Goal: Book appointment/travel/reservation

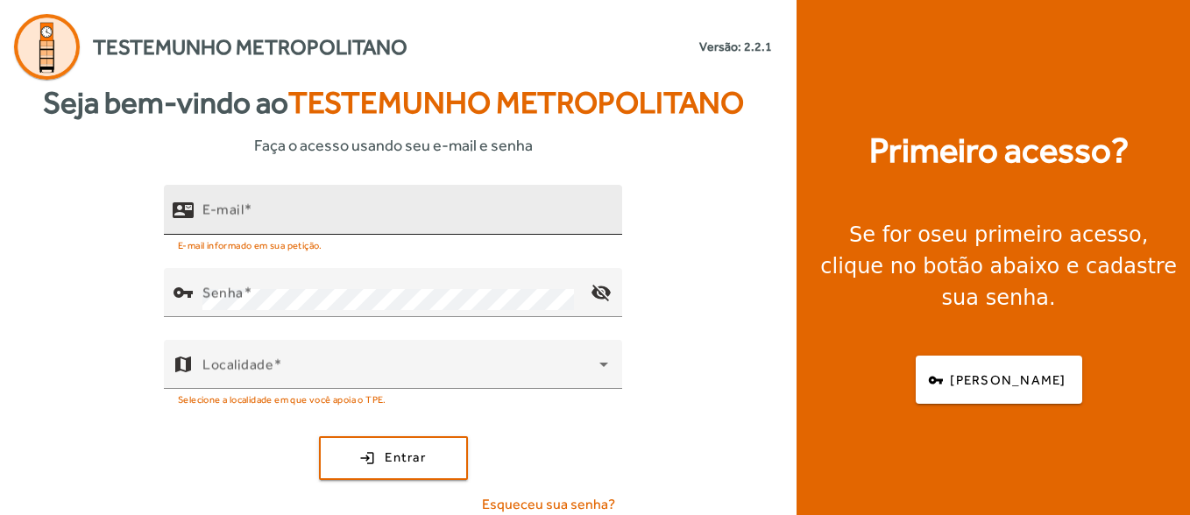
click at [205, 197] on div "E-mail" at bounding box center [405, 210] width 406 height 50
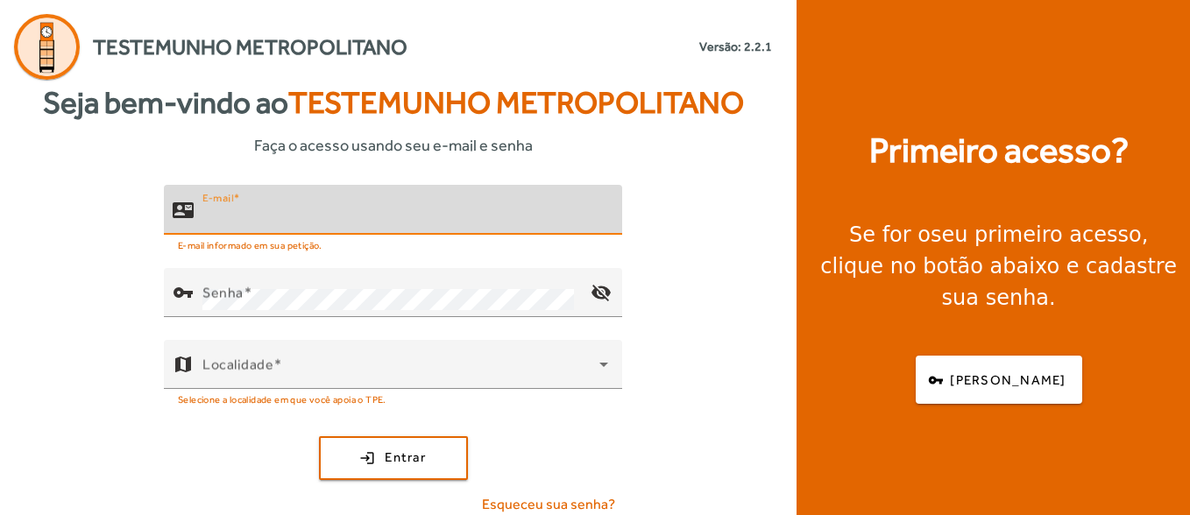
click at [220, 209] on input "E-mail" at bounding box center [405, 217] width 406 height 21
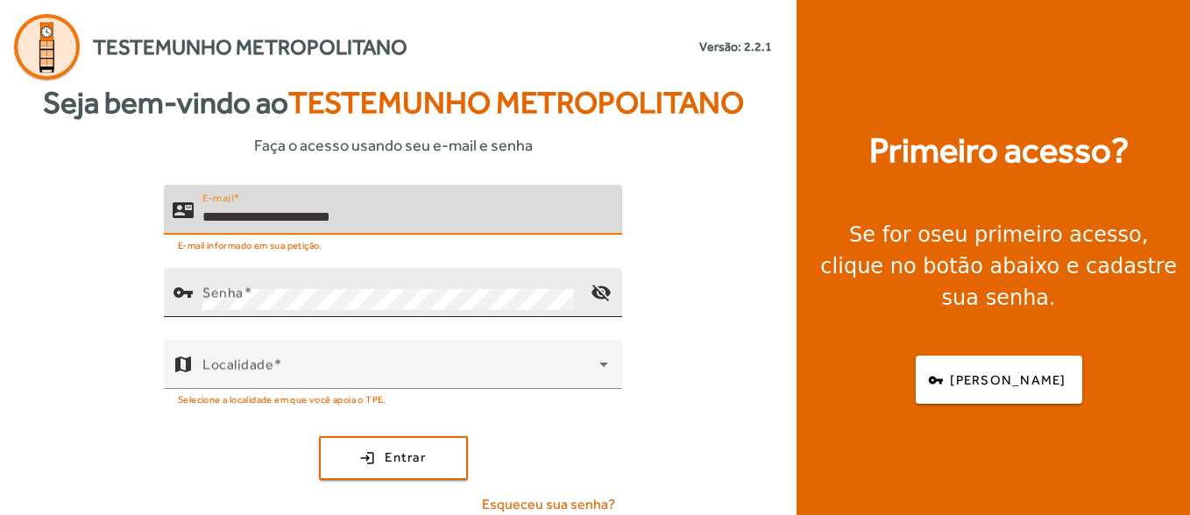
type input "**********"
click at [231, 295] on mat-label "Senha" at bounding box center [222, 292] width 41 height 17
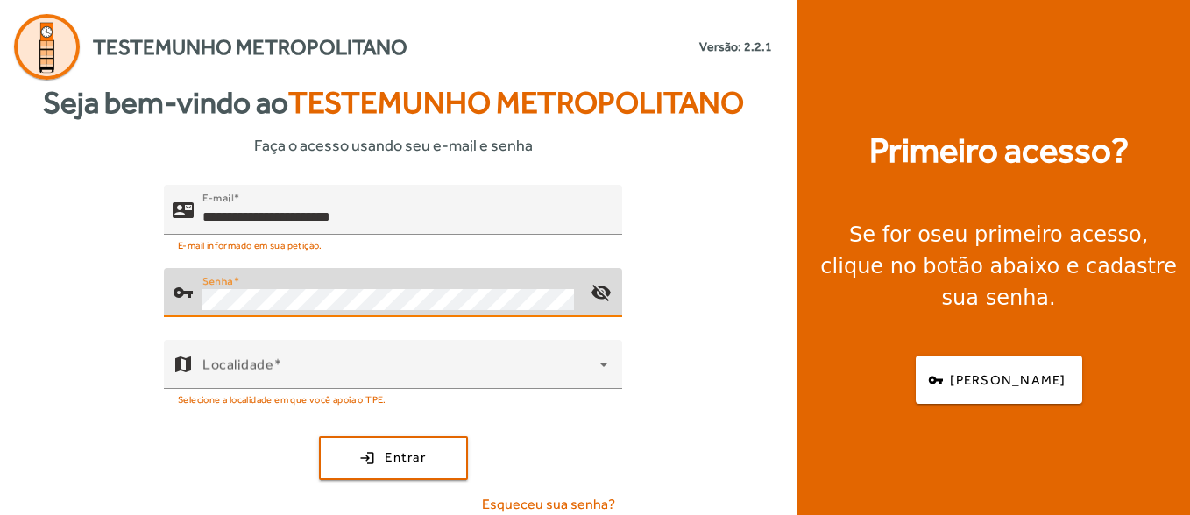
click at [319, 436] on button "login Entrar" at bounding box center [393, 458] width 149 height 44
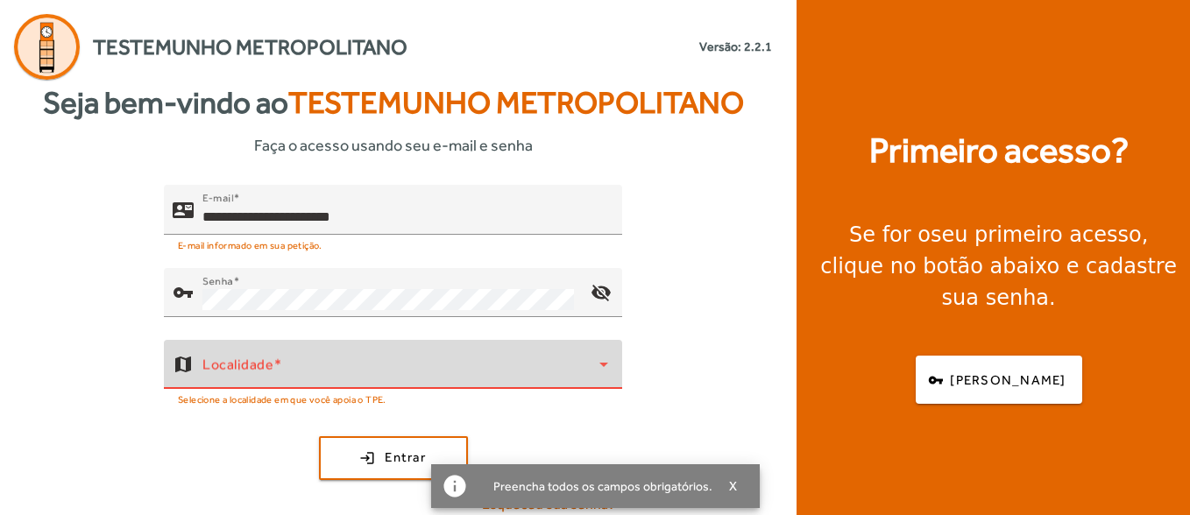
click at [282, 367] on span at bounding box center [400, 371] width 397 height 21
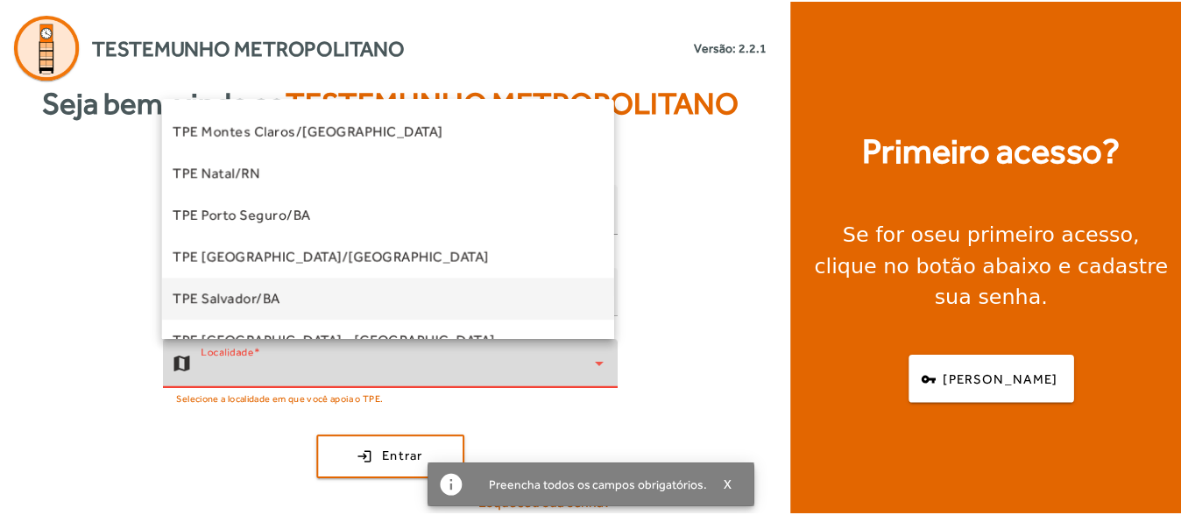
scroll to position [263, 0]
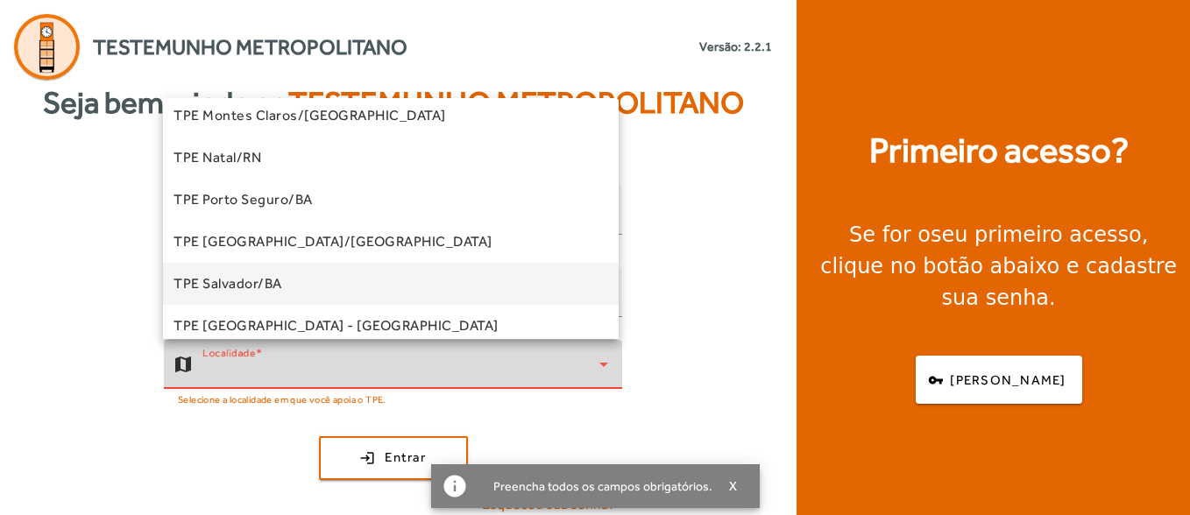
click at [276, 280] on span "TPE Salvador/BA" at bounding box center [227, 283] width 109 height 21
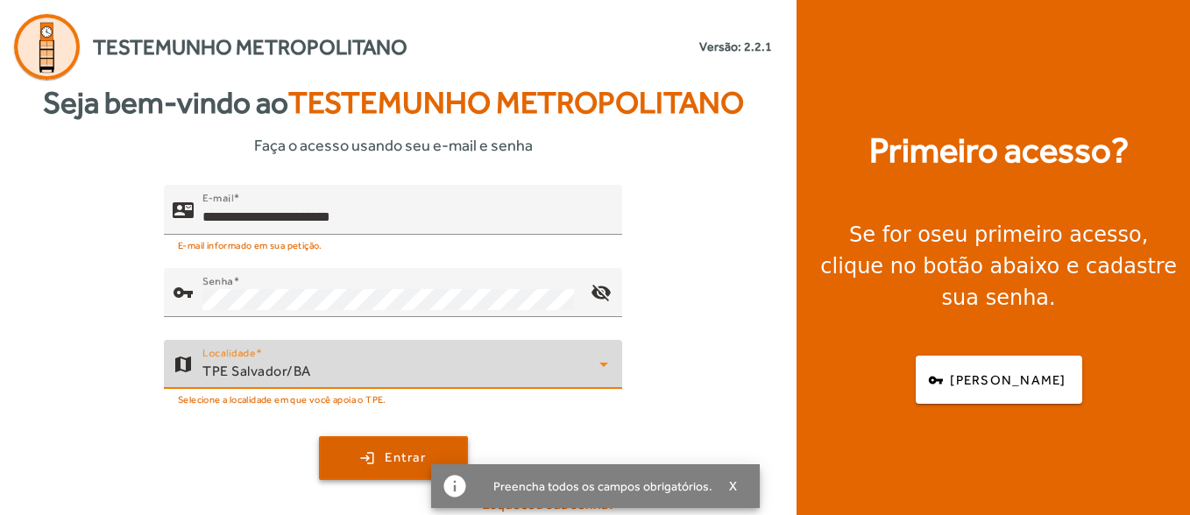
click at [371, 463] on span "submit" at bounding box center [393, 458] width 145 height 42
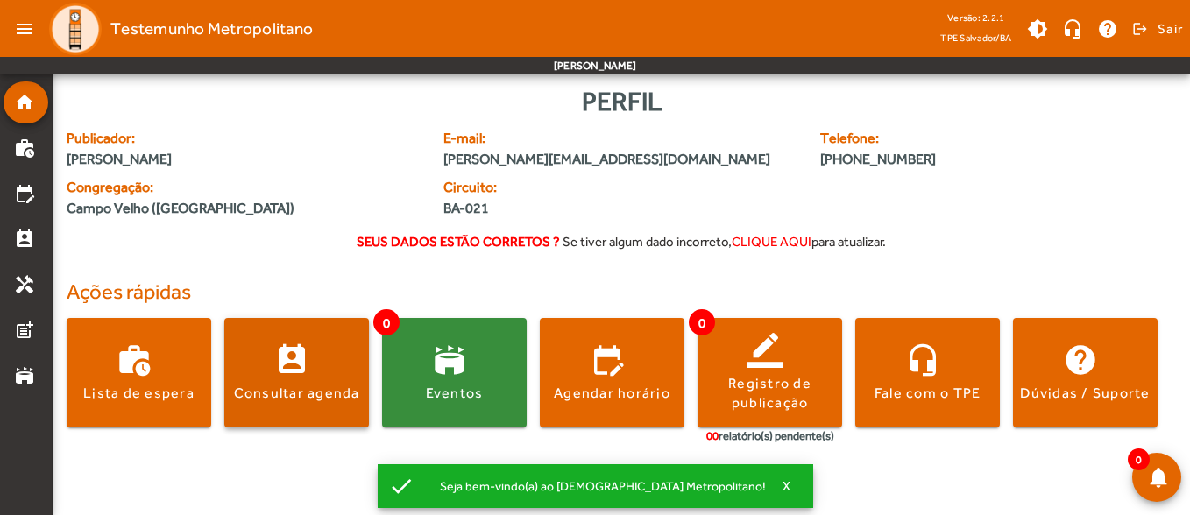
click at [351, 364] on span at bounding box center [296, 373] width 145 height 42
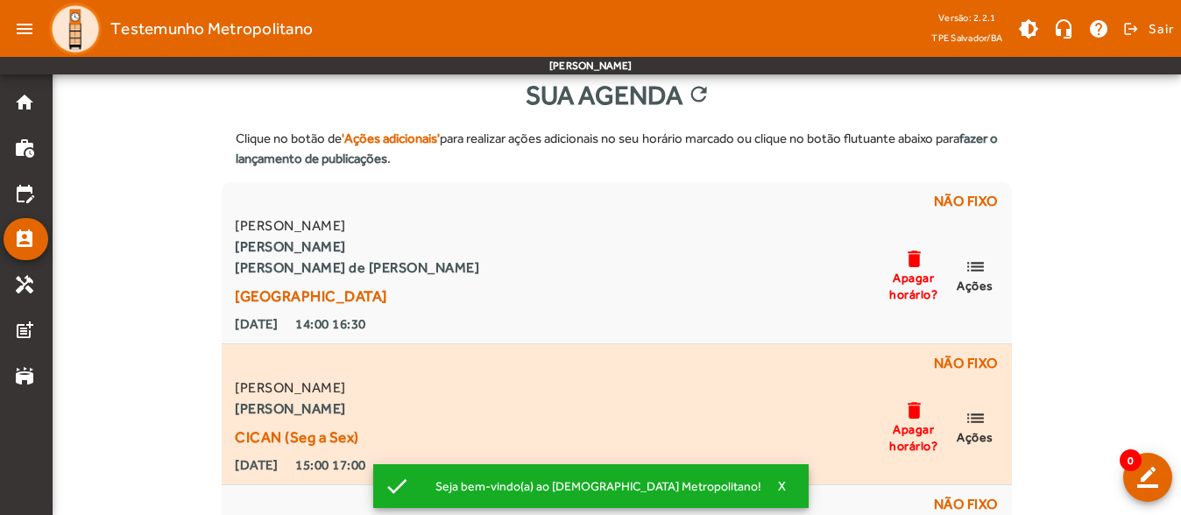
scroll to position [88, 0]
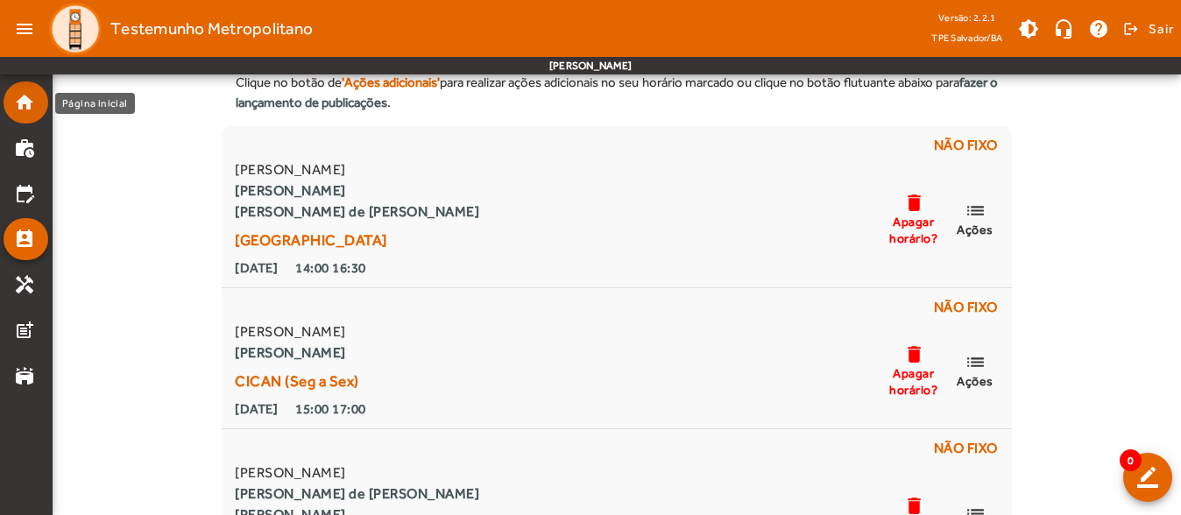
click at [26, 114] on mat-list-item "home" at bounding box center [26, 102] width 45 height 42
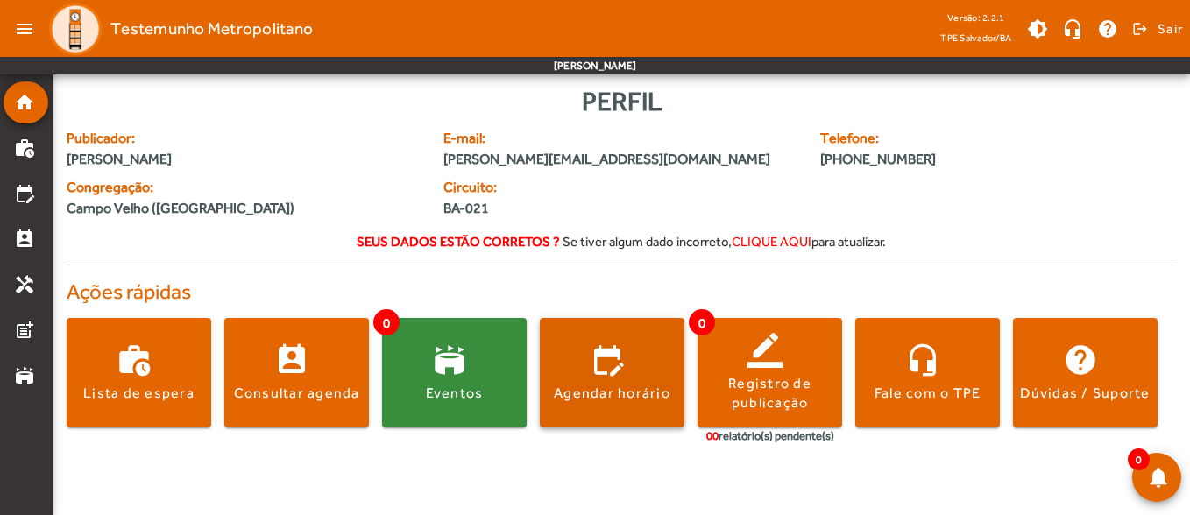
click at [594, 346] on span at bounding box center [612, 373] width 145 height 110
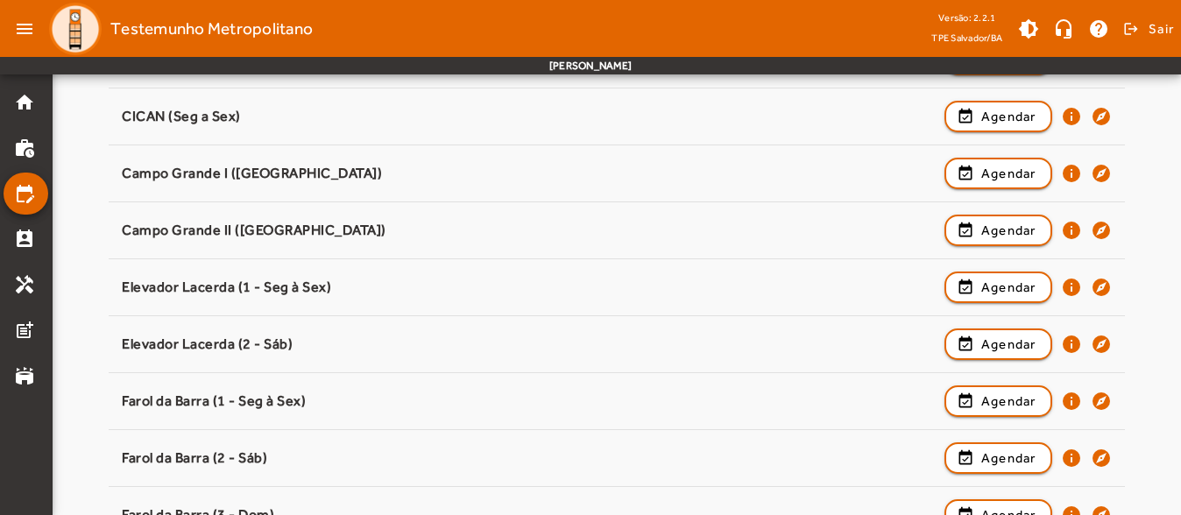
scroll to position [350, 0]
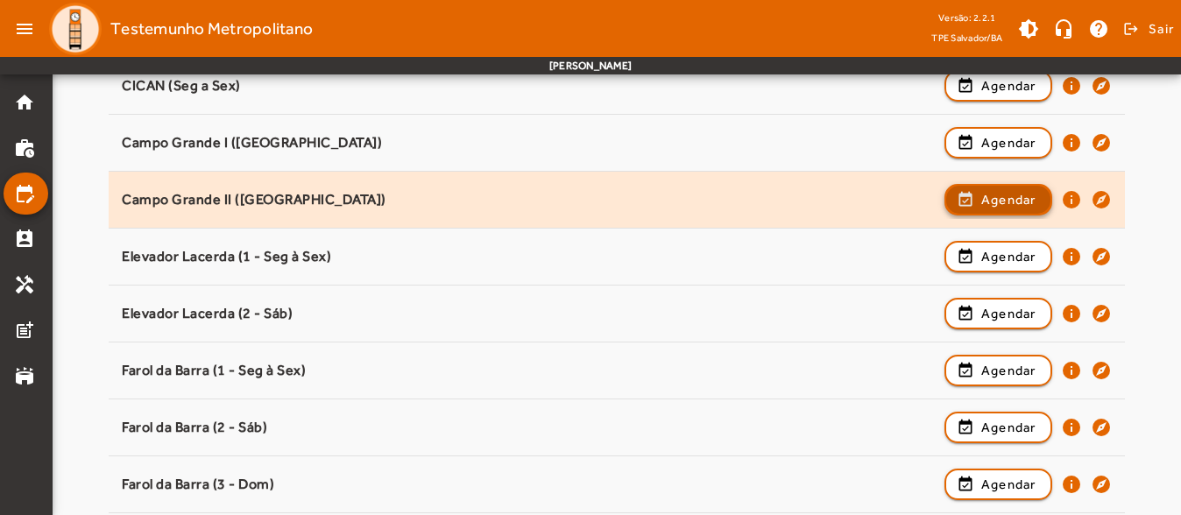
click at [1031, 203] on span "Agendar" at bounding box center [1008, 199] width 55 height 21
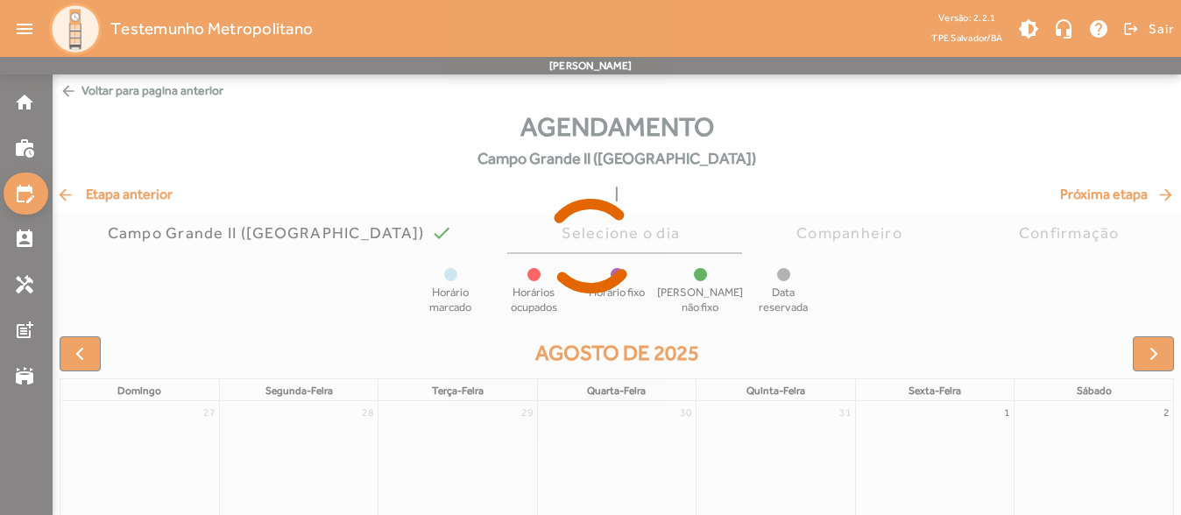
scroll to position [175, 0]
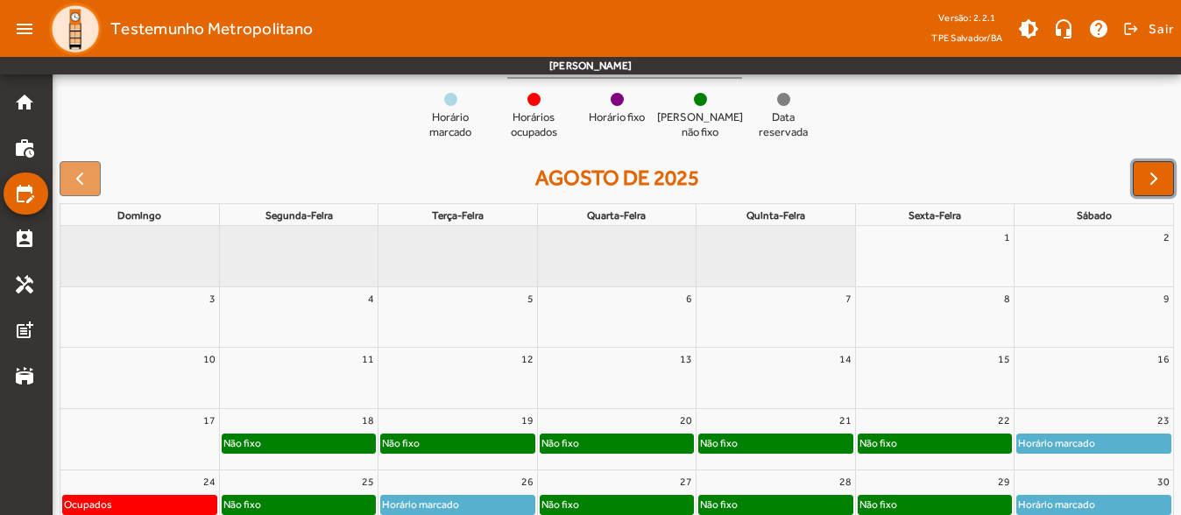
click at [1148, 182] on span "button" at bounding box center [1153, 178] width 21 height 21
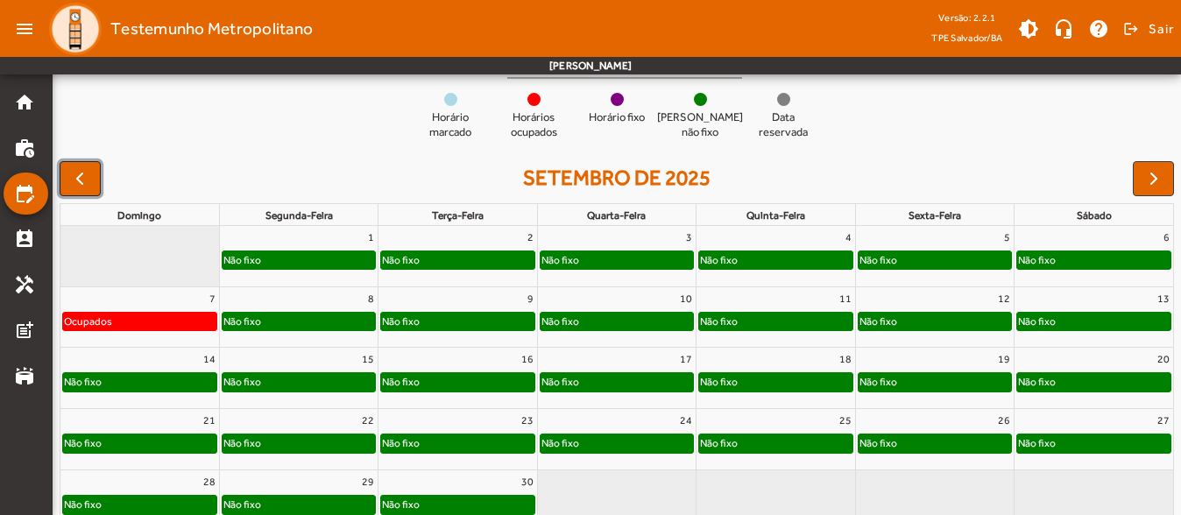
click at [77, 169] on span "button" at bounding box center [79, 178] width 21 height 21
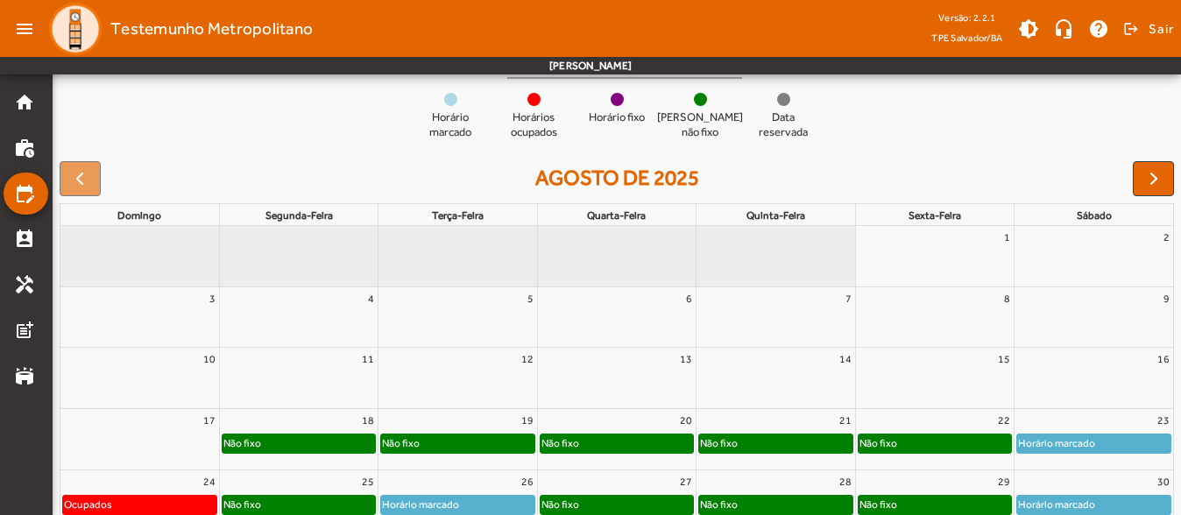
scroll to position [261, 0]
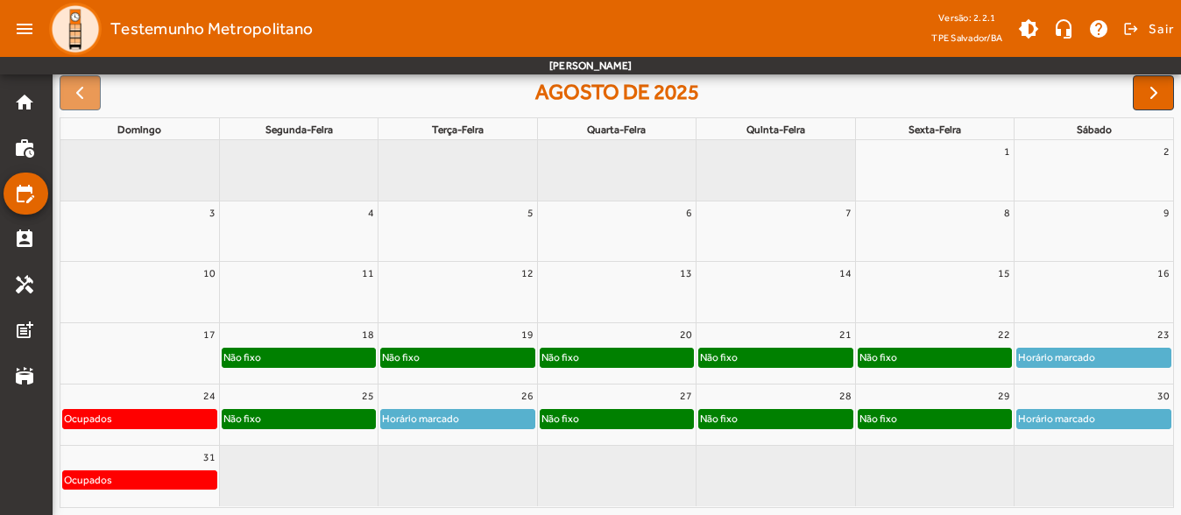
click at [1094, 343] on div "23" at bounding box center [1093, 334] width 159 height 23
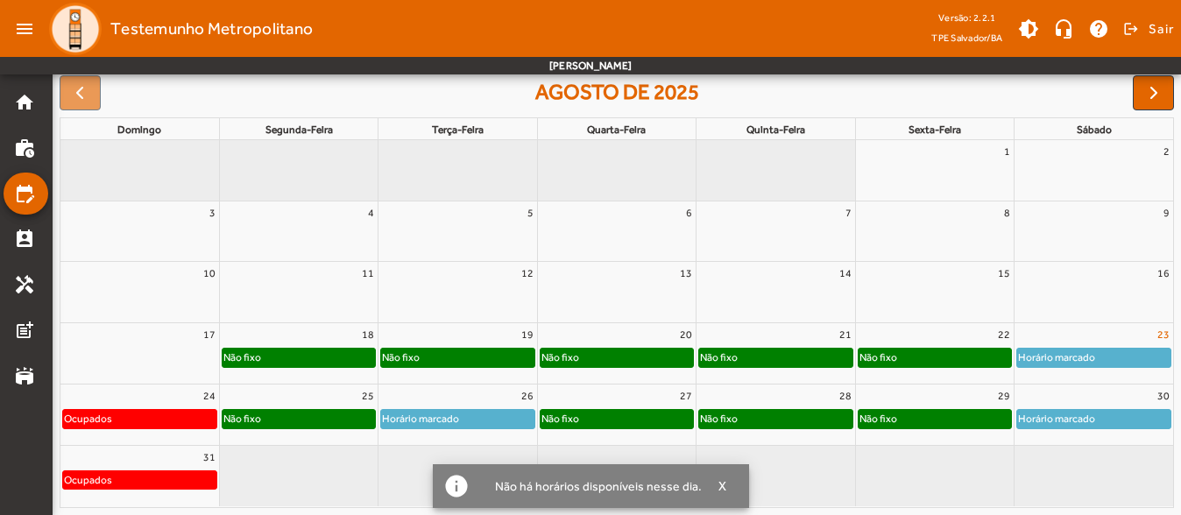
click at [1160, 332] on link "23" at bounding box center [1163, 334] width 19 height 23
click at [1144, 336] on div "23" at bounding box center [1093, 334] width 159 height 23
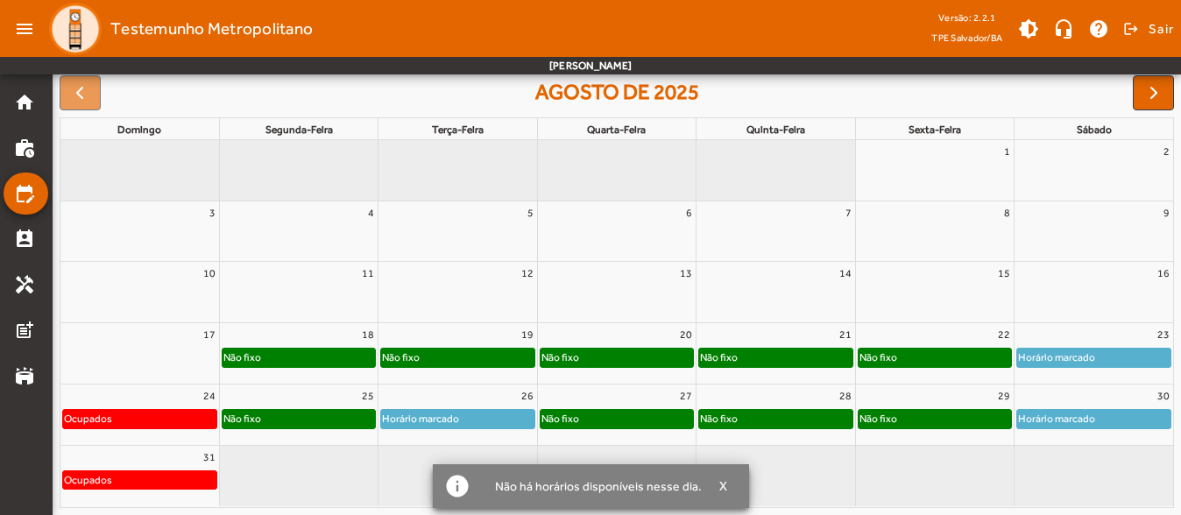
click at [1144, 336] on div "23" at bounding box center [1093, 334] width 159 height 23
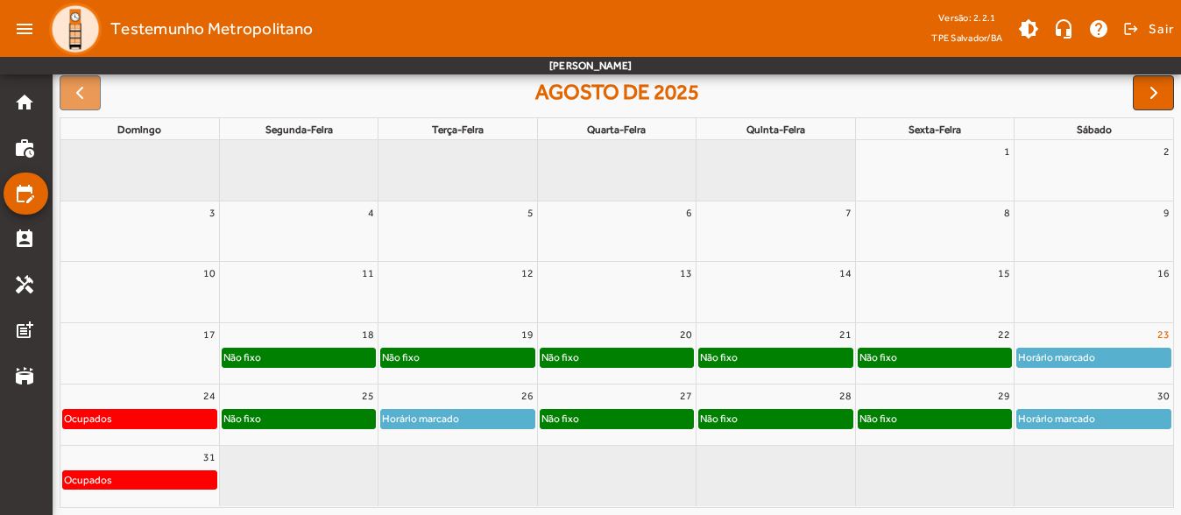
click at [1156, 342] on link "23" at bounding box center [1163, 334] width 19 height 23
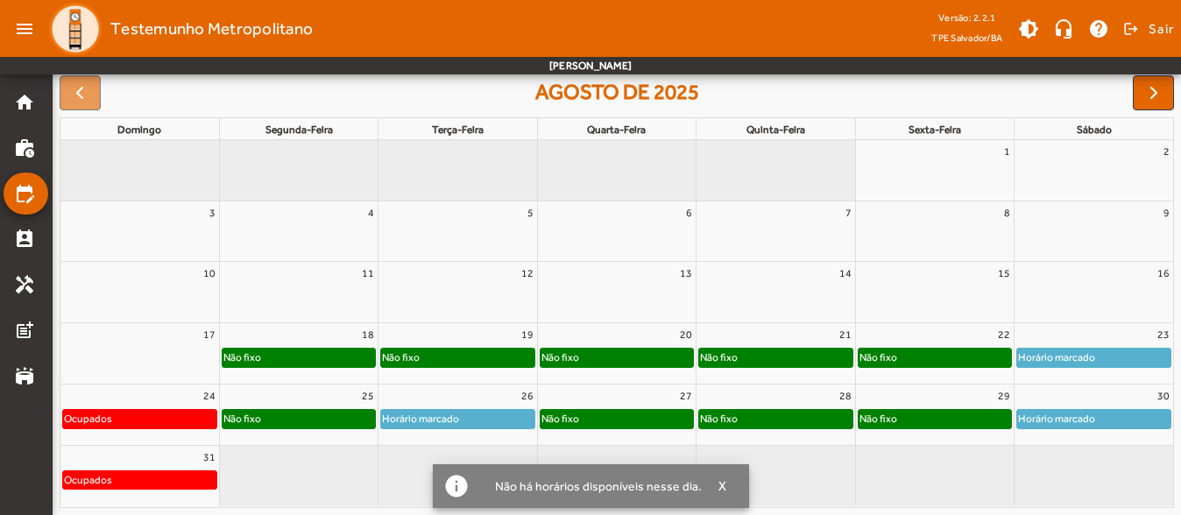
click at [1064, 406] on div "30" at bounding box center [1093, 396] width 159 height 23
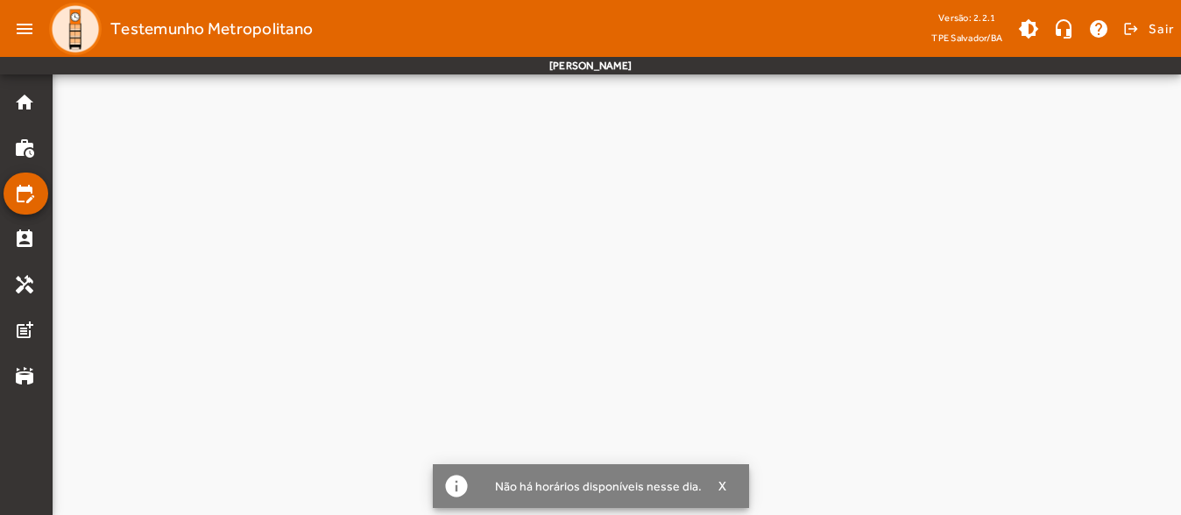
scroll to position [0, 0]
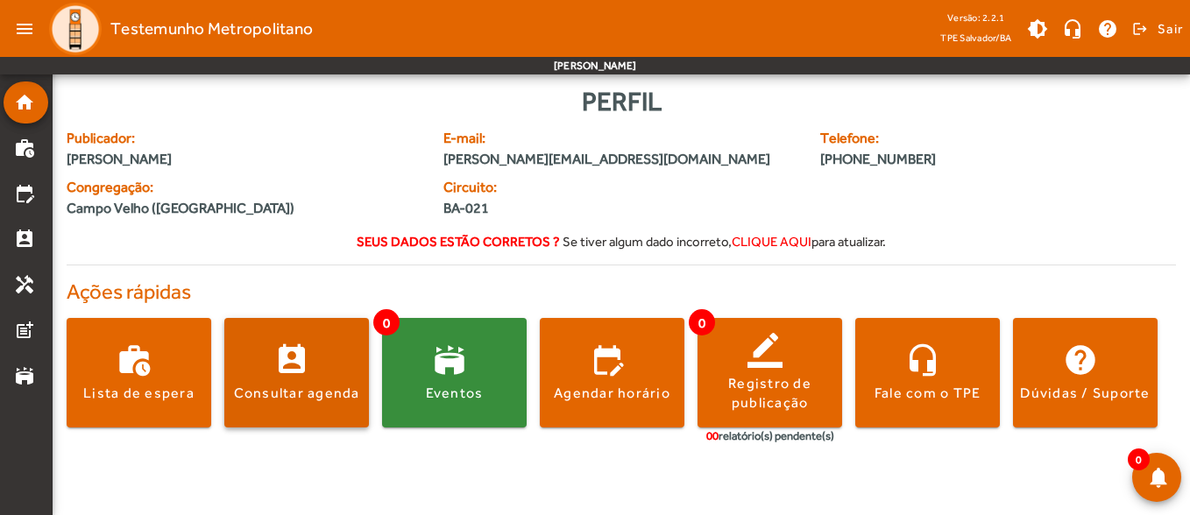
click at [293, 363] on span at bounding box center [296, 373] width 145 height 42
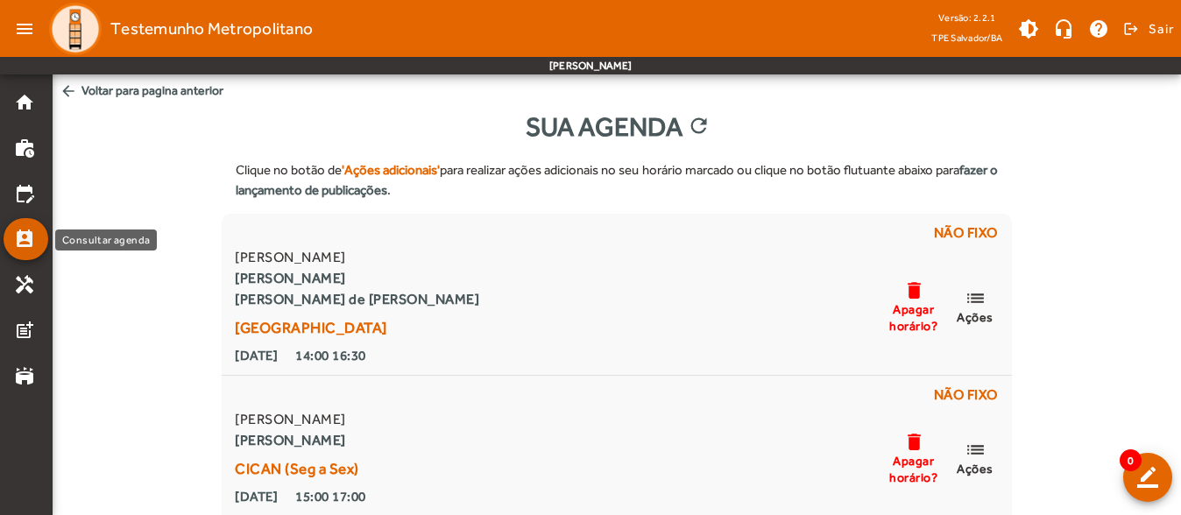
click at [19, 257] on mat-list-item "perm_contact_calendar" at bounding box center [26, 239] width 45 height 42
click at [23, 247] on mat-icon "perm_contact_calendar" at bounding box center [24, 239] width 21 height 21
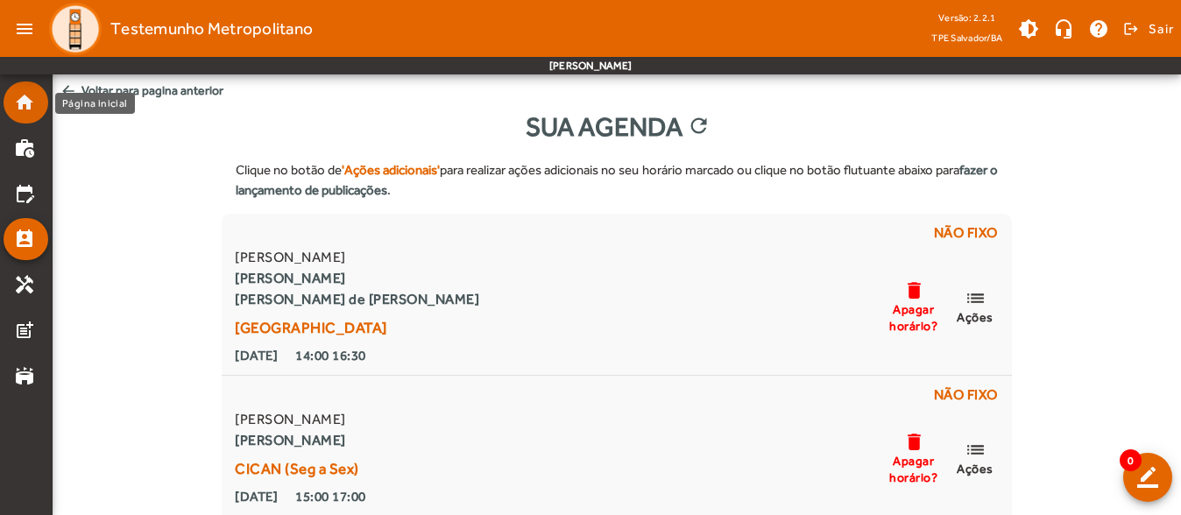
click at [10, 103] on mat-list-item "home" at bounding box center [26, 102] width 45 height 42
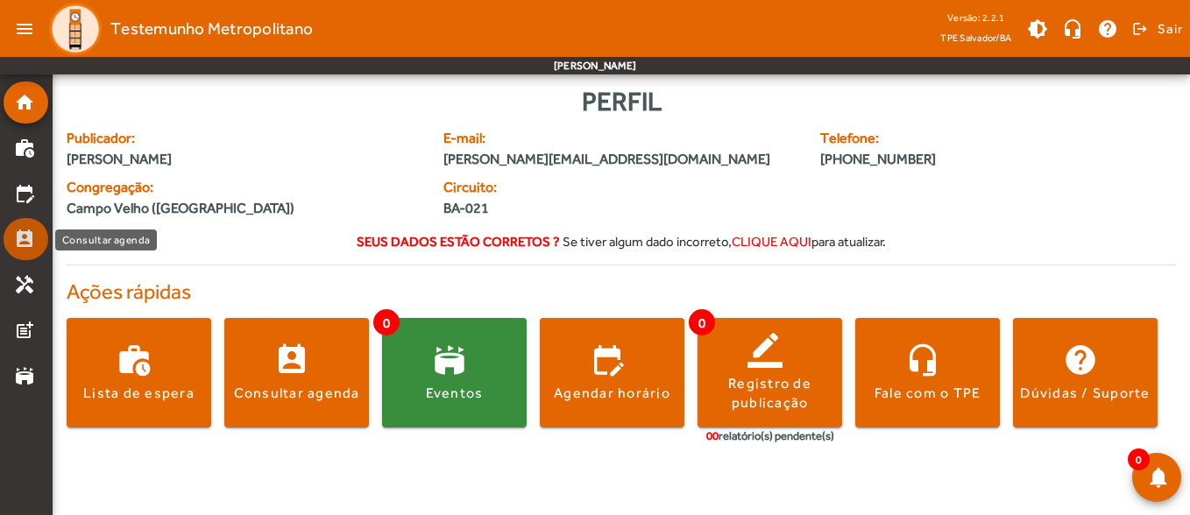
click at [22, 237] on mat-icon "perm_contact_calendar" at bounding box center [24, 239] width 21 height 21
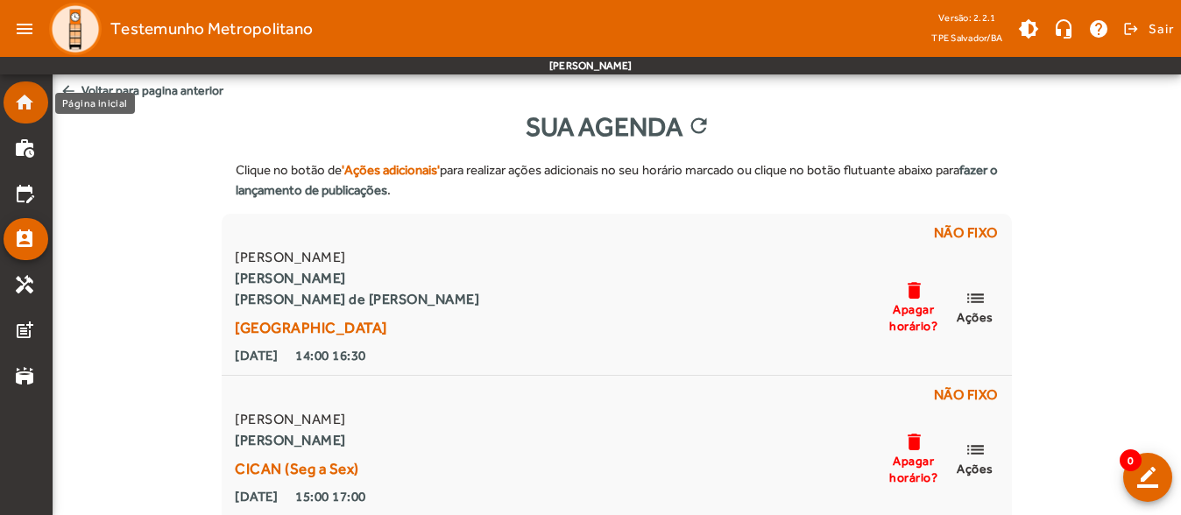
click at [26, 103] on mat-icon "home" at bounding box center [24, 102] width 21 height 21
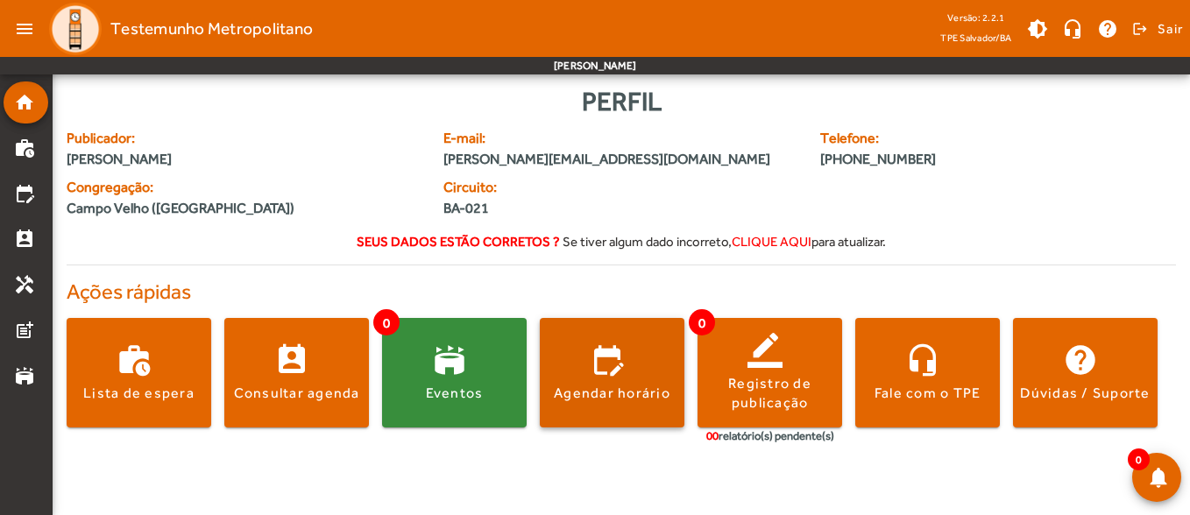
click at [604, 362] on span at bounding box center [612, 373] width 145 height 42
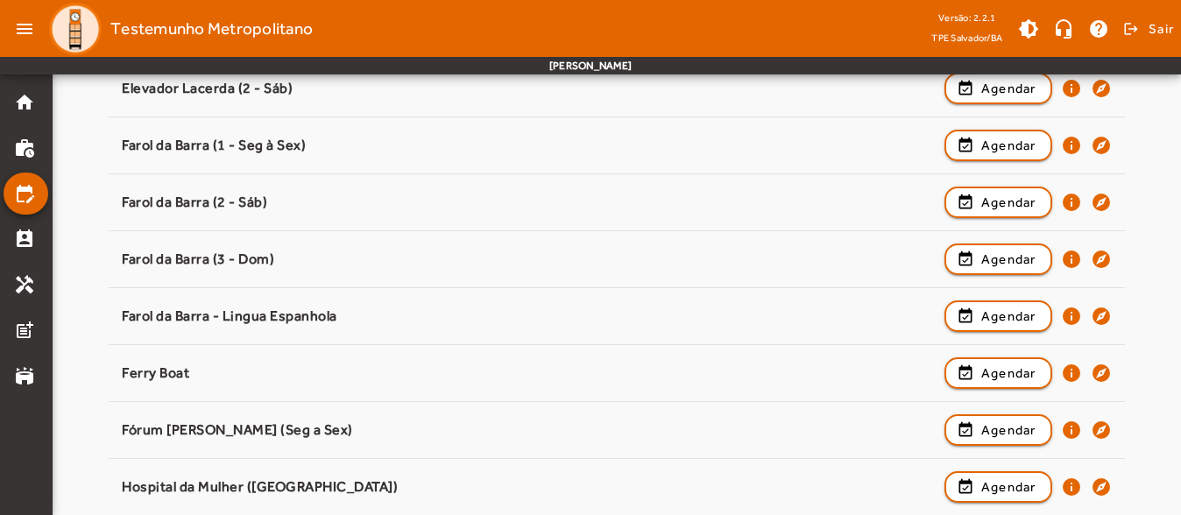
scroll to position [138, 0]
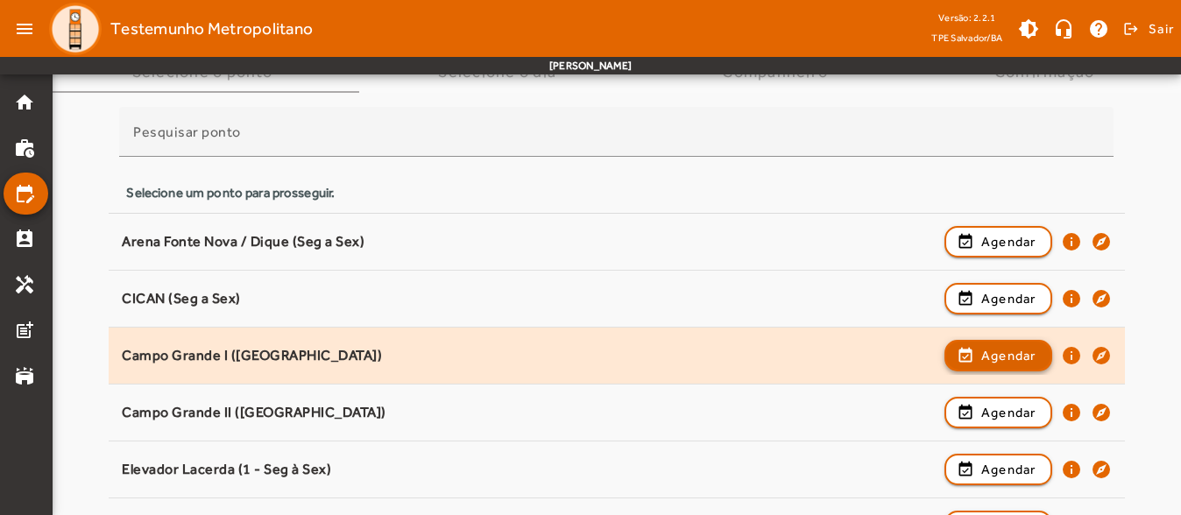
click at [970, 357] on span "button" at bounding box center [998, 356] width 104 height 42
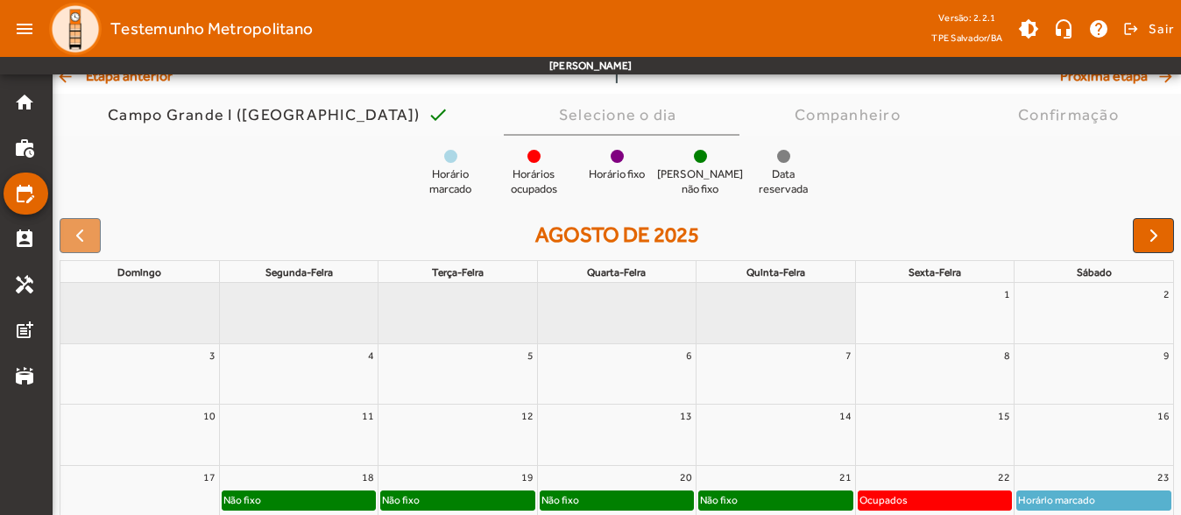
scroll to position [261, 0]
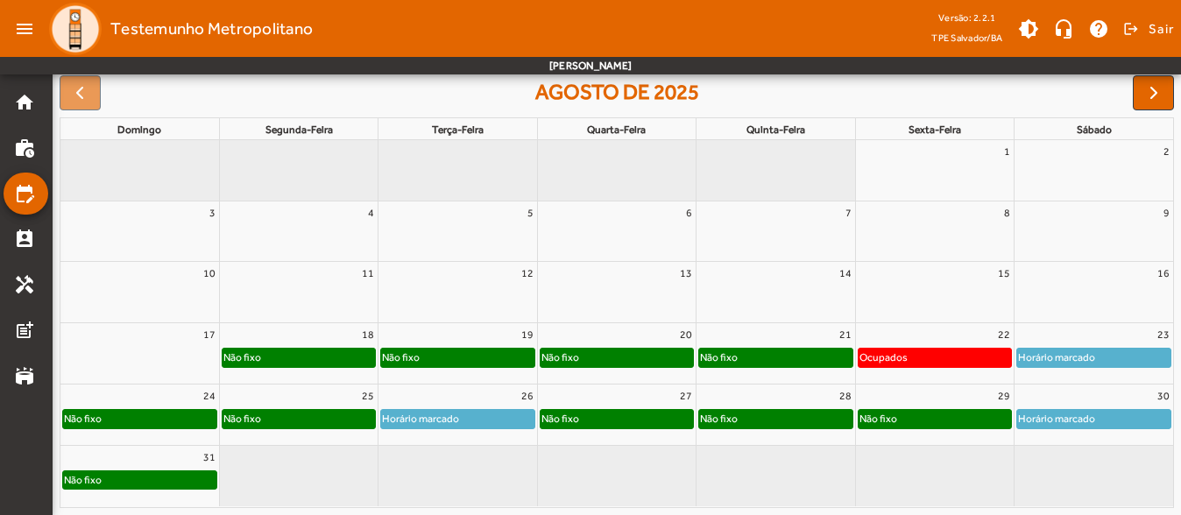
click at [1123, 336] on div "23" at bounding box center [1093, 334] width 159 height 23
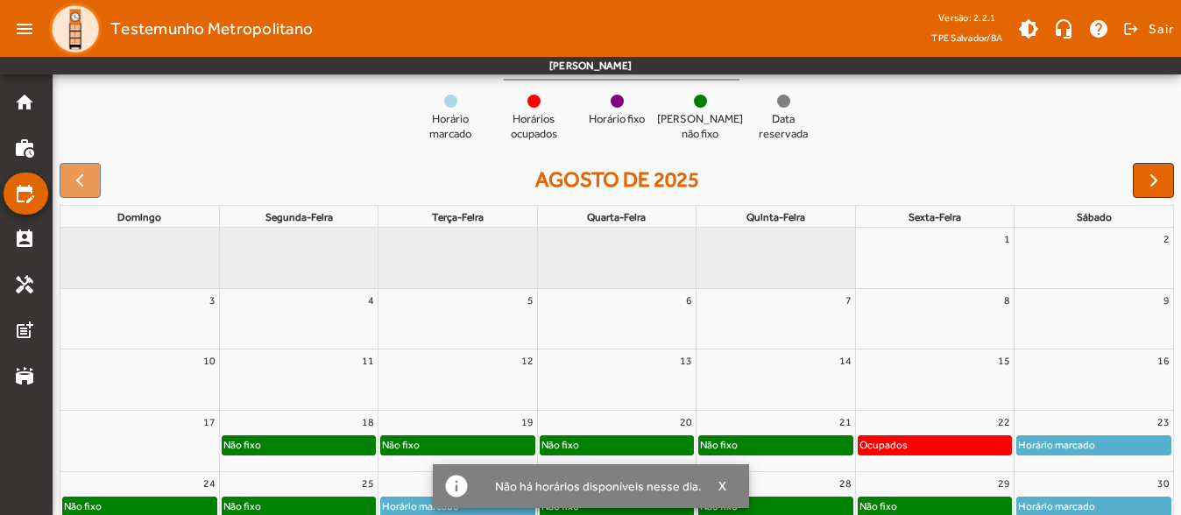
scroll to position [0, 0]
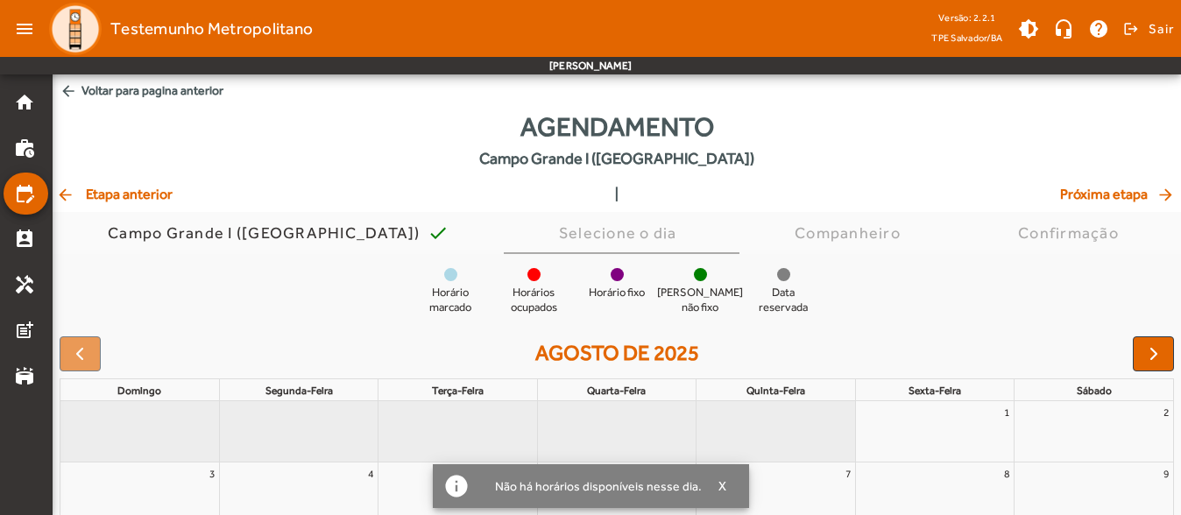
click at [147, 194] on span "arrow_back Etapa anterior" at bounding box center [114, 194] width 117 height 21
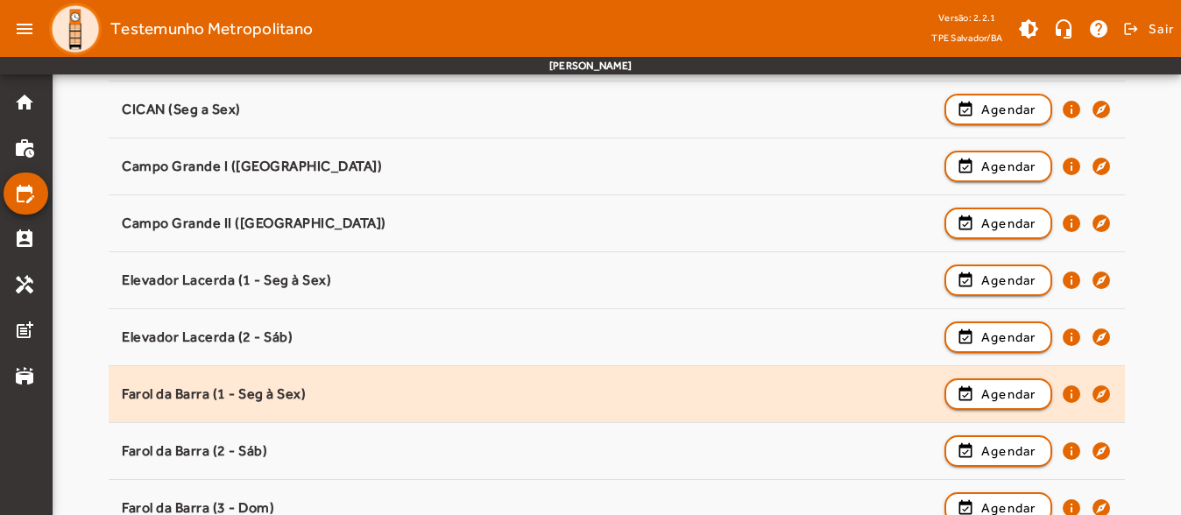
scroll to position [263, 0]
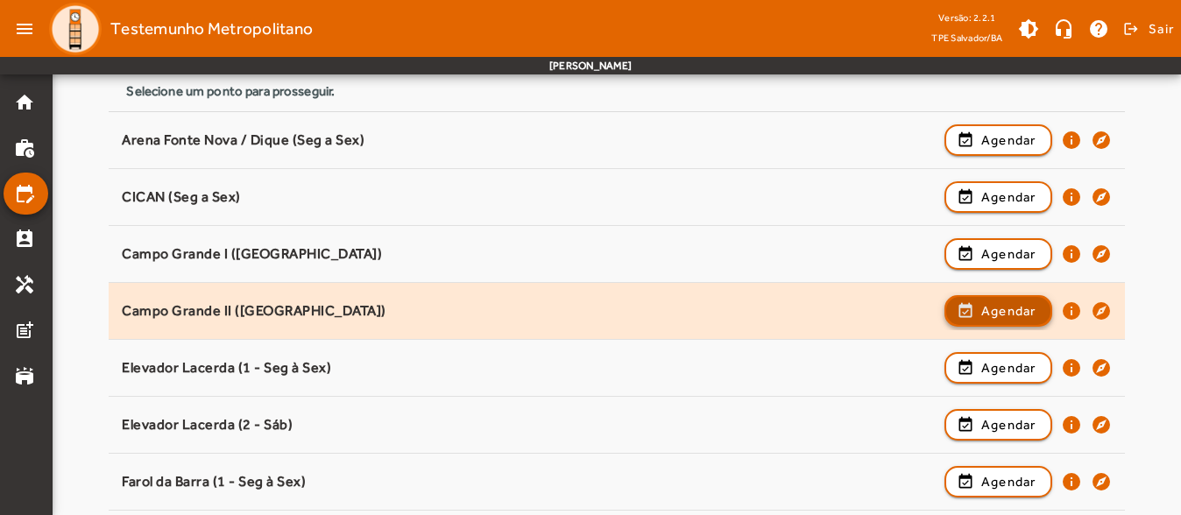
click at [972, 322] on span "button" at bounding box center [998, 311] width 104 height 42
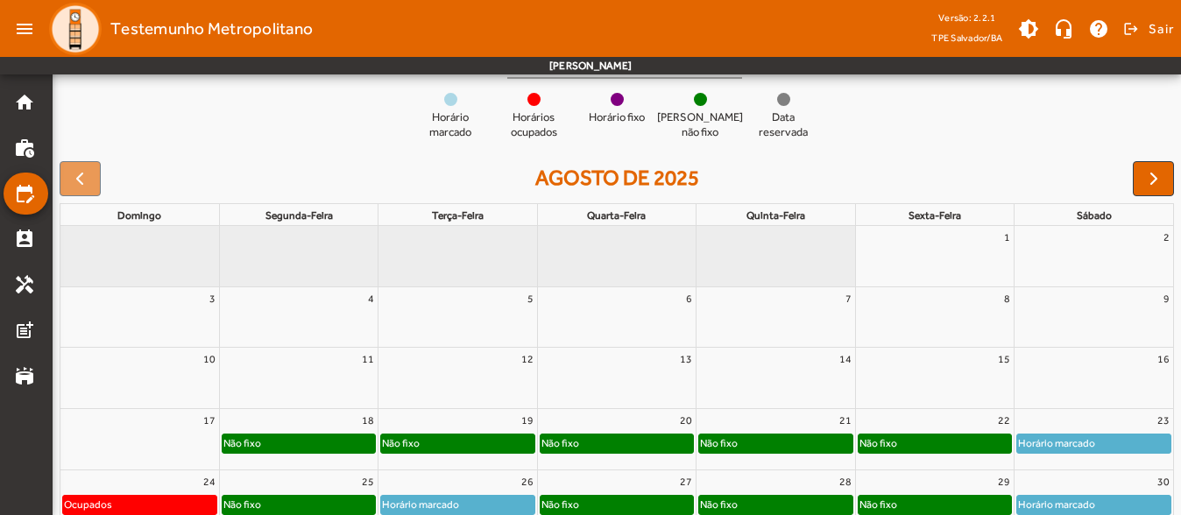
scroll to position [261, 0]
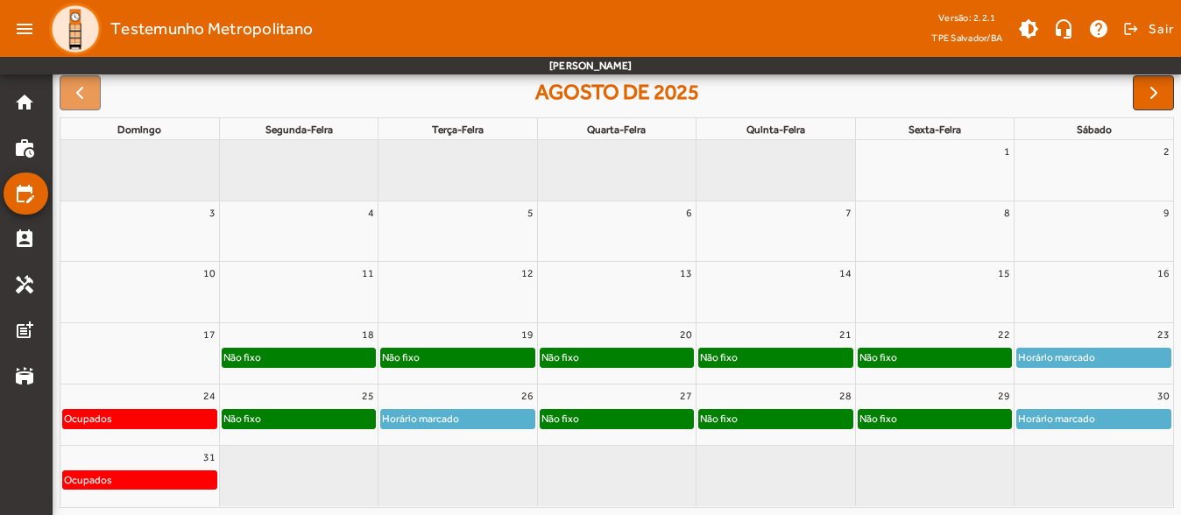
click at [1097, 327] on div "23" at bounding box center [1093, 334] width 159 height 23
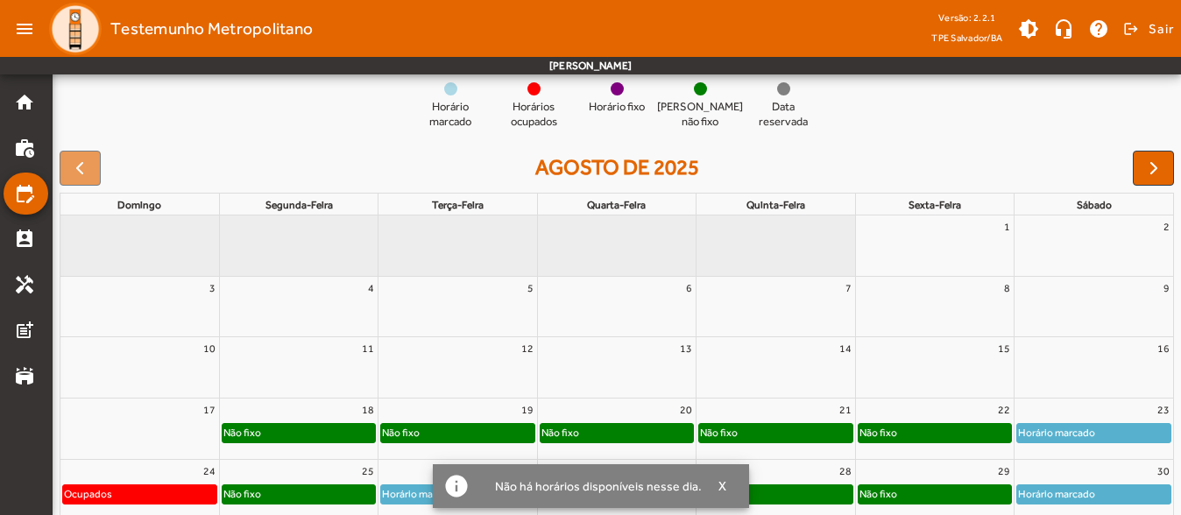
scroll to position [86, 0]
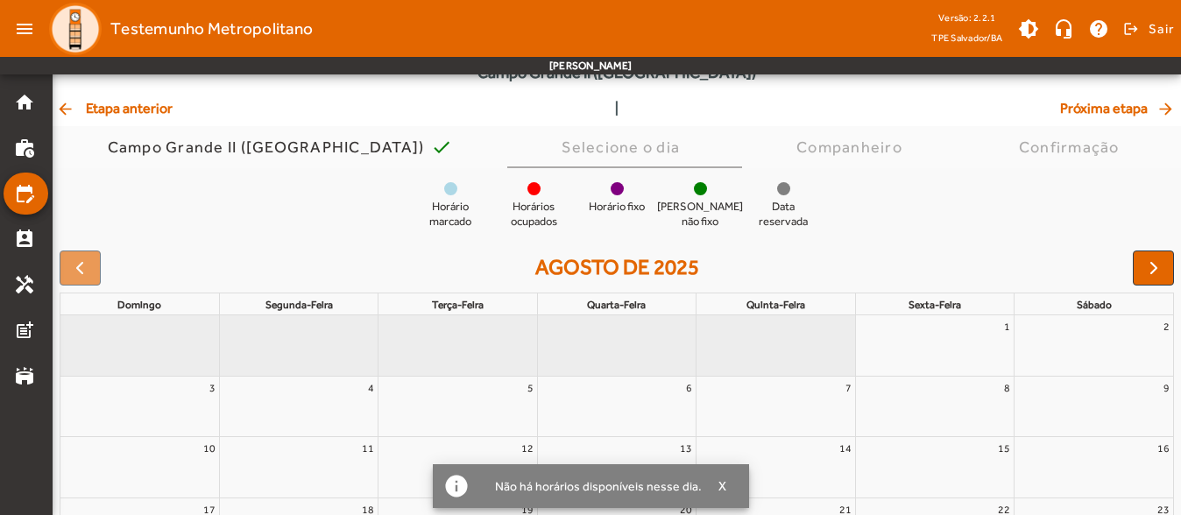
click at [119, 103] on span "arrow_back Etapa anterior" at bounding box center [114, 108] width 117 height 21
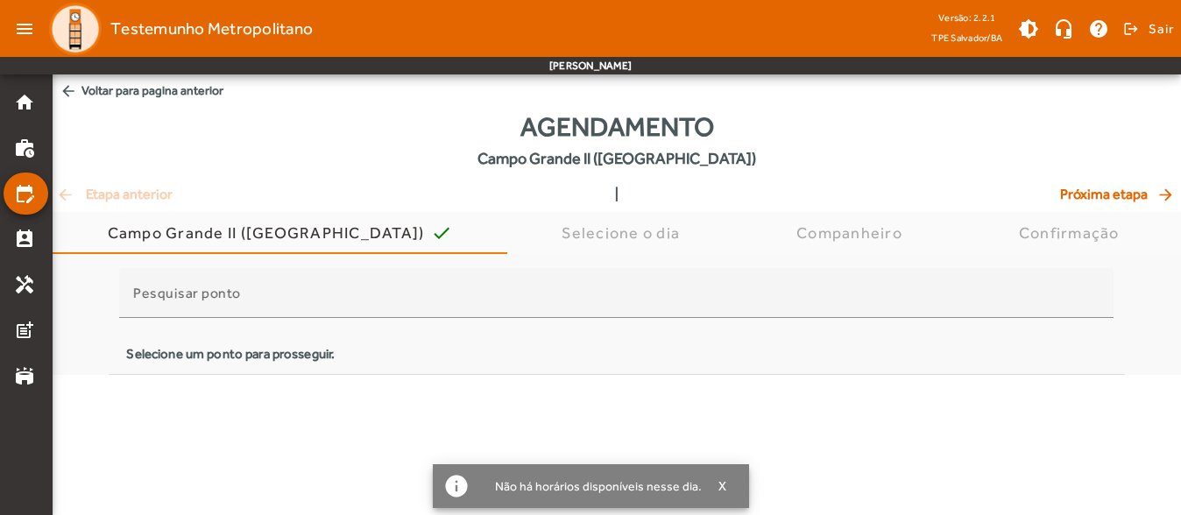
scroll to position [0, 0]
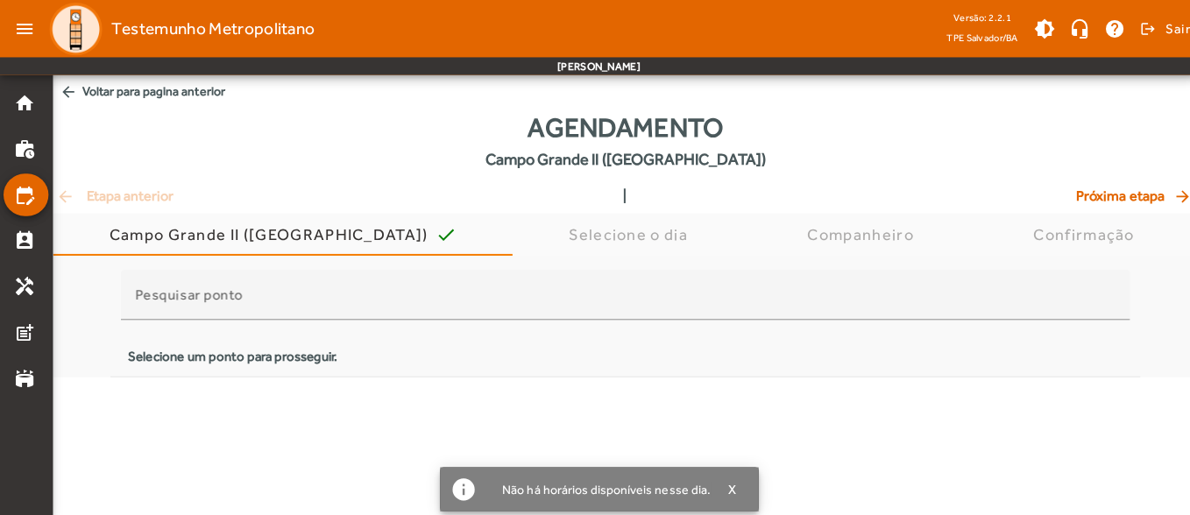
click at [119, 103] on span "arrow_back Voltar para pagina anterior" at bounding box center [621, 90] width 1137 height 32
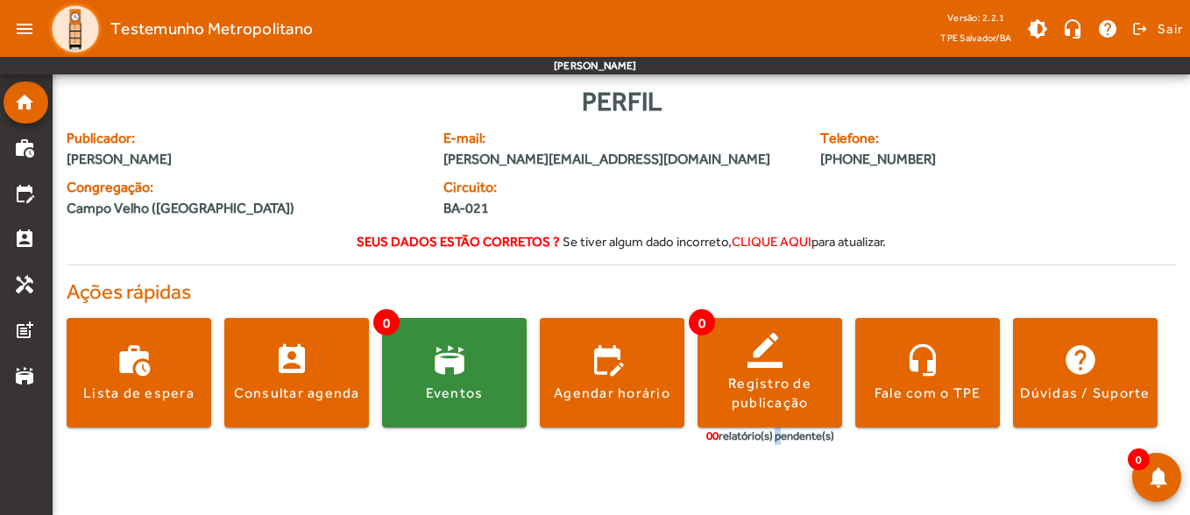
click at [775, 514] on html "menu Testemunho Metropolitano Versão: 2.2.1 [GEOGRAPHIC_DATA]/BA brightness_med…" at bounding box center [595, 257] width 1190 height 515
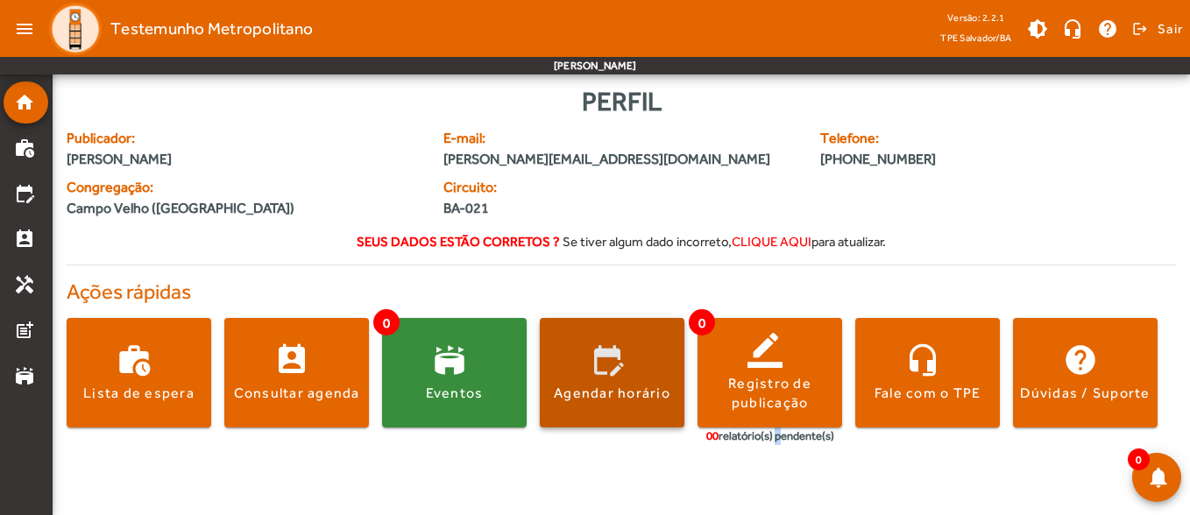
click at [591, 345] on span at bounding box center [612, 373] width 145 height 110
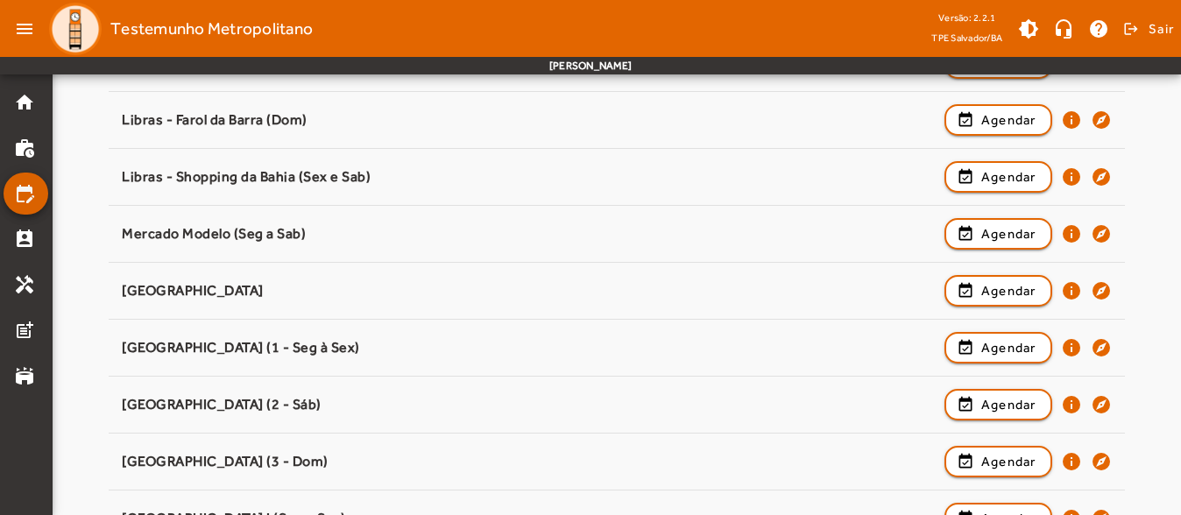
scroll to position [1139, 0]
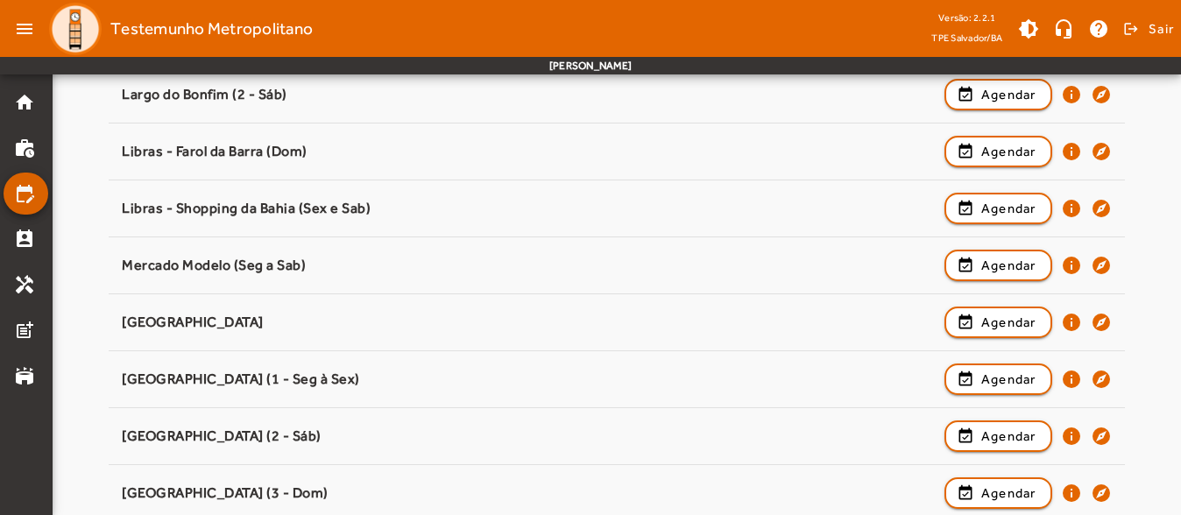
click at [21, 190] on mat-icon "edit_calendar" at bounding box center [24, 193] width 21 height 21
click at [21, 191] on mat-icon "edit_calendar" at bounding box center [24, 193] width 21 height 21
click at [26, 111] on mat-icon "home" at bounding box center [24, 102] width 21 height 21
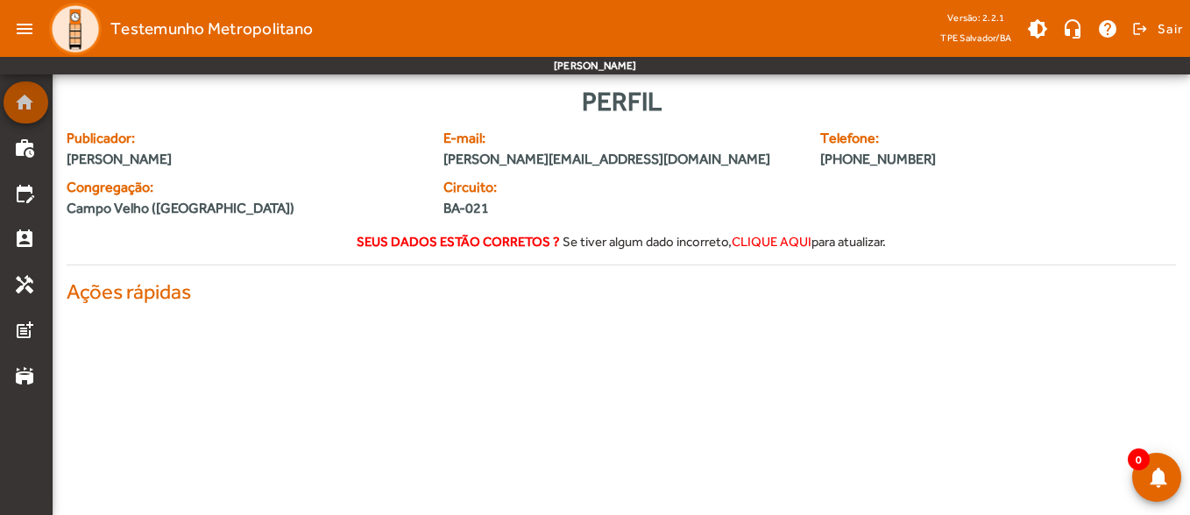
click at [26, 111] on mat-icon "home" at bounding box center [24, 102] width 21 height 21
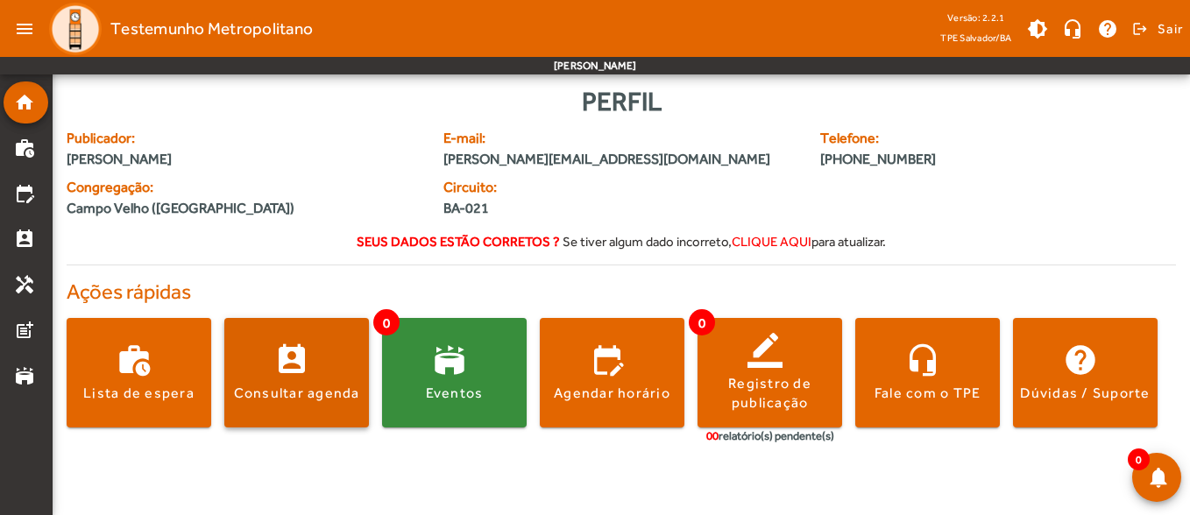
click at [324, 346] on span at bounding box center [296, 373] width 145 height 110
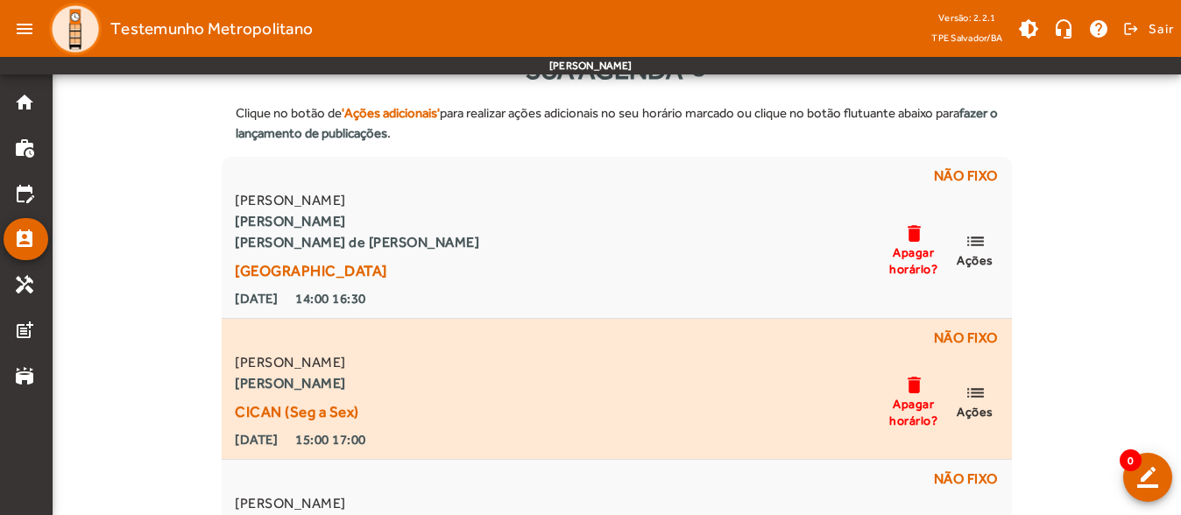
scroll to position [88, 0]
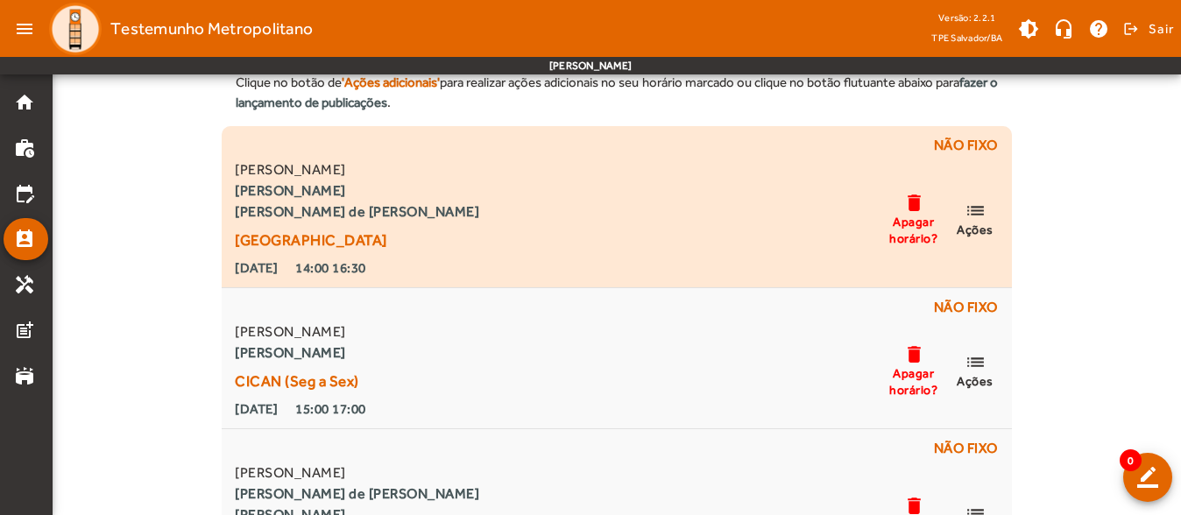
click at [979, 227] on span "Ações" at bounding box center [975, 230] width 37 height 16
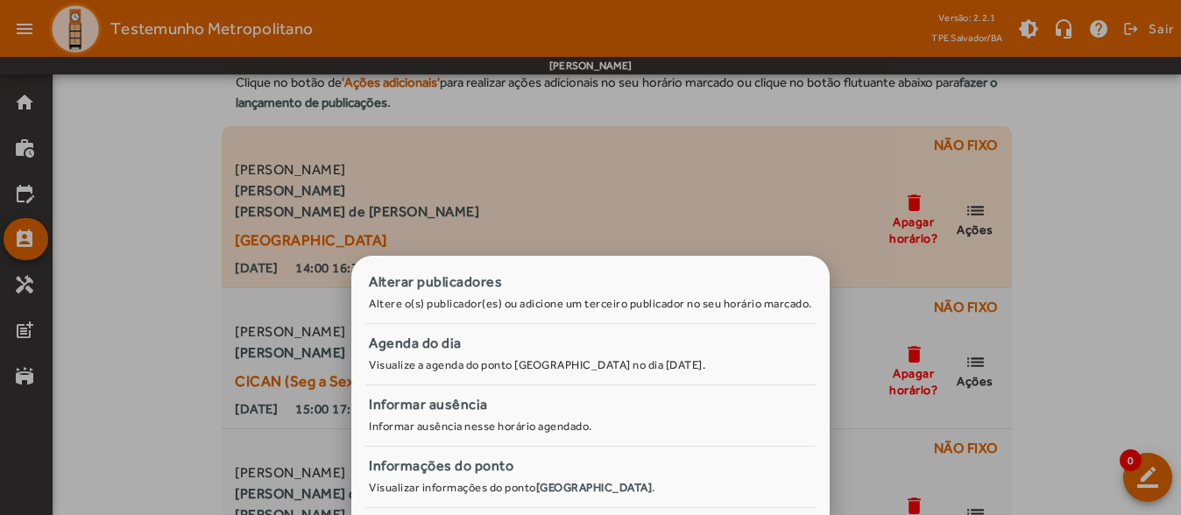
scroll to position [0, 0]
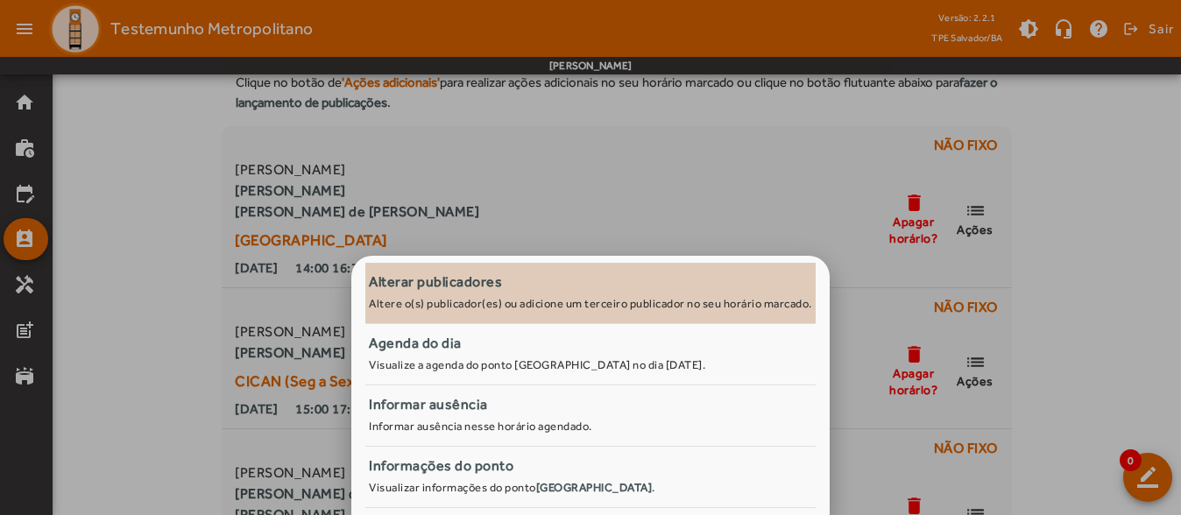
click at [626, 313] on span "Alterar publicadores Altere o(s) publicador(es) ou adicione um terceiro publica…" at bounding box center [590, 293] width 450 height 43
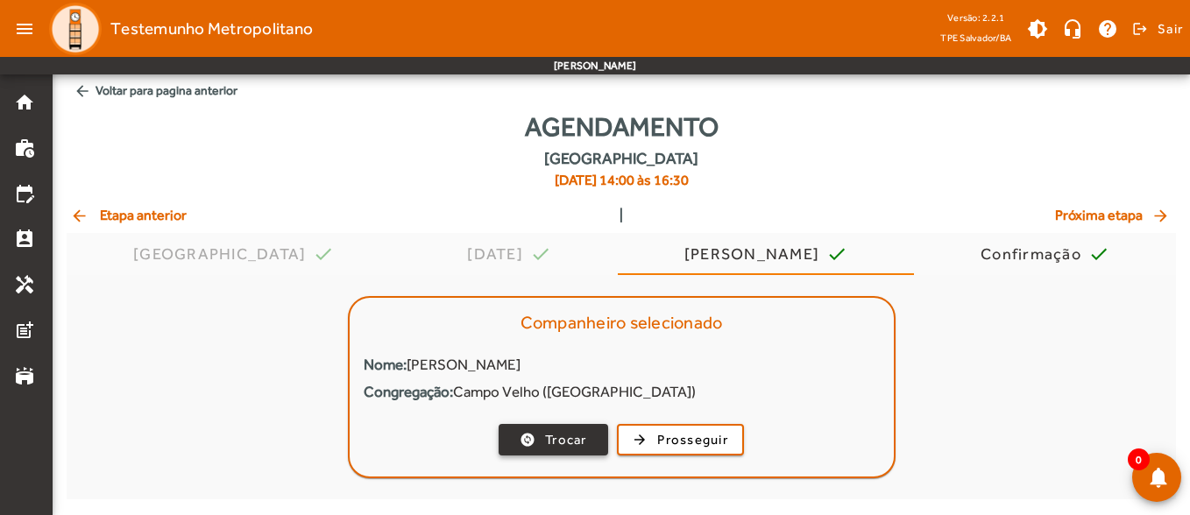
click at [590, 428] on span "button" at bounding box center [553, 440] width 106 height 42
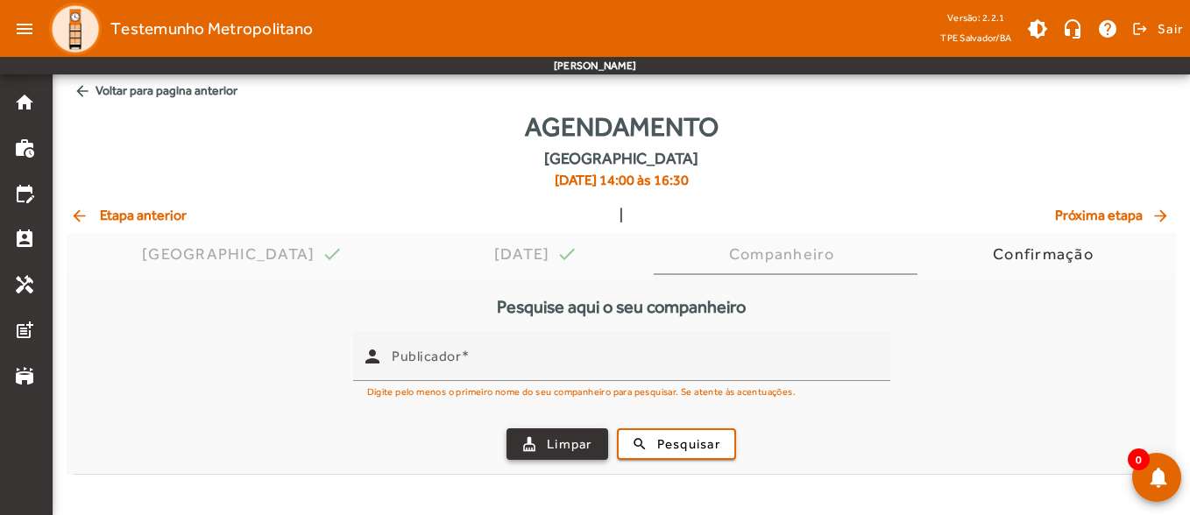
click at [558, 438] on span "Limpar" at bounding box center [570, 445] width 46 height 20
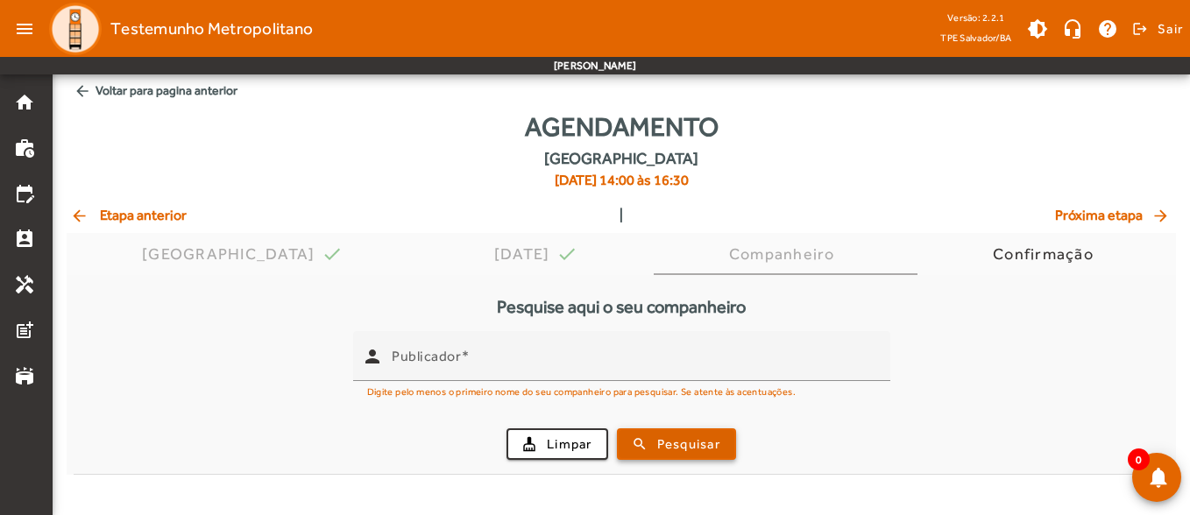
click at [653, 448] on span "submit" at bounding box center [676, 444] width 116 height 42
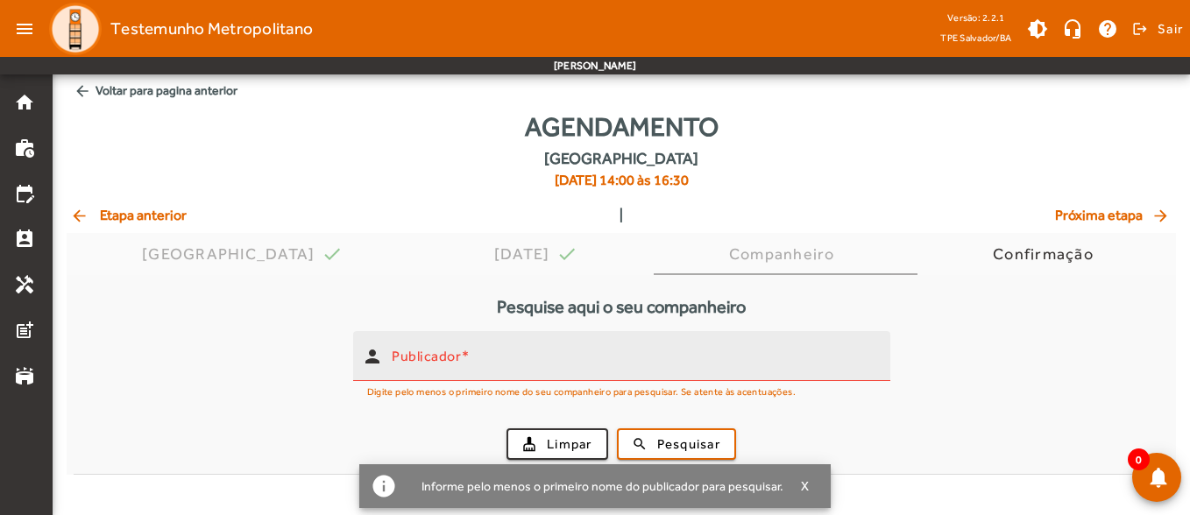
click at [501, 374] on div "Publicador" at bounding box center [634, 356] width 484 height 50
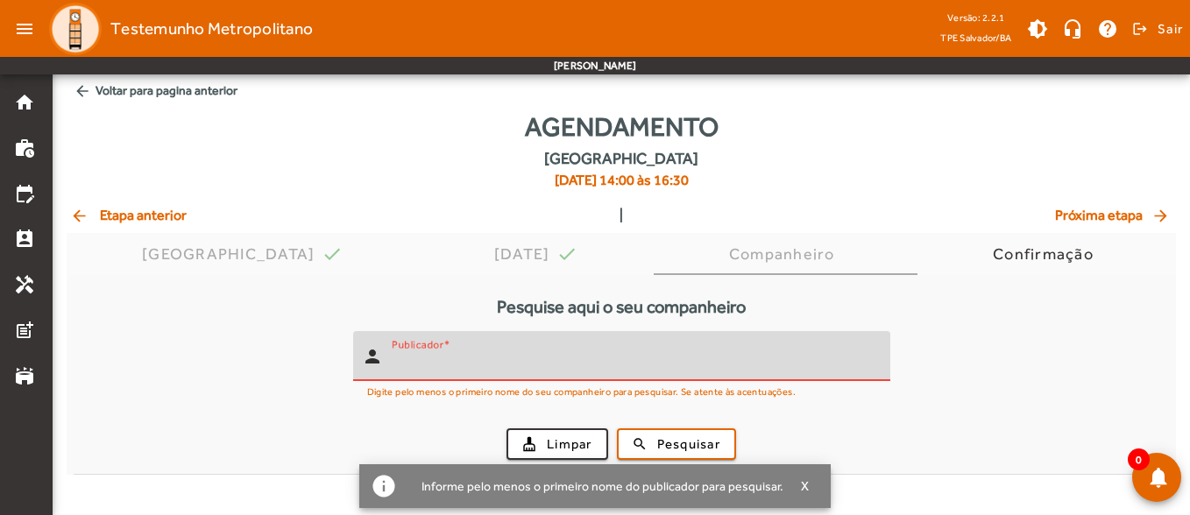
click at [498, 367] on input "Publicador" at bounding box center [634, 363] width 484 height 21
type input "*******"
click at [676, 431] on span "submit" at bounding box center [676, 444] width 116 height 42
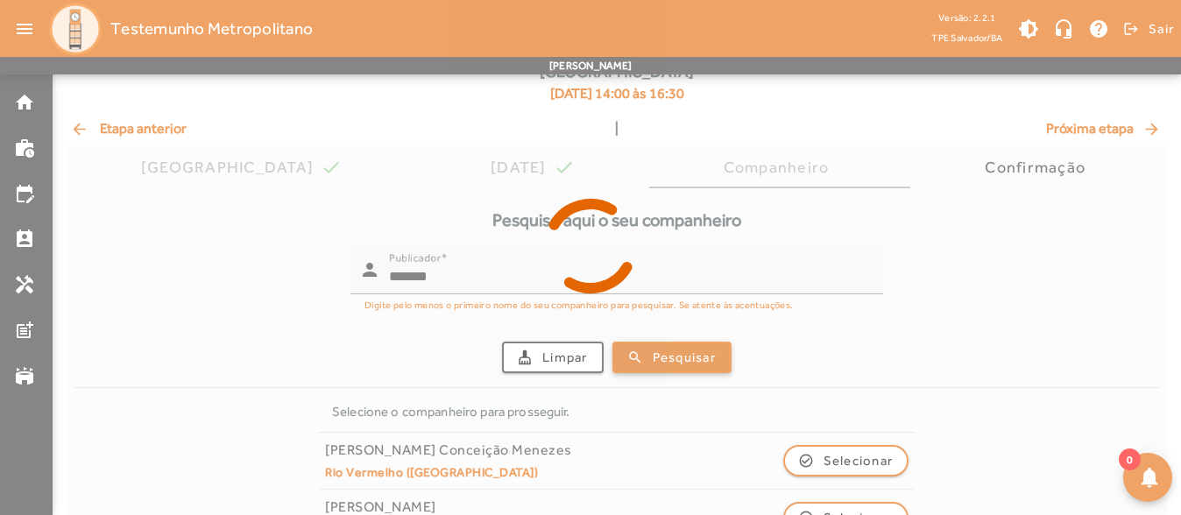
scroll to position [188, 0]
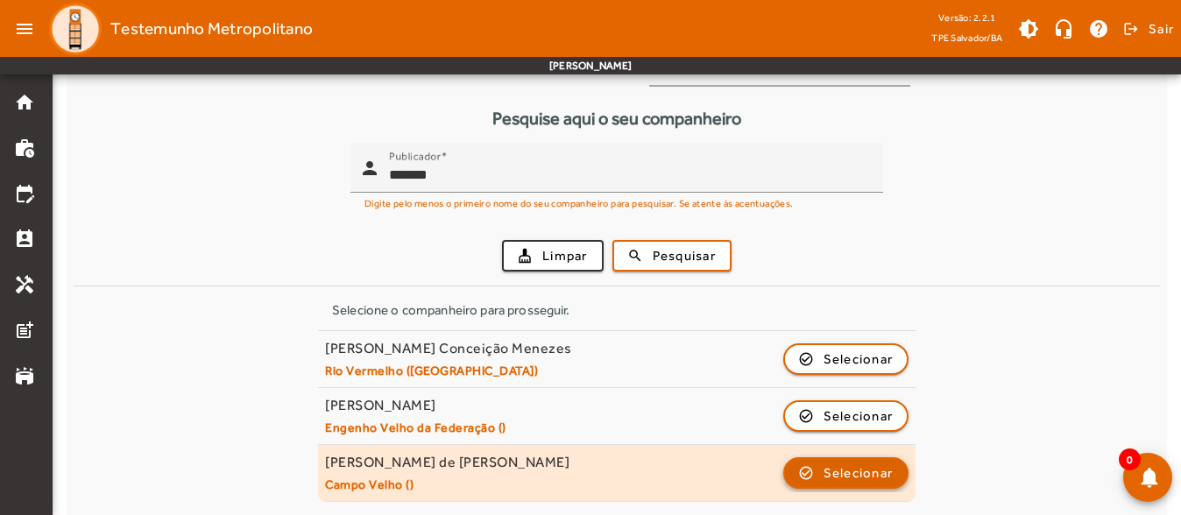
click at [826, 491] on div "[PERSON_NAME] de [PERSON_NAME] Velho () check_circle_outline Selecionar" at bounding box center [616, 473] width 583 height 39
click at [834, 464] on span "Selecionar" at bounding box center [858, 473] width 70 height 21
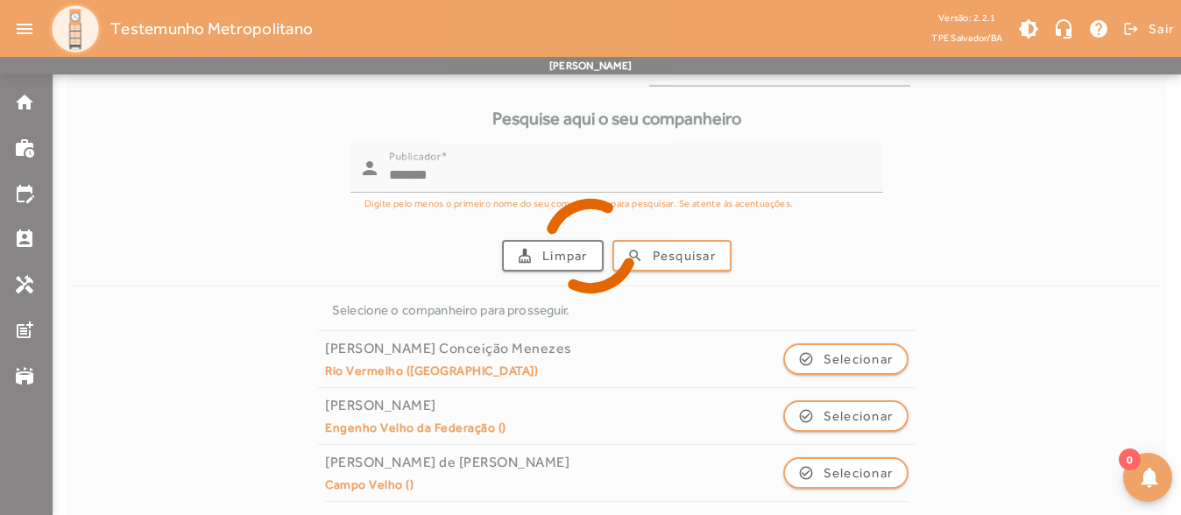
scroll to position [0, 0]
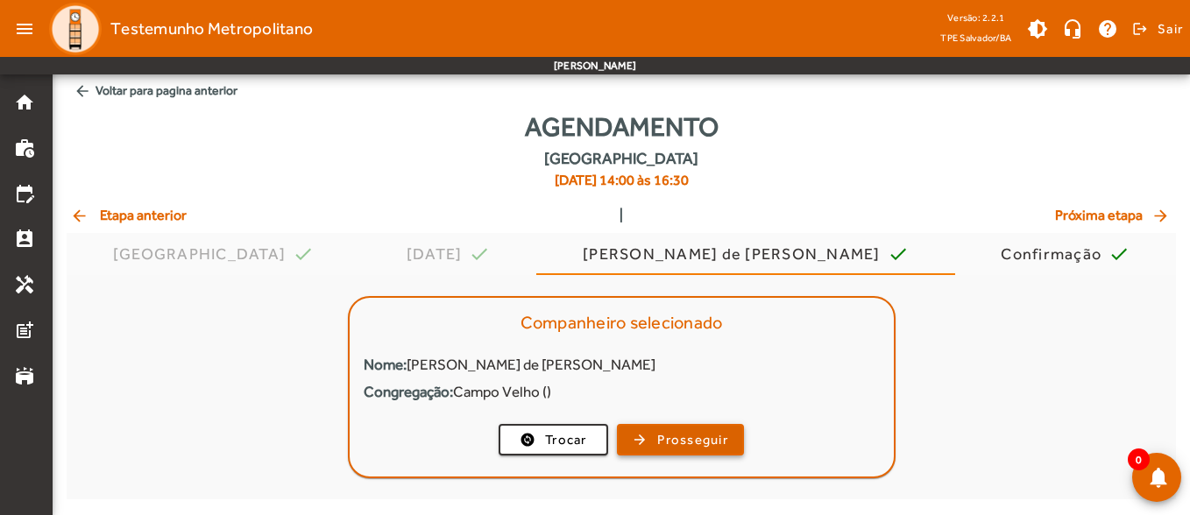
click at [703, 443] on span "Prosseguir" at bounding box center [692, 440] width 71 height 20
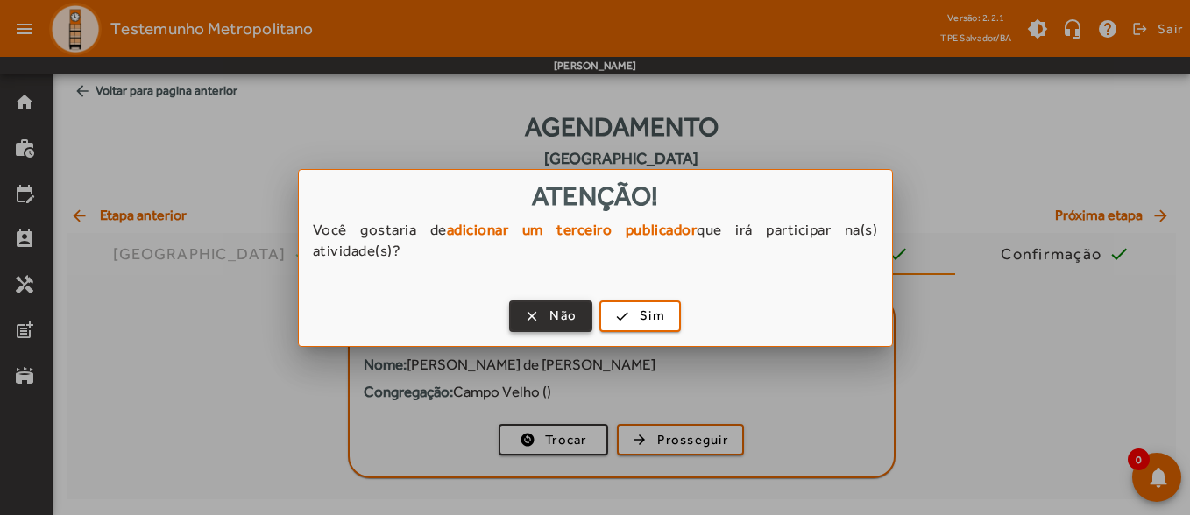
click at [563, 314] on span "Não" at bounding box center [562, 316] width 27 height 20
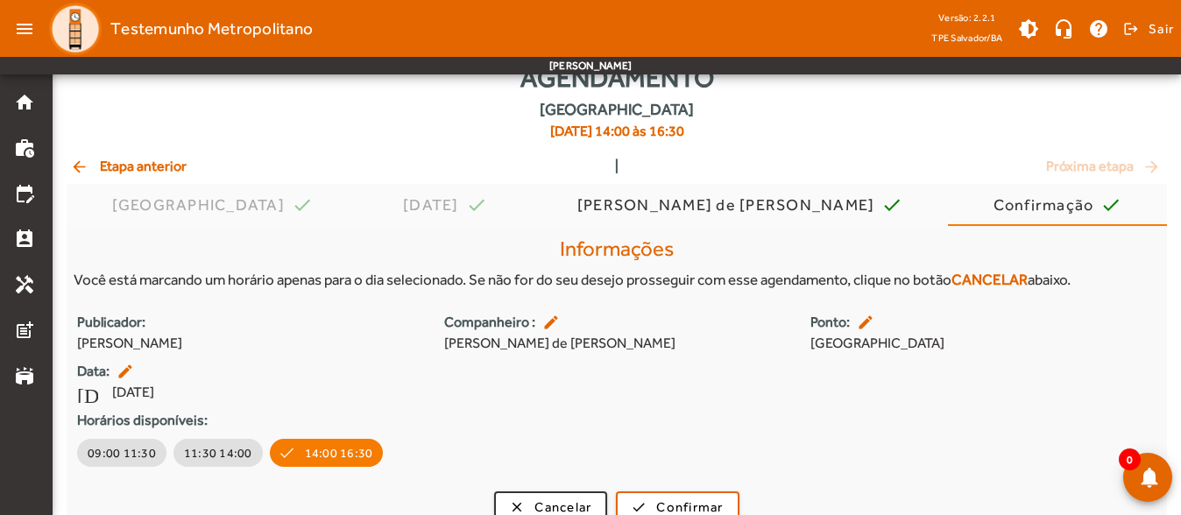
scroll to position [71, 0]
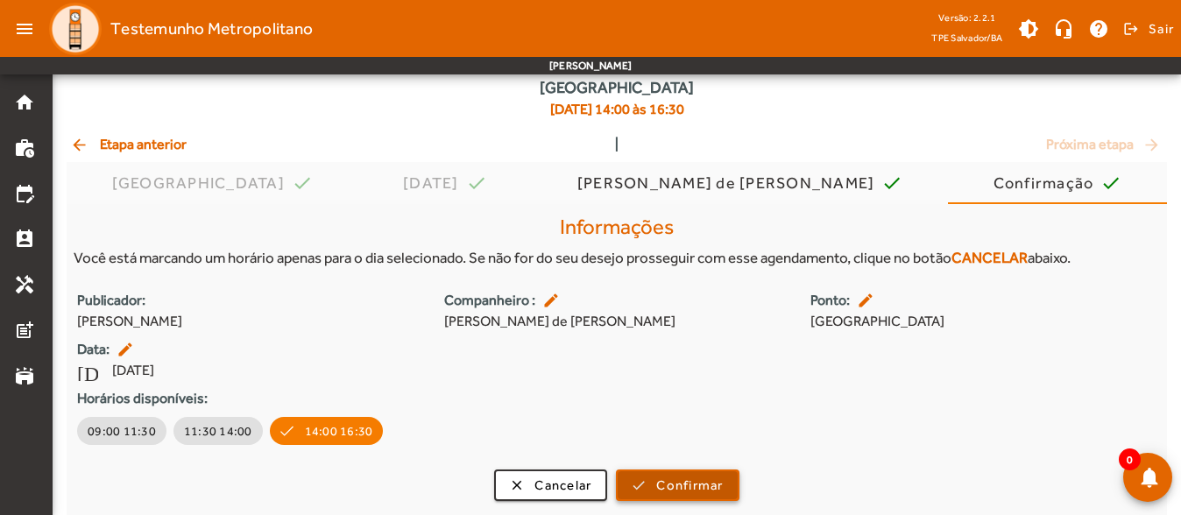
click at [675, 483] on span "Confirmar" at bounding box center [689, 486] width 67 height 20
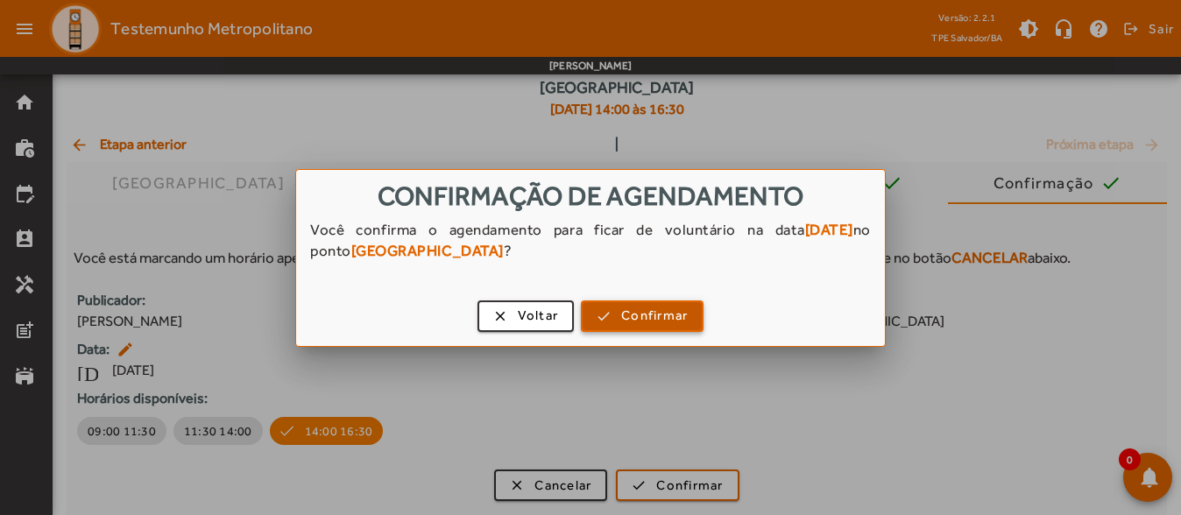
click at [618, 312] on span "button" at bounding box center [642, 316] width 119 height 42
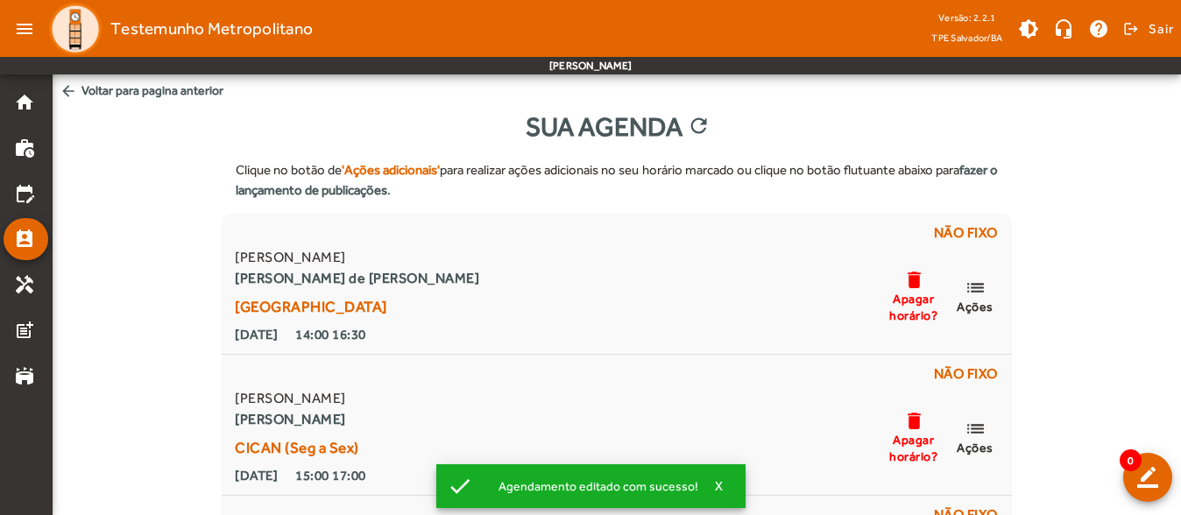
click at [1093, 312] on div "Clique no botão de 'Ações adicionais' para realizar ações adicionais no seu hor…" at bounding box center [617, 402] width 1128 height 512
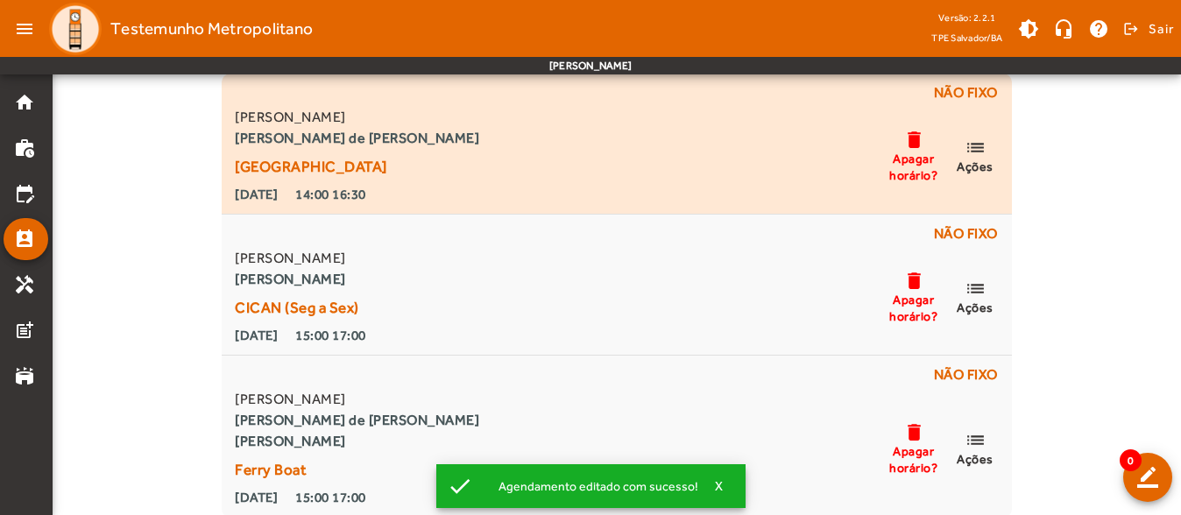
scroll to position [143, 0]
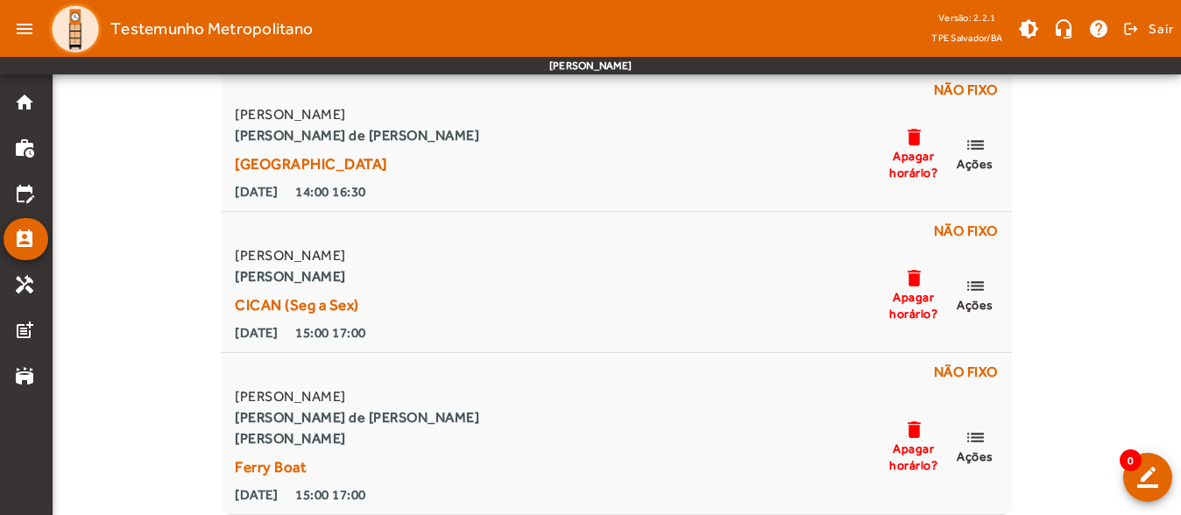
drag, startPoint x: 1133, startPoint y: 148, endPoint x: 1071, endPoint y: 173, distance: 66.9
click at [1133, 148] on div "Clique no botão de 'Ações adicionais' para realizar ações adicionais no seu hor…" at bounding box center [617, 260] width 1128 height 512
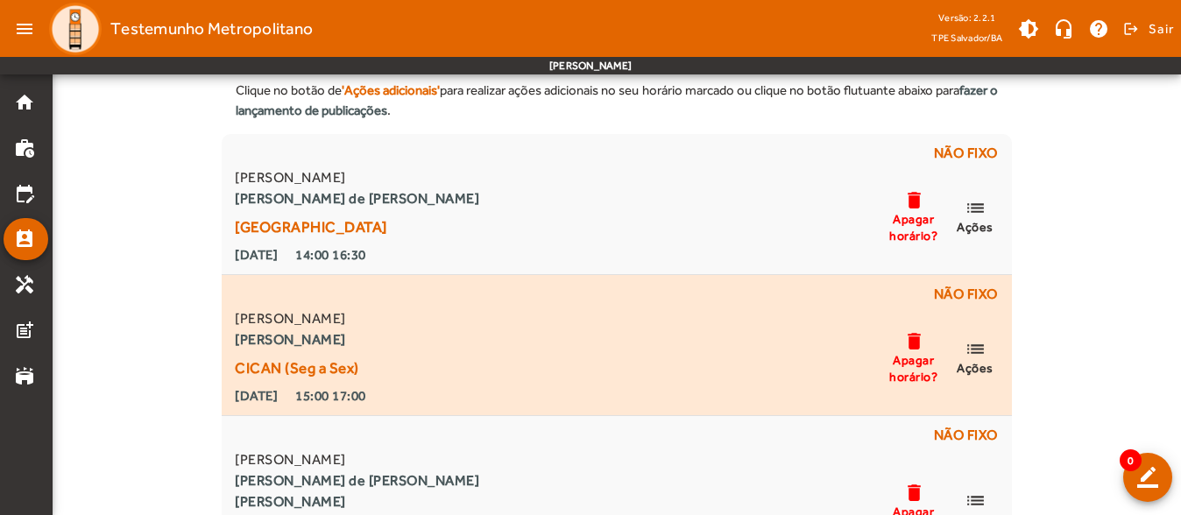
scroll to position [0, 0]
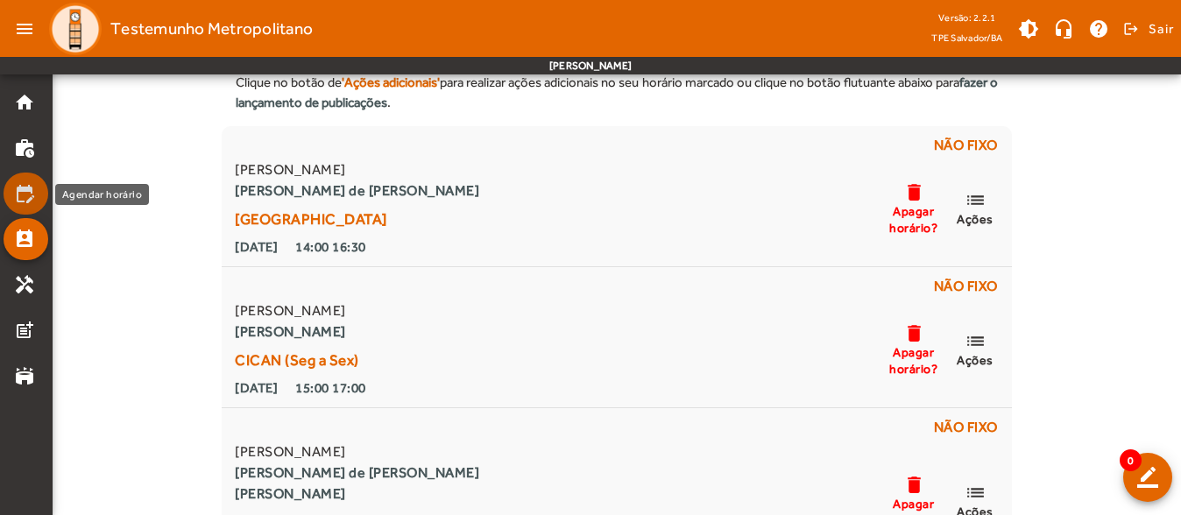
click at [32, 201] on mat-icon "edit_calendar" at bounding box center [24, 193] width 21 height 21
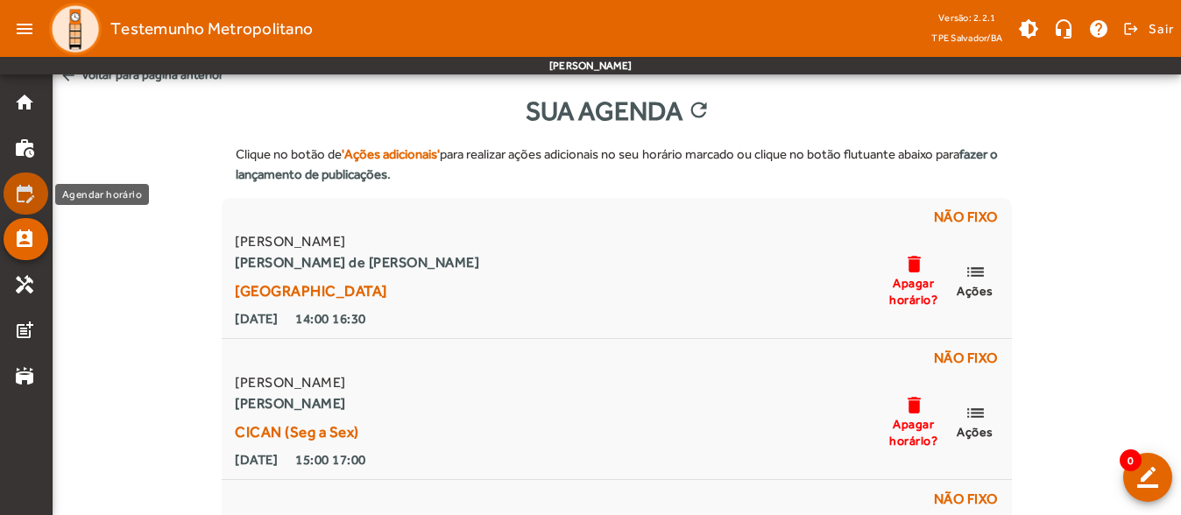
click at [32, 201] on mat-icon "edit_calendar" at bounding box center [24, 193] width 21 height 21
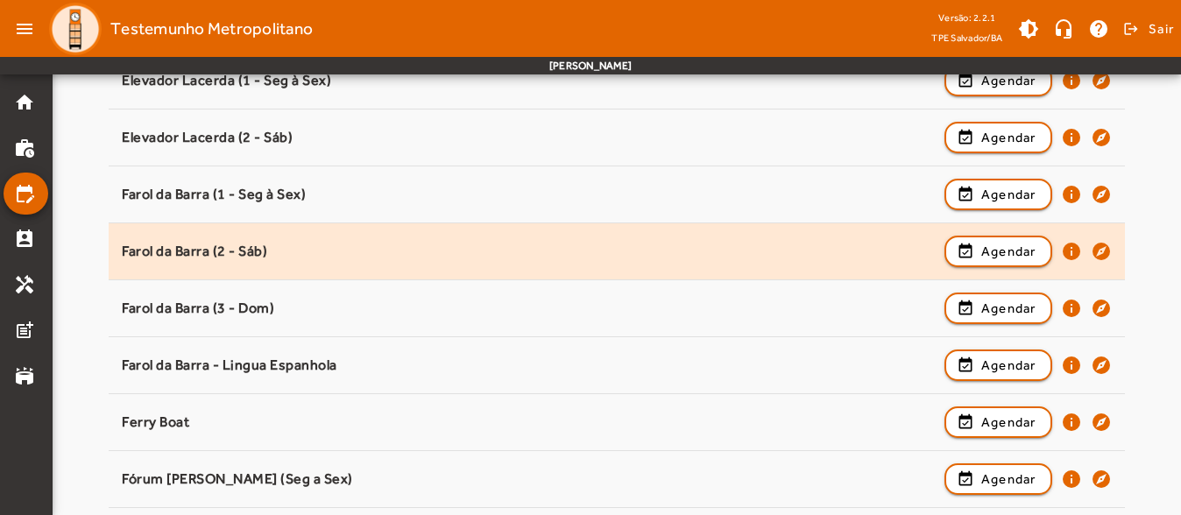
scroll to position [526, 0]
click at [1013, 256] on span "Agendar" at bounding box center [1008, 252] width 55 height 21
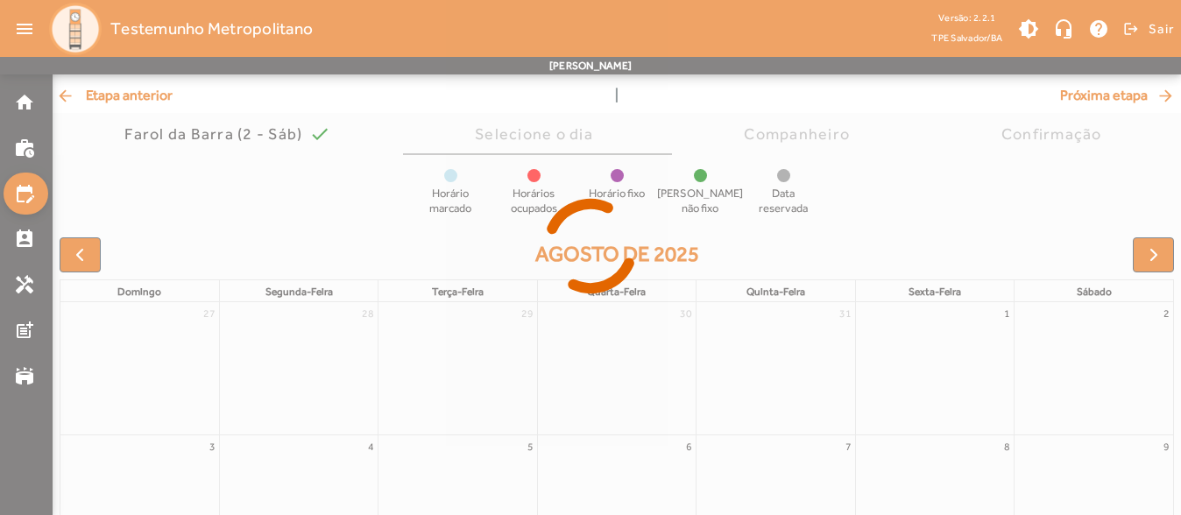
scroll to position [175, 0]
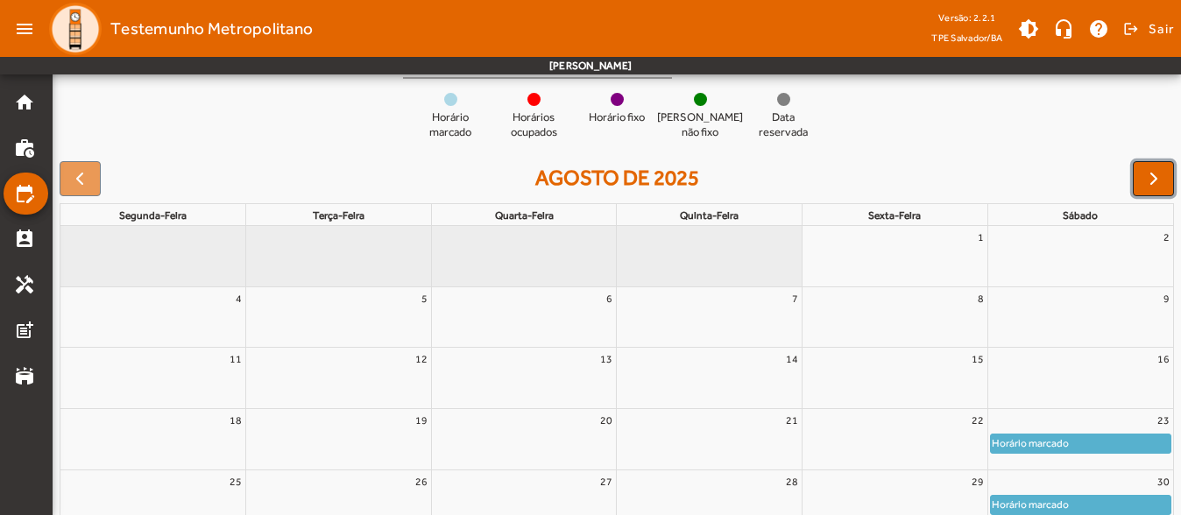
click at [1154, 166] on button "button" at bounding box center [1153, 178] width 41 height 35
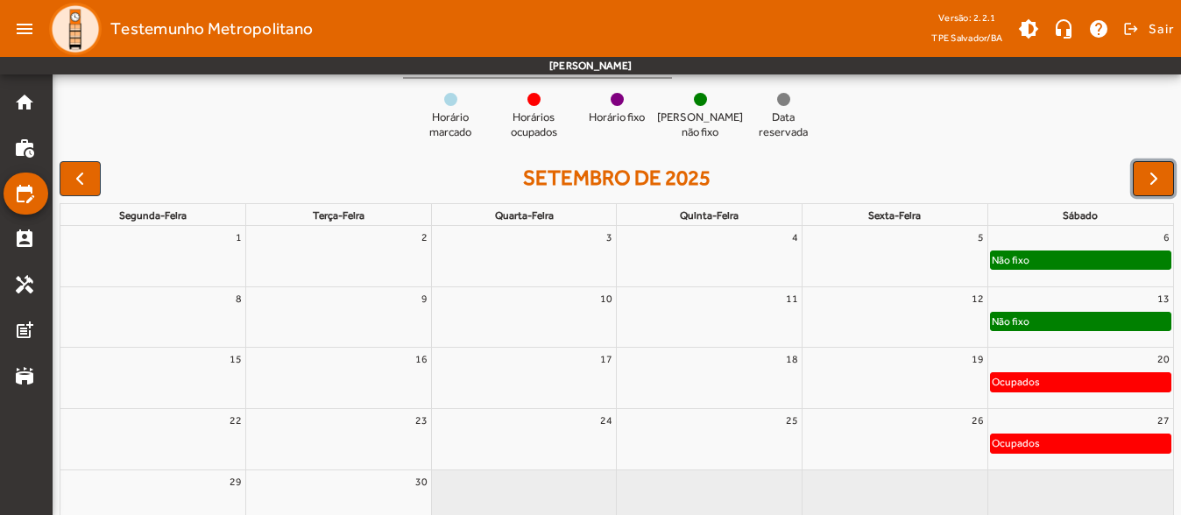
click at [1154, 166] on button "button" at bounding box center [1153, 178] width 41 height 35
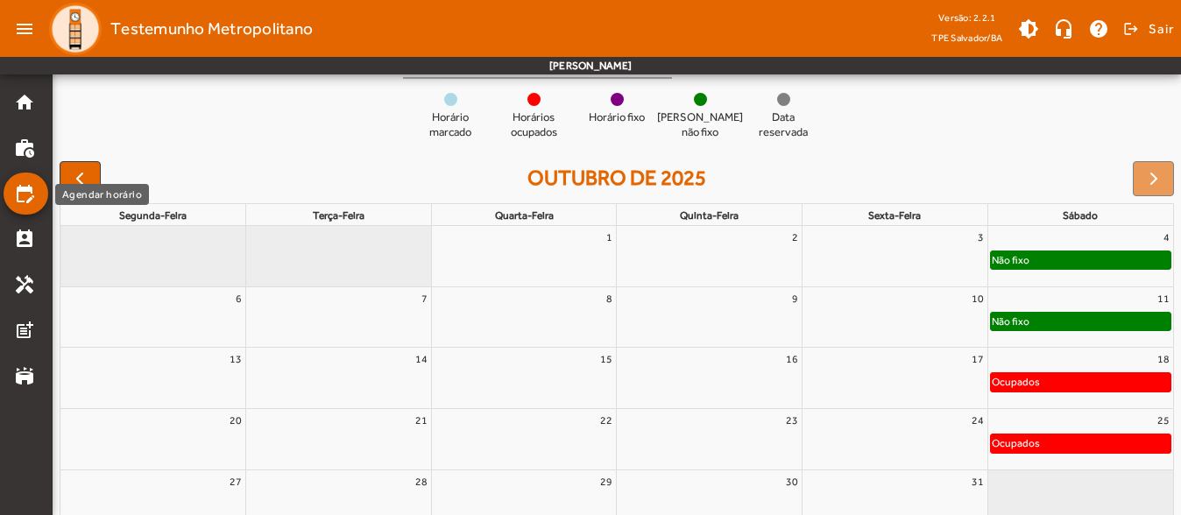
click at [72, 184] on div "Agendar horário" at bounding box center [102, 194] width 94 height 21
click at [49, 176] on mat-nav-list "home work_history edit_calendar perm_contact_calendar handyman post_add stadium" at bounding box center [26, 294] width 52 height 441
click at [78, 176] on span "button" at bounding box center [79, 178] width 21 height 21
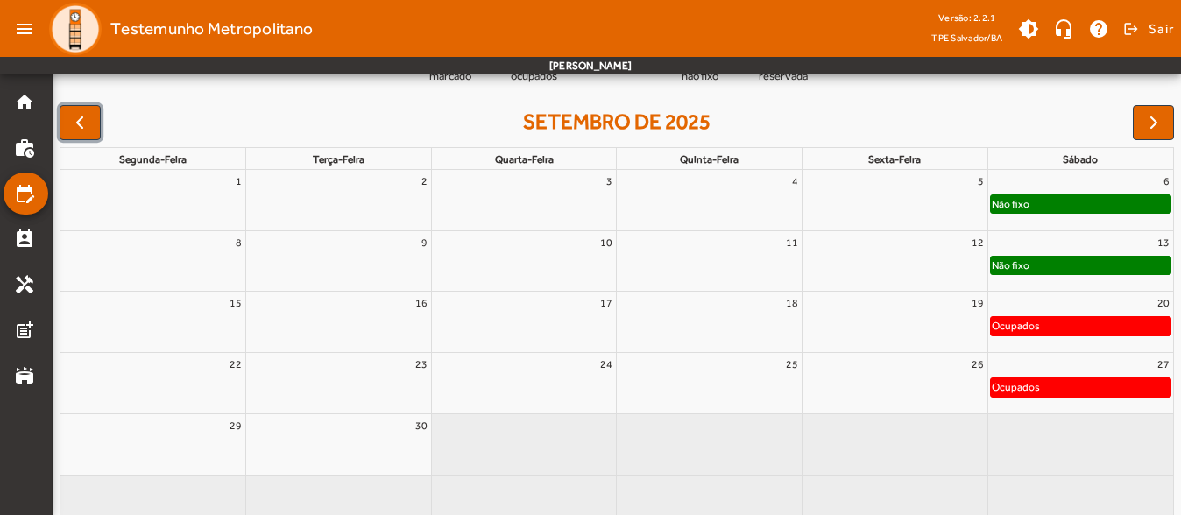
scroll to position [261, 0]
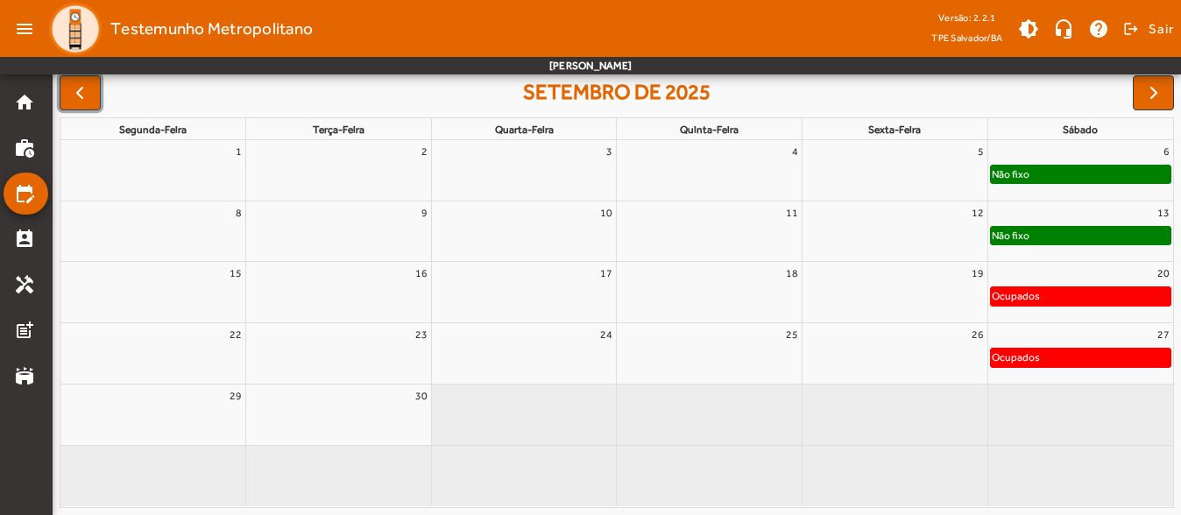
click at [1104, 219] on div "13" at bounding box center [1080, 212] width 185 height 23
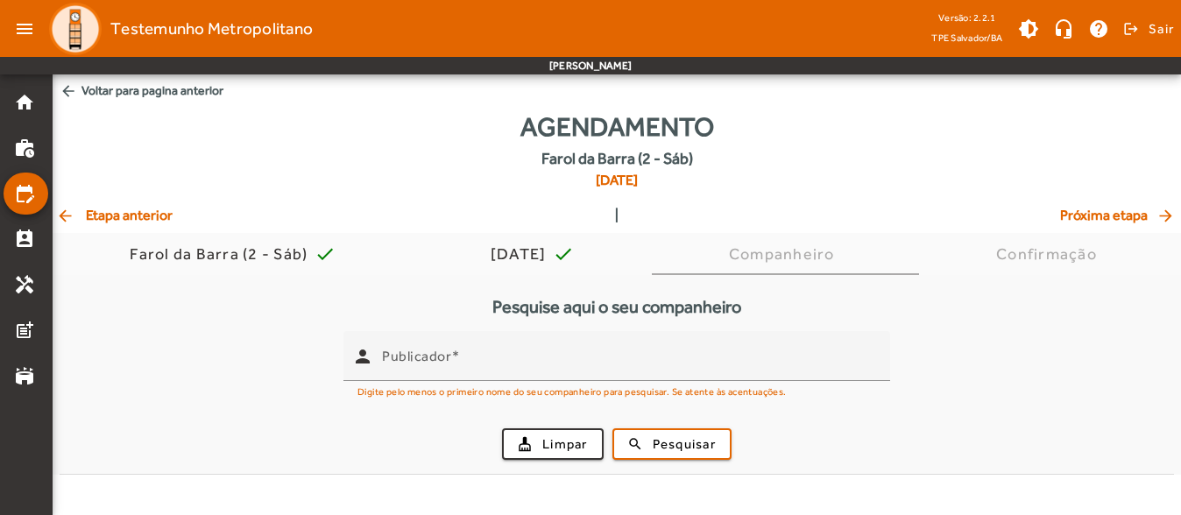
scroll to position [0, 0]
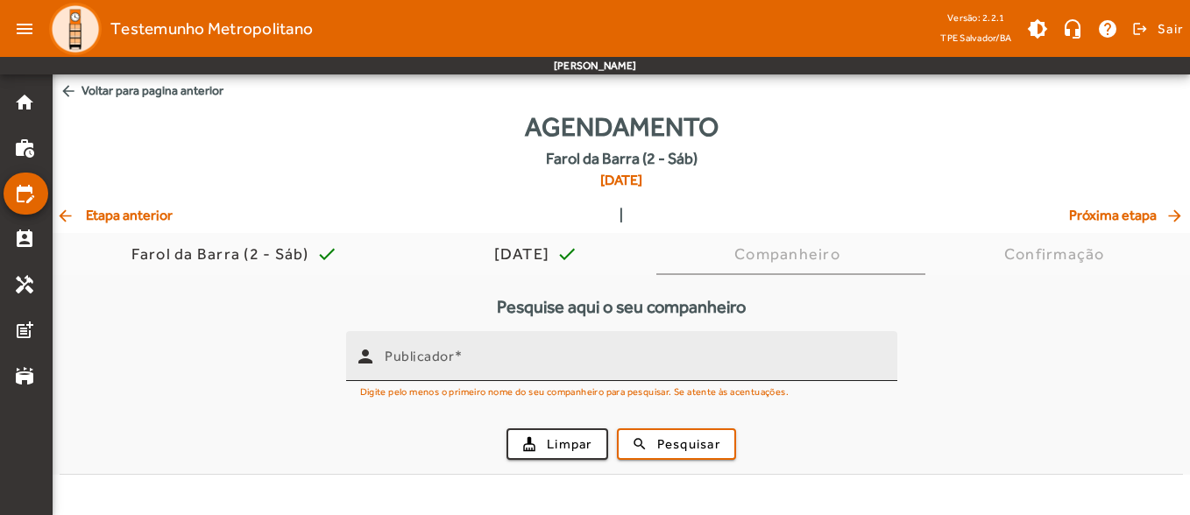
click at [437, 356] on mat-label "Publicador" at bounding box center [419, 356] width 69 height 17
click at [437, 356] on input "Publicador" at bounding box center [634, 363] width 498 height 21
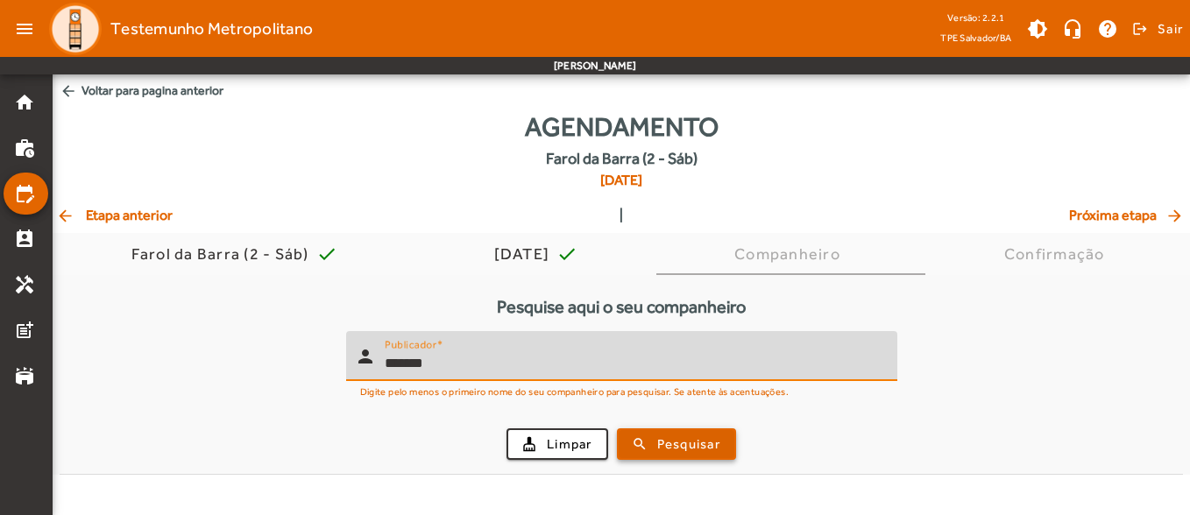
type input "*******"
click at [710, 429] on span "submit" at bounding box center [676, 444] width 116 height 42
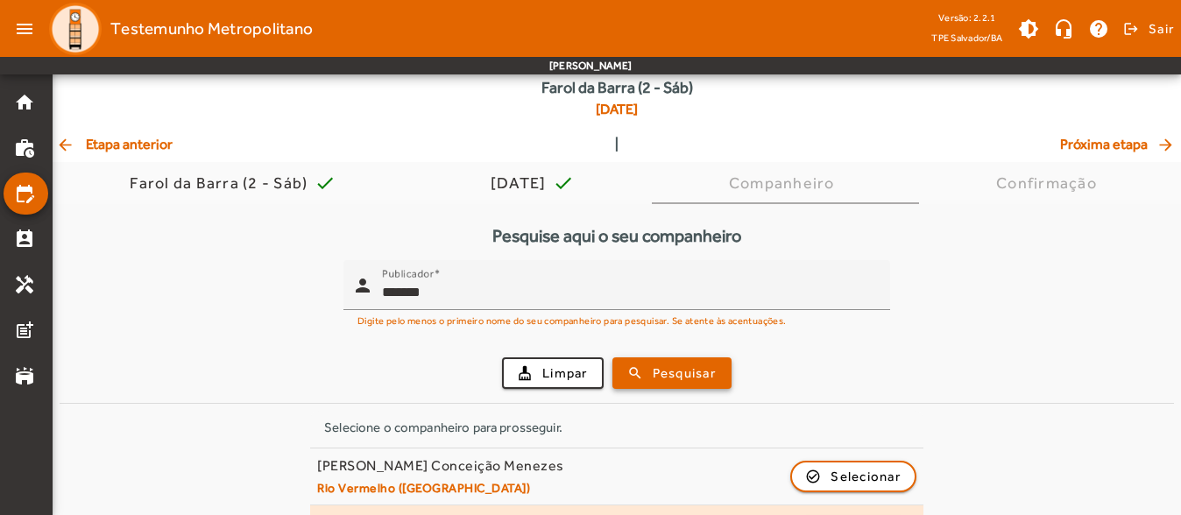
scroll to position [188, 0]
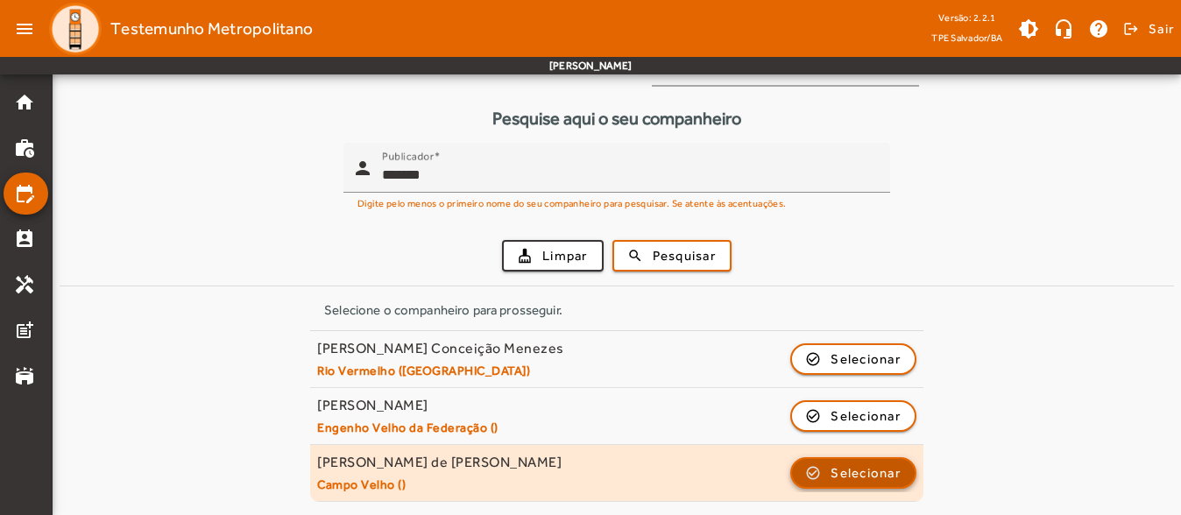
click at [831, 476] on span "Selecionar" at bounding box center [865, 473] width 70 height 21
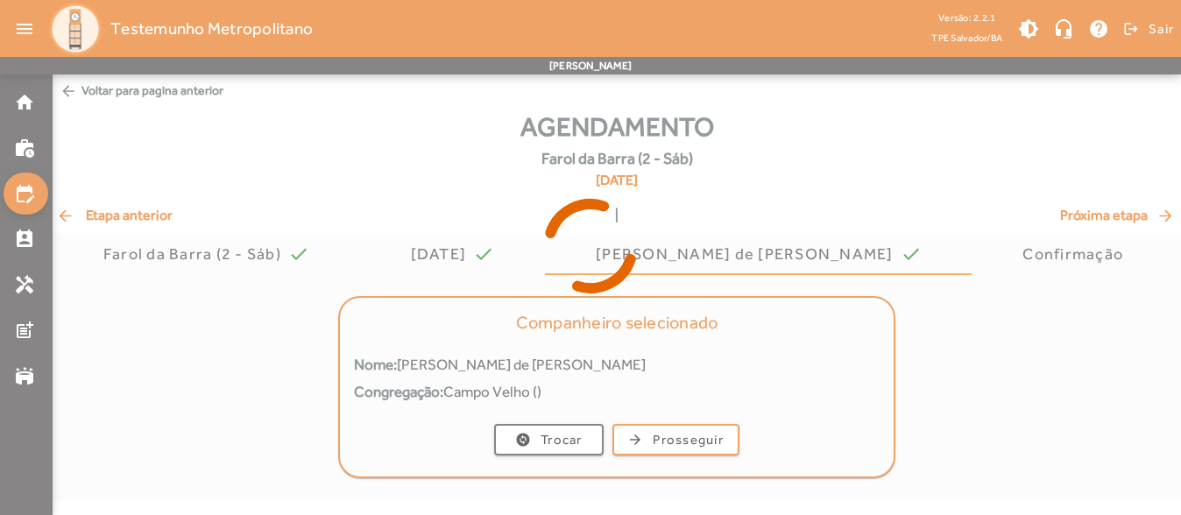
scroll to position [0, 0]
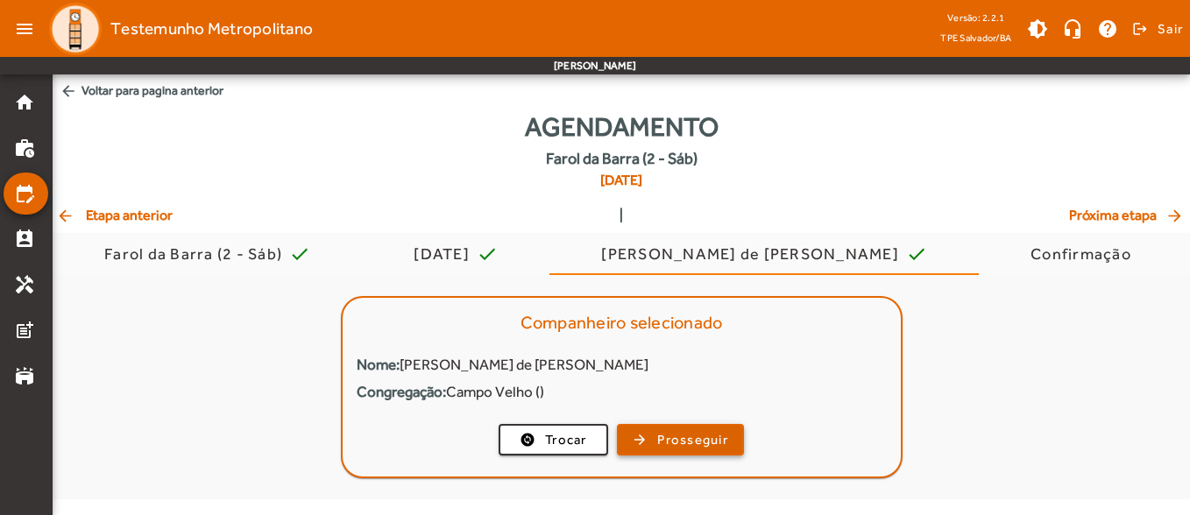
click at [659, 438] on span "Prosseguir" at bounding box center [692, 440] width 71 height 20
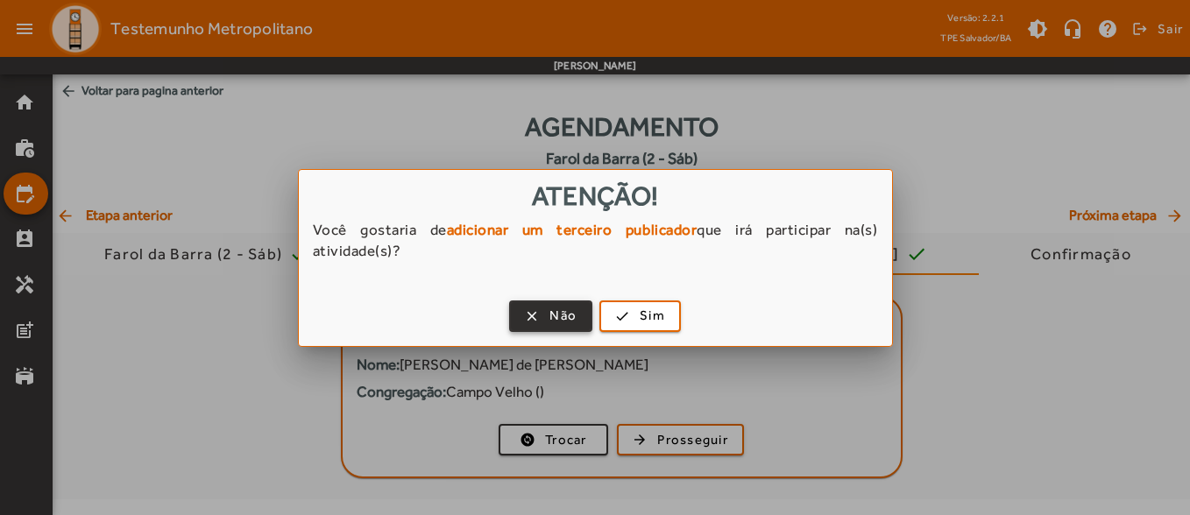
click at [531, 314] on span "button" at bounding box center [551, 316] width 80 height 42
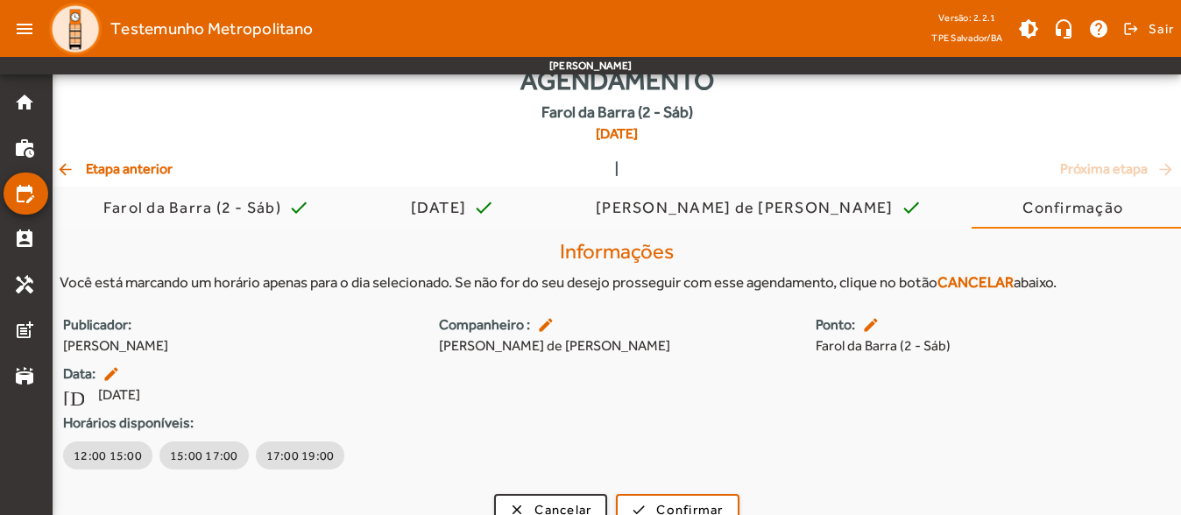
scroll to position [71, 0]
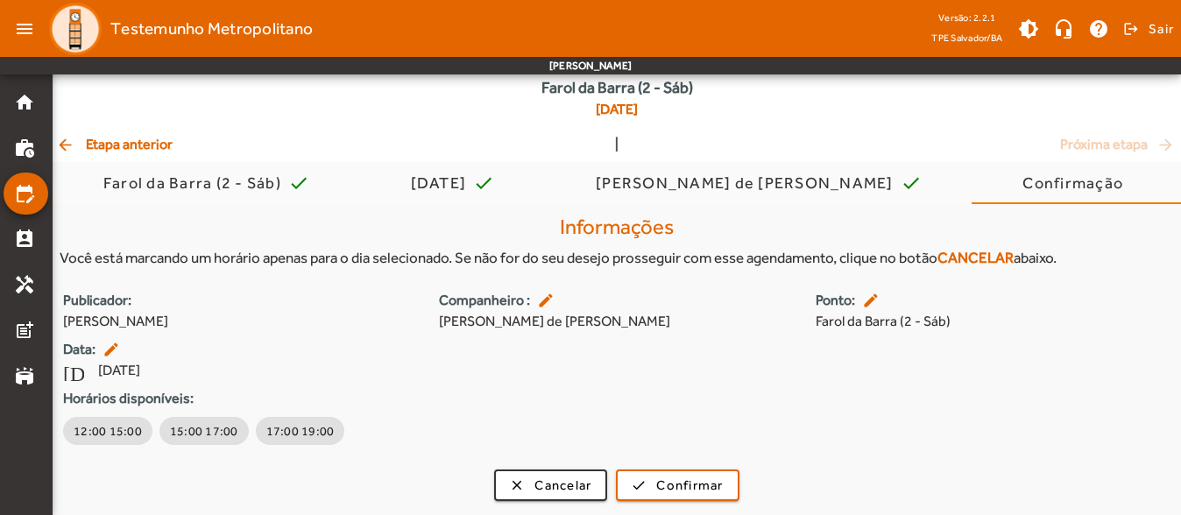
click at [218, 241] on div "Informações Você está marcando um horário apenas para o dia selecionado. Se não…" at bounding box center [617, 242] width 1128 height 68
click at [222, 230] on h4 "Informações" at bounding box center [617, 227] width 1114 height 25
click at [167, 141] on span "arrow_back Etapa anterior" at bounding box center [114, 144] width 117 height 21
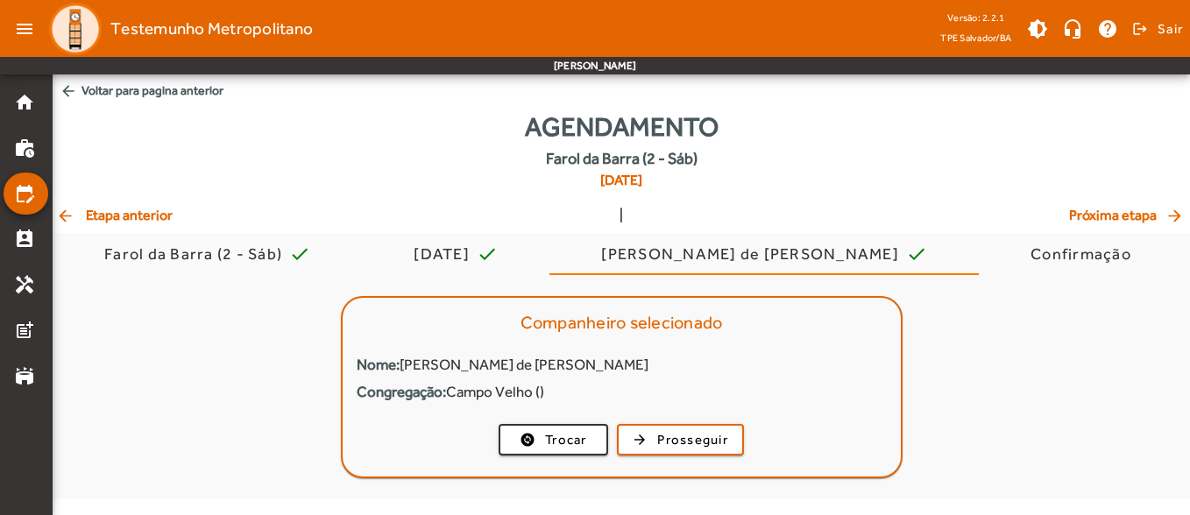
drag, startPoint x: 183, startPoint y: 208, endPoint x: 169, endPoint y: 212, distance: 14.4
click at [178, 211] on div "arrow_back Etapa anterior | Próxima etapa arrow_forward" at bounding box center [621, 215] width 1130 height 21
click at [169, 212] on span "arrow_back Etapa anterior" at bounding box center [114, 215] width 117 height 21
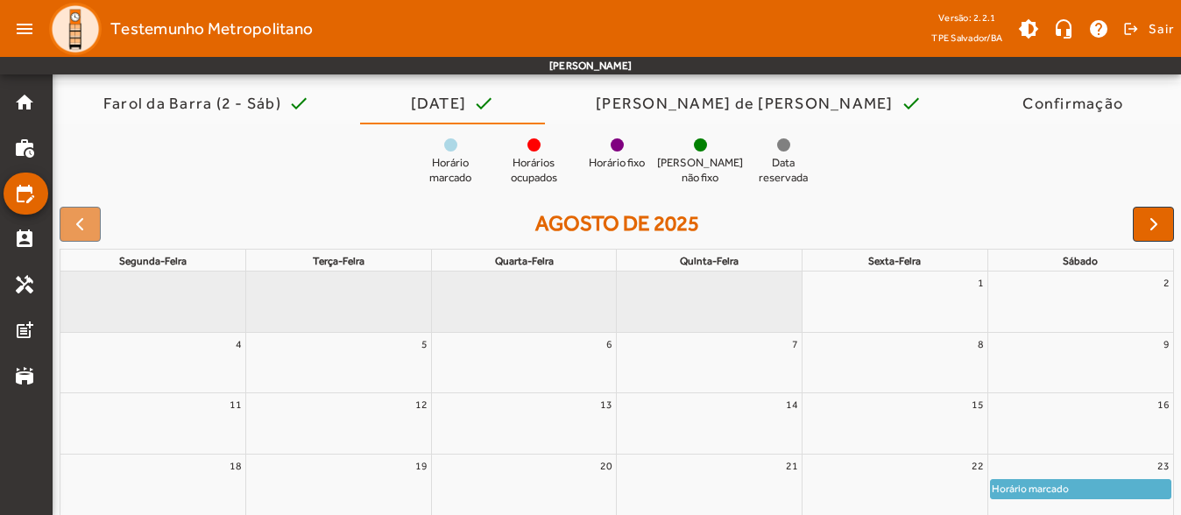
scroll to position [175, 0]
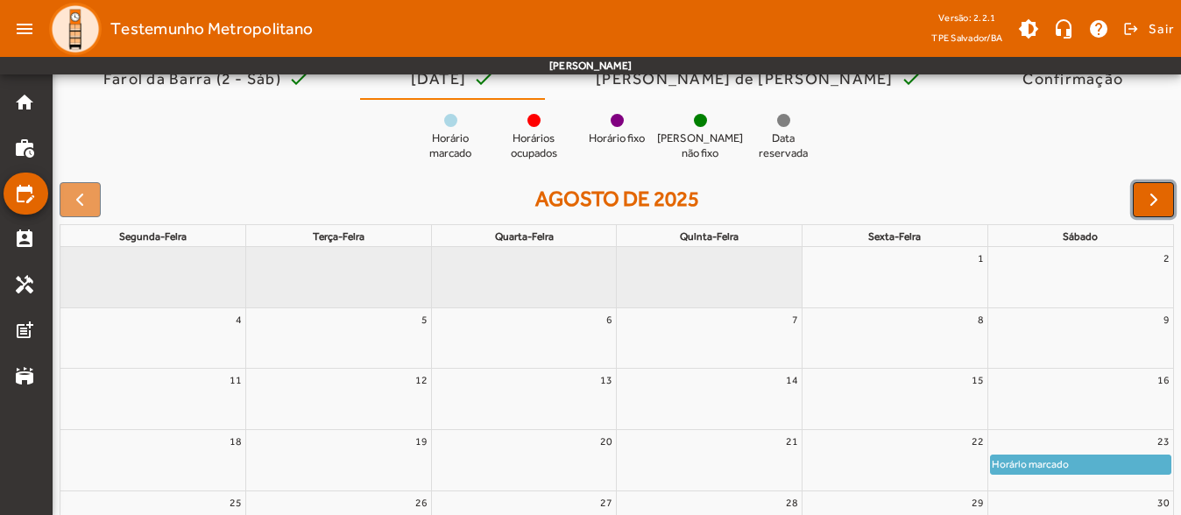
click at [1173, 202] on button "button" at bounding box center [1153, 199] width 41 height 35
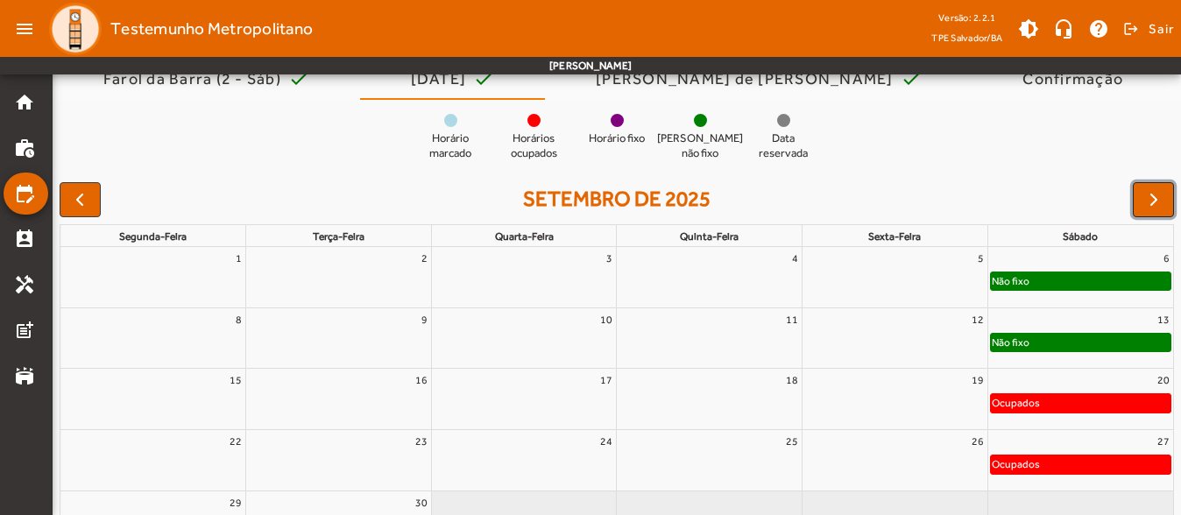
click at [1148, 203] on span "button" at bounding box center [1153, 199] width 21 height 21
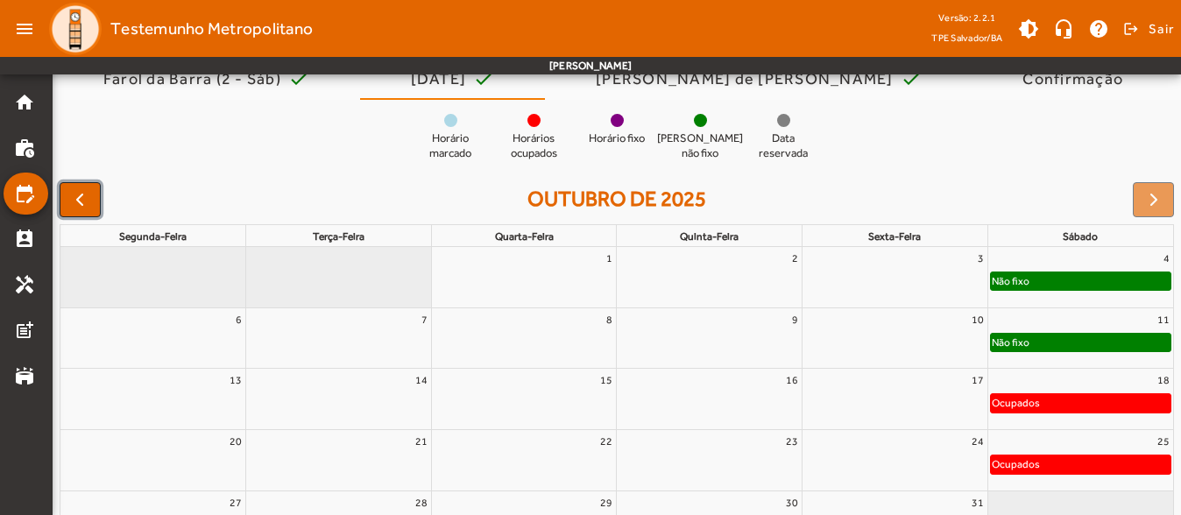
click at [95, 203] on button "button" at bounding box center [80, 199] width 41 height 35
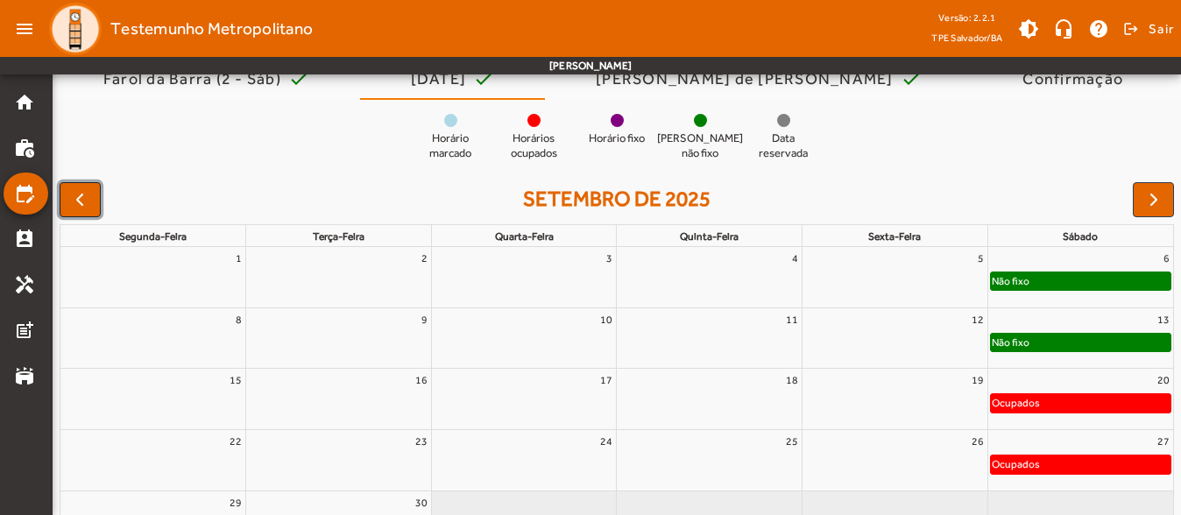
click at [93, 188] on button "button" at bounding box center [80, 199] width 41 height 35
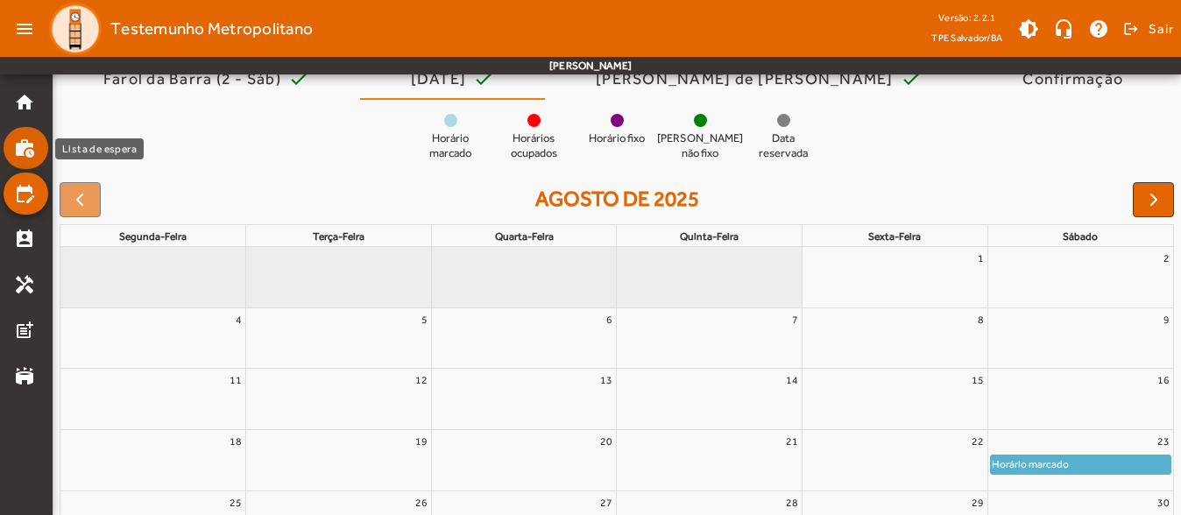
click at [11, 143] on mat-list-item "work_history" at bounding box center [26, 148] width 45 height 42
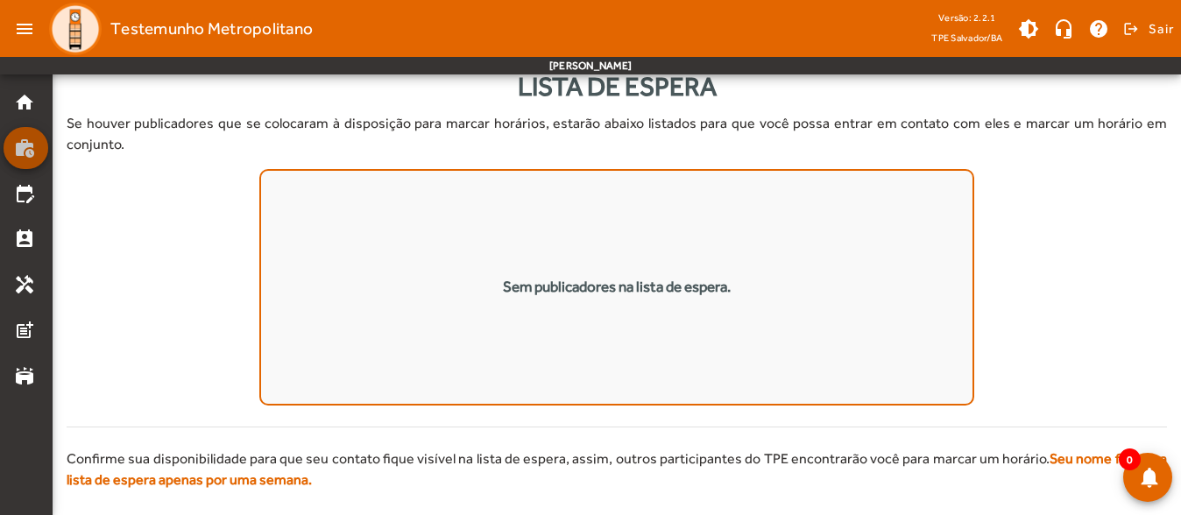
click at [11, 143] on mat-list-item "work_history" at bounding box center [26, 148] width 45 height 42
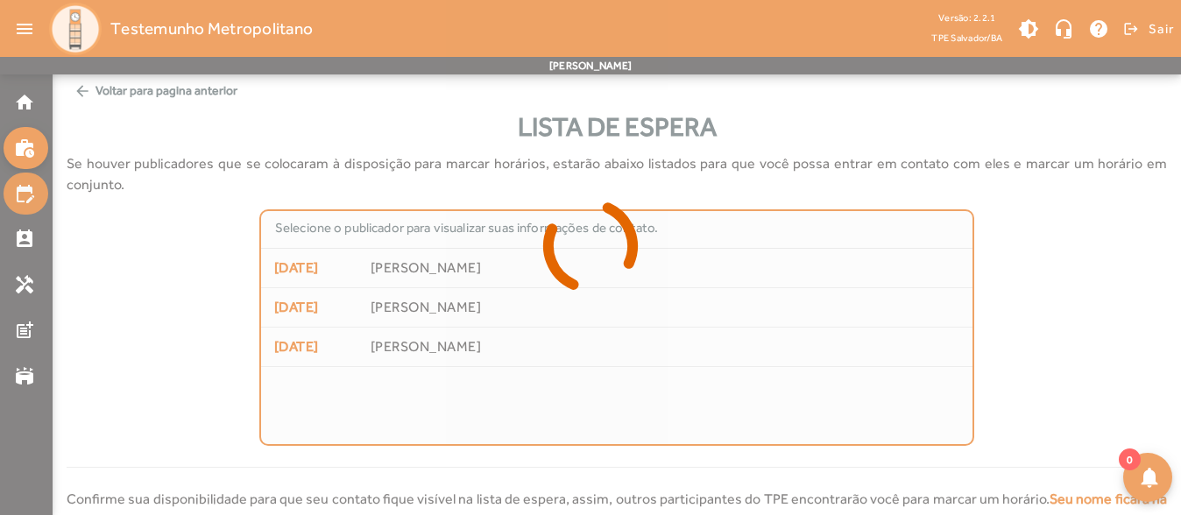
click at [25, 194] on mat-icon "edit_calendar" at bounding box center [24, 193] width 21 height 21
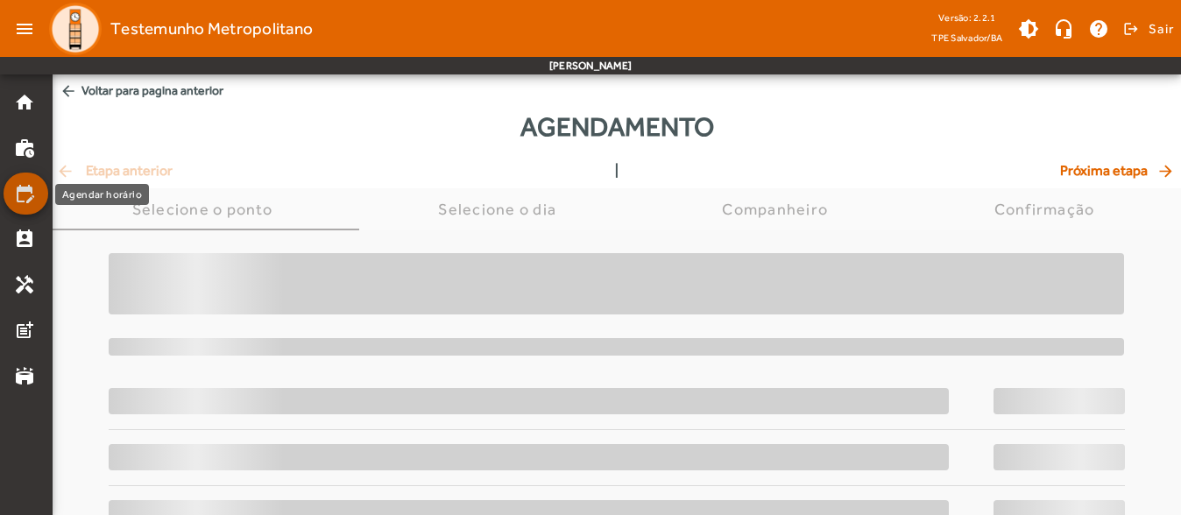
click at [25, 194] on mat-icon "edit_calendar" at bounding box center [24, 193] width 21 height 21
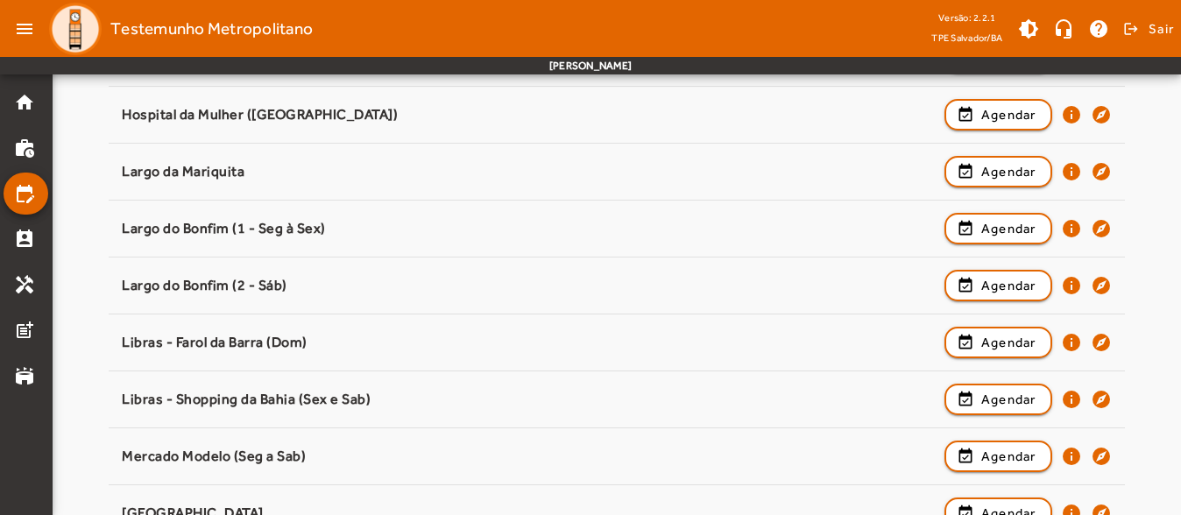
scroll to position [926, 0]
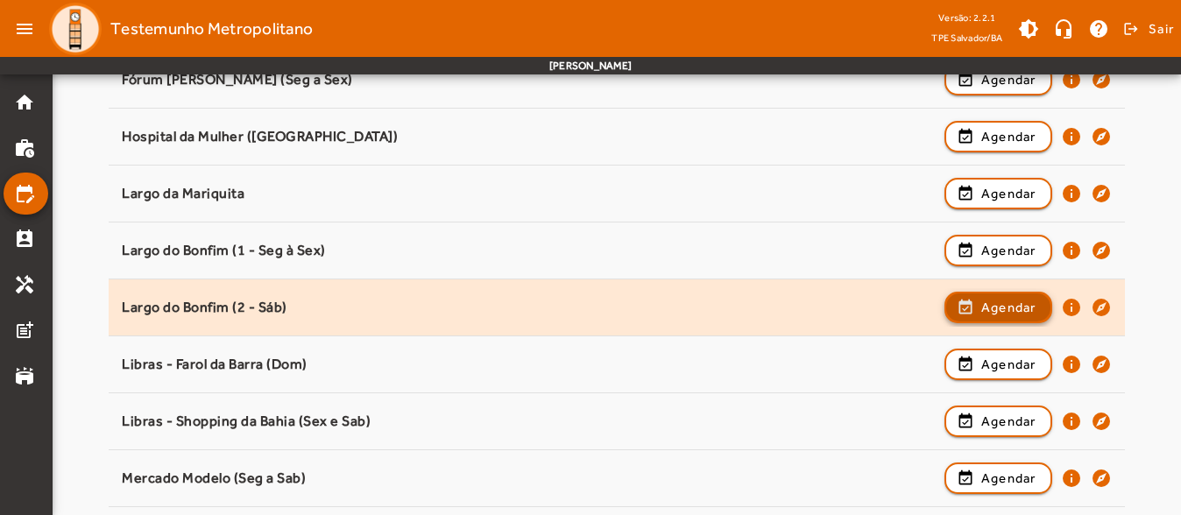
click at [990, 317] on span "button" at bounding box center [998, 307] width 104 height 42
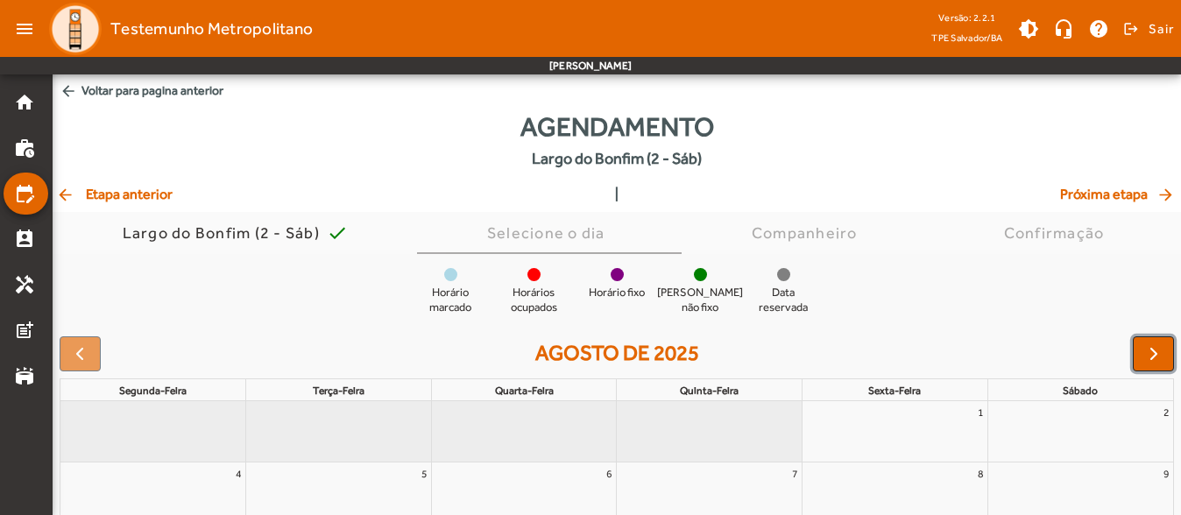
click at [1154, 351] on span "button" at bounding box center [1153, 353] width 21 height 21
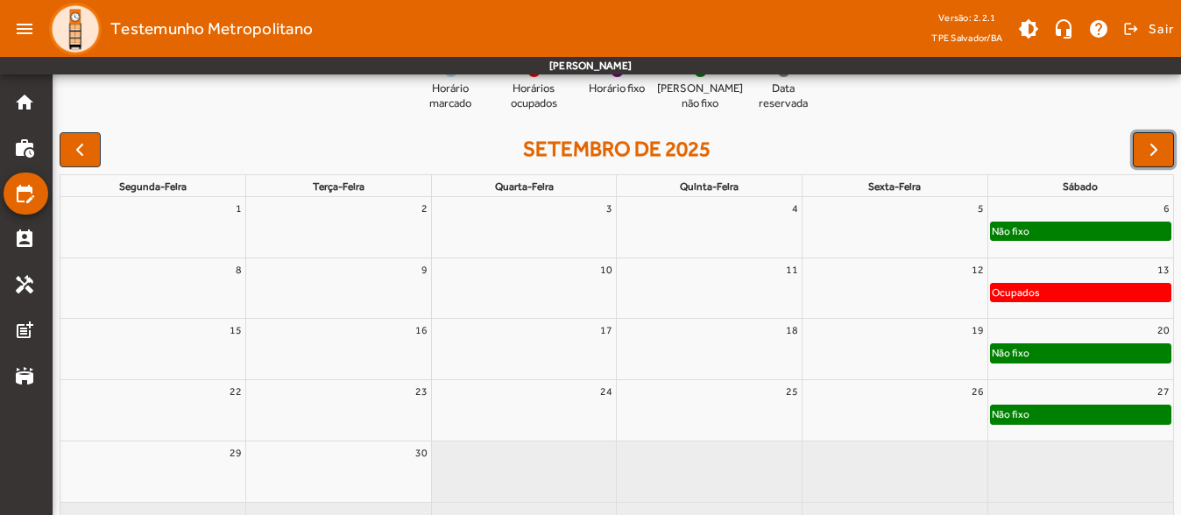
scroll to position [173, 0]
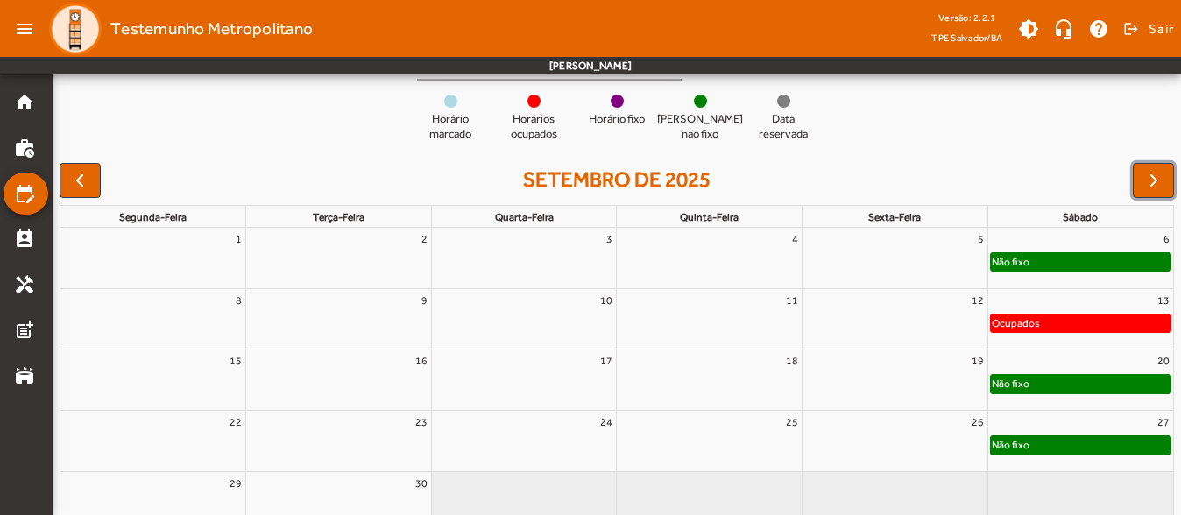
click at [1148, 363] on div "20" at bounding box center [1080, 361] width 185 height 23
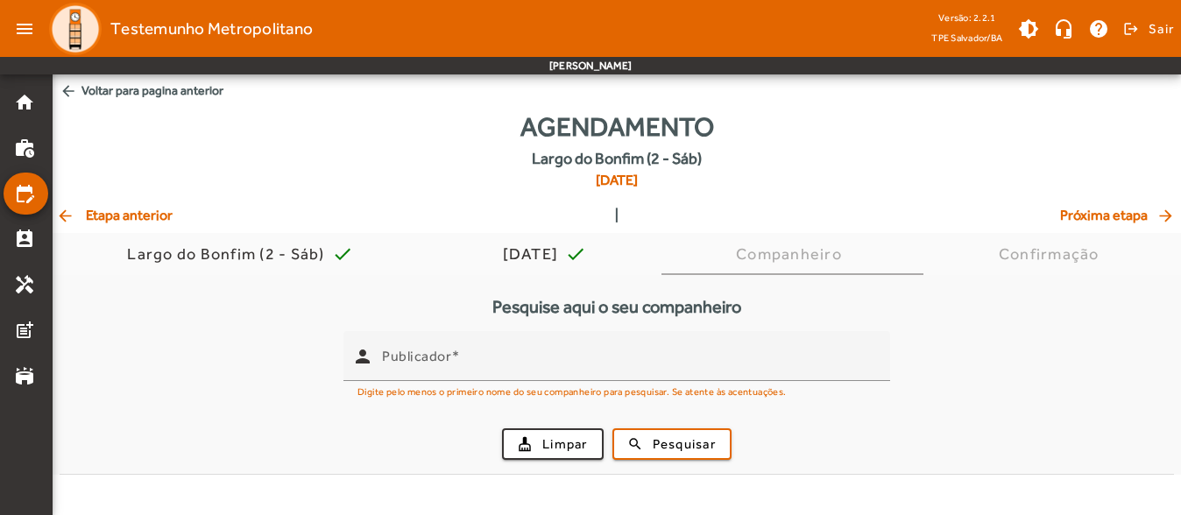
scroll to position [0, 0]
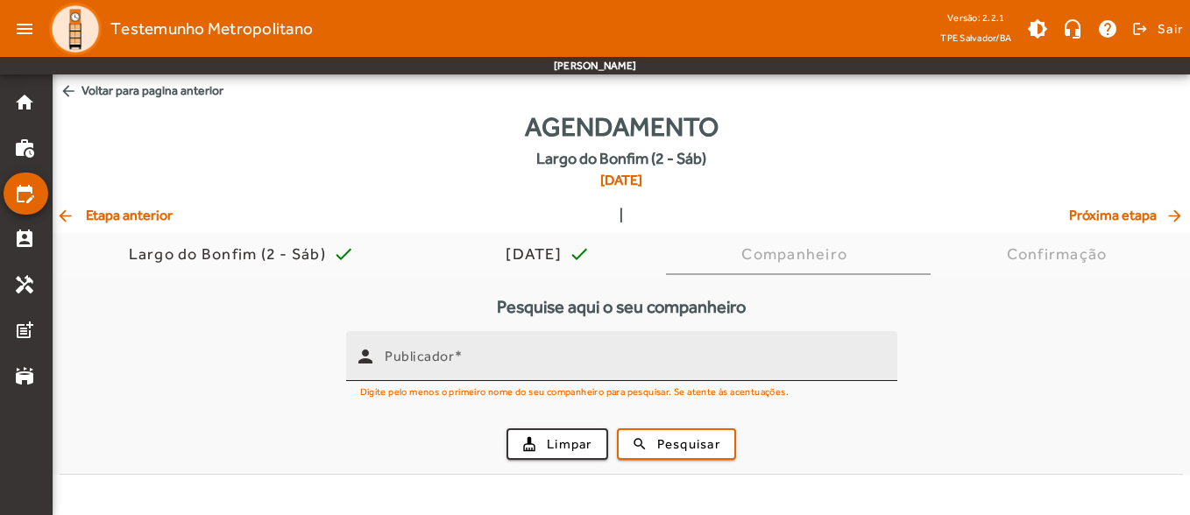
click at [482, 363] on input "Publicador" at bounding box center [634, 363] width 498 height 21
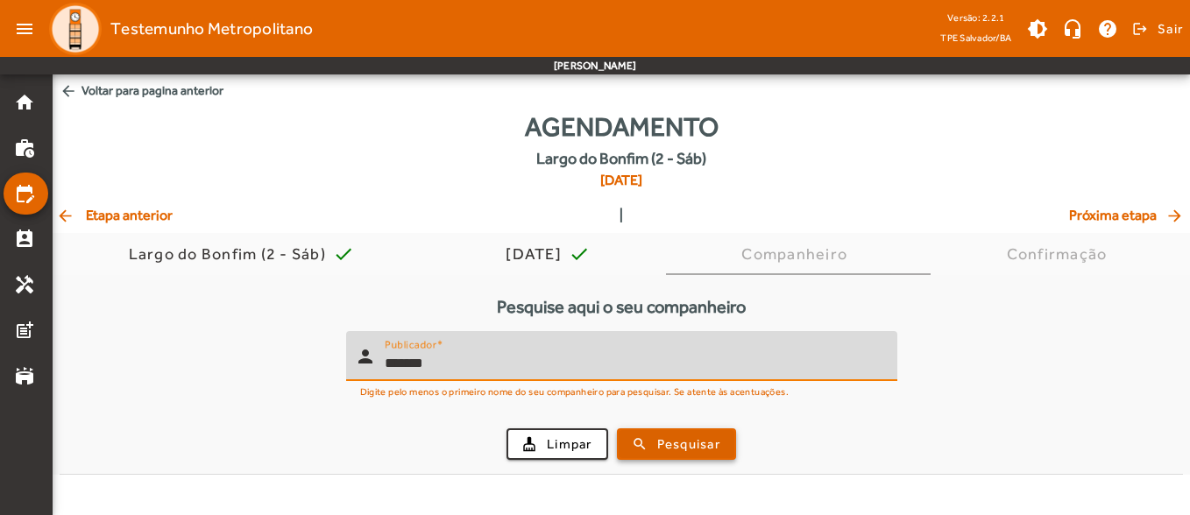
type input "*******"
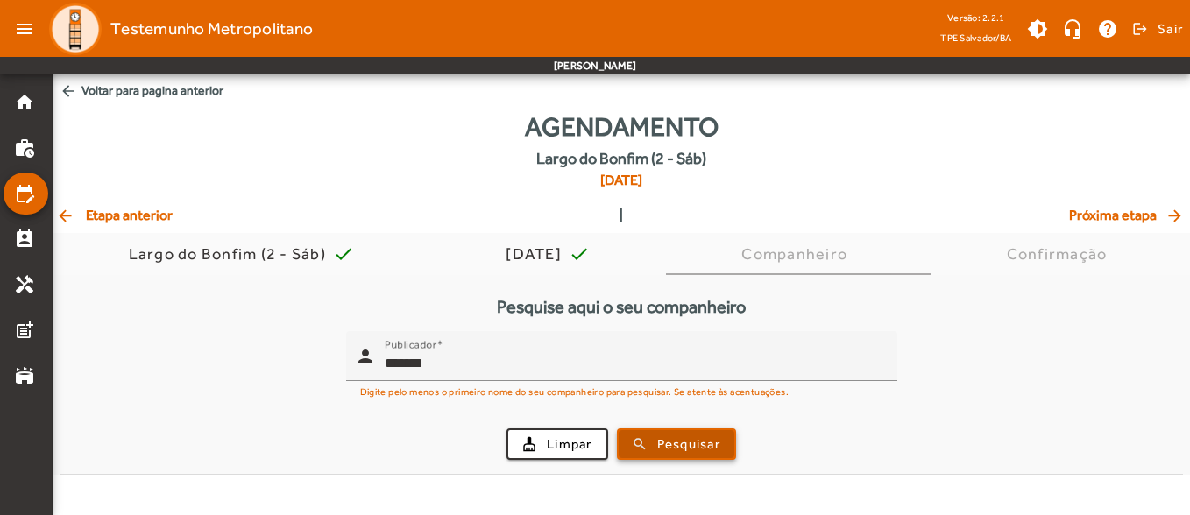
click at [683, 454] on span "submit" at bounding box center [676, 444] width 116 height 42
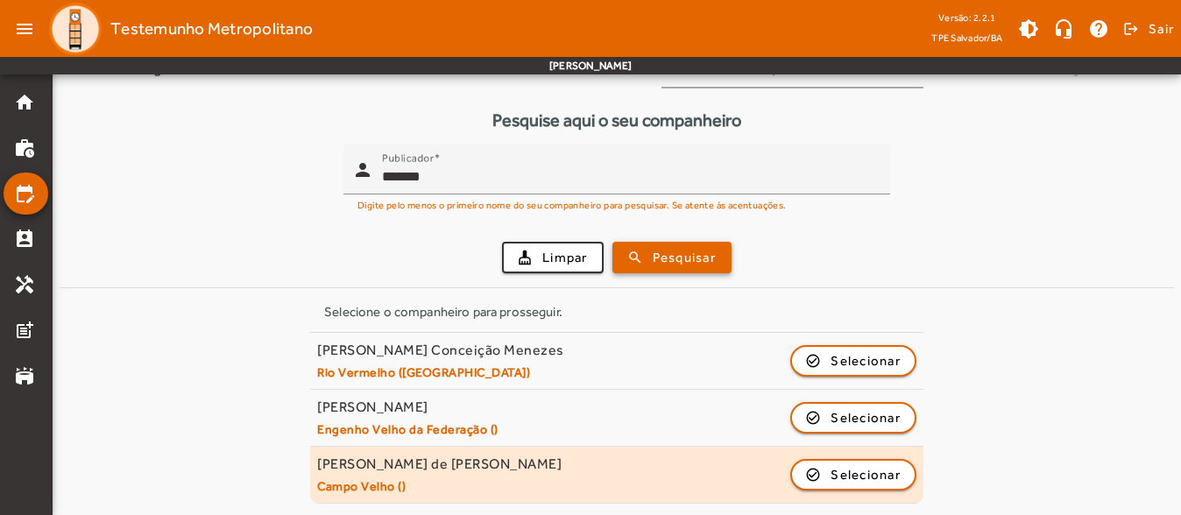
scroll to position [188, 0]
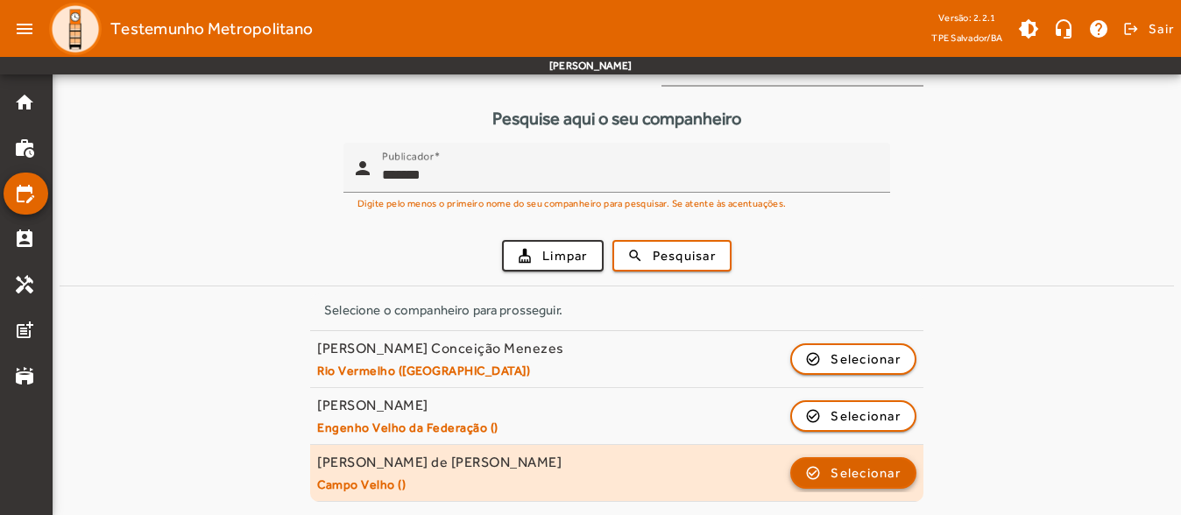
click at [842, 470] on span "Selecionar" at bounding box center [865, 473] width 70 height 21
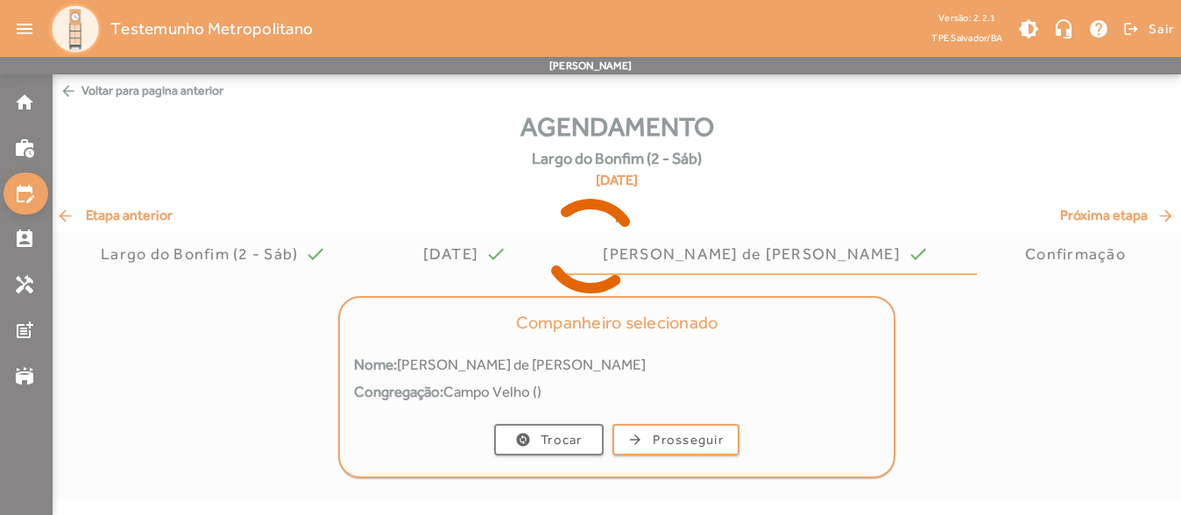
scroll to position [0, 0]
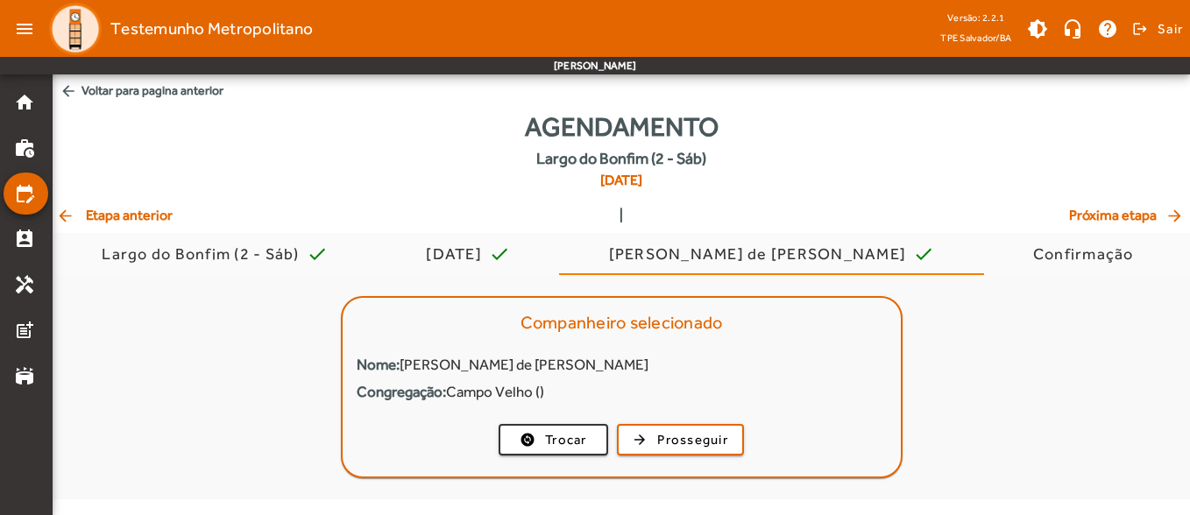
click at [756, 447] on mat-card-actions "change_circle Trocar arrow_forward Prosseguir" at bounding box center [622, 440] width 558 height 46
click at [707, 441] on span "Prosseguir" at bounding box center [692, 440] width 71 height 20
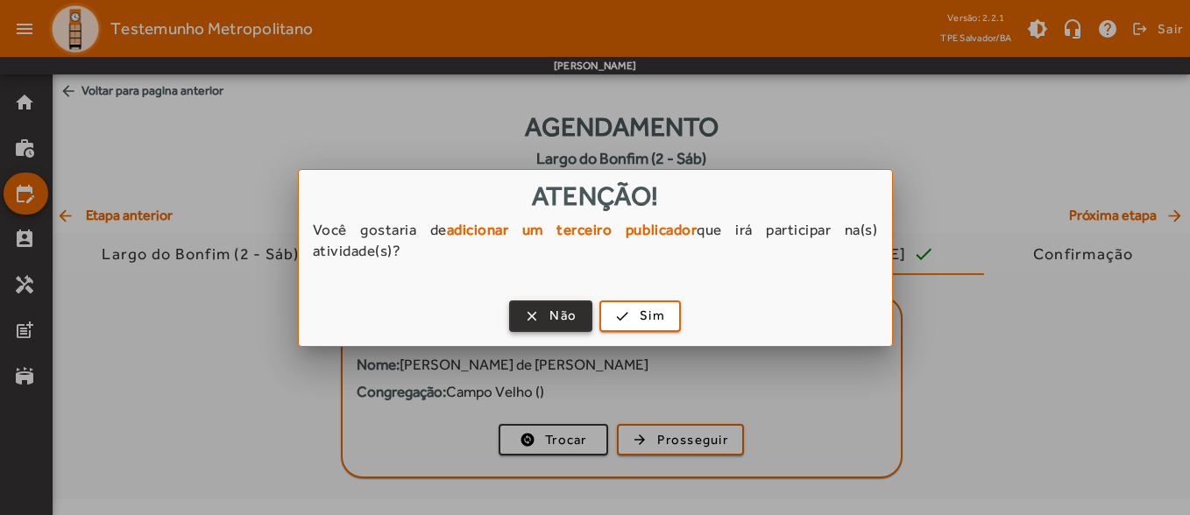
click at [571, 305] on span "button" at bounding box center [551, 316] width 80 height 42
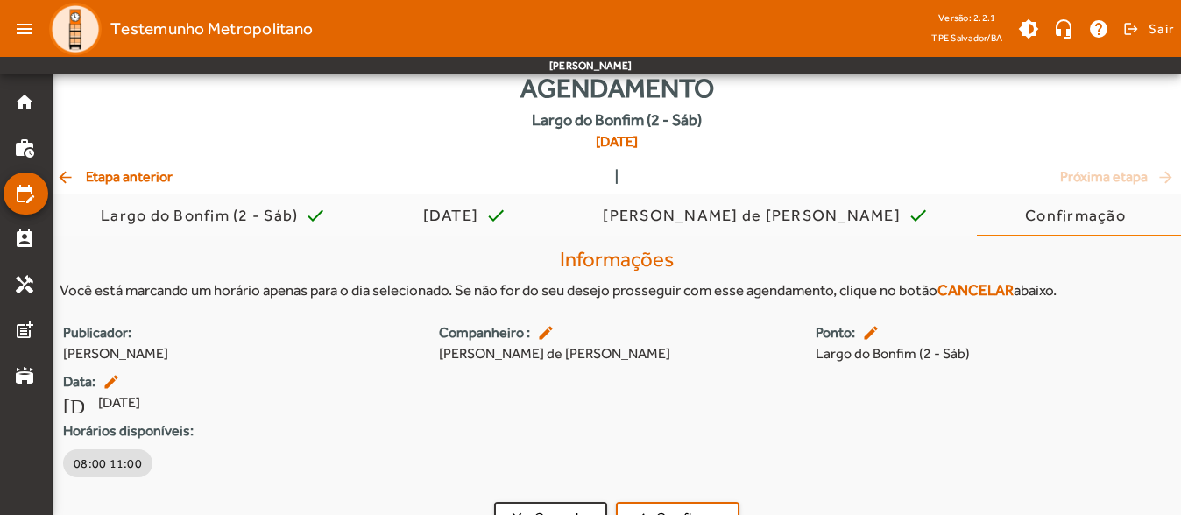
scroll to position [71, 0]
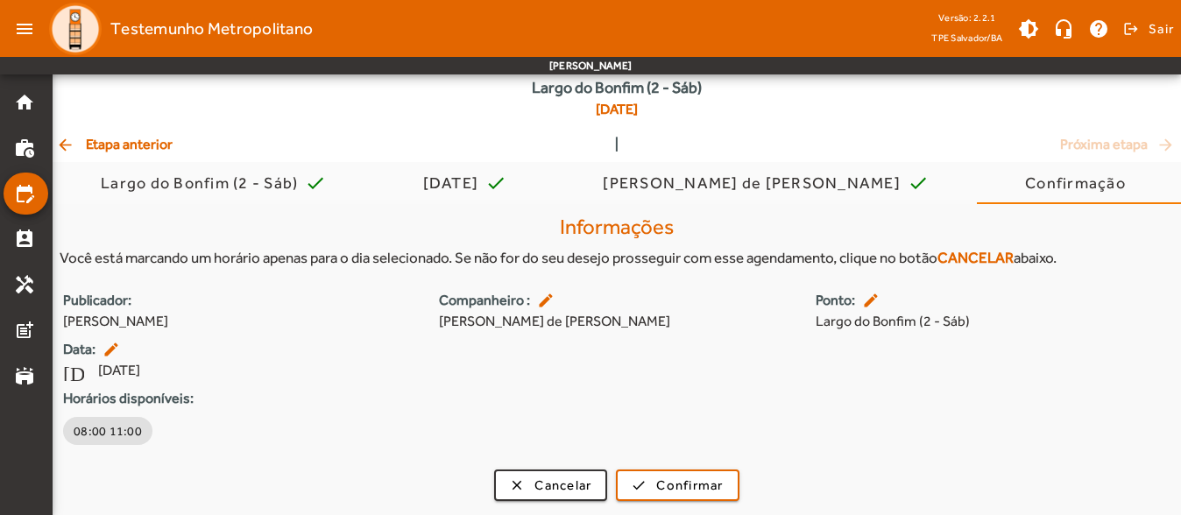
drag, startPoint x: 141, startPoint y: 159, endPoint x: 128, endPoint y: 145, distance: 19.9
click at [141, 159] on div "Agendamento [GEOGRAPHIC_DATA] (2 - Sáb) [DATE] arrow_back Etapa anterior | Próx…" at bounding box center [617, 275] width 1128 height 479
click at [128, 145] on span "arrow_back Etapa anterior" at bounding box center [114, 144] width 117 height 21
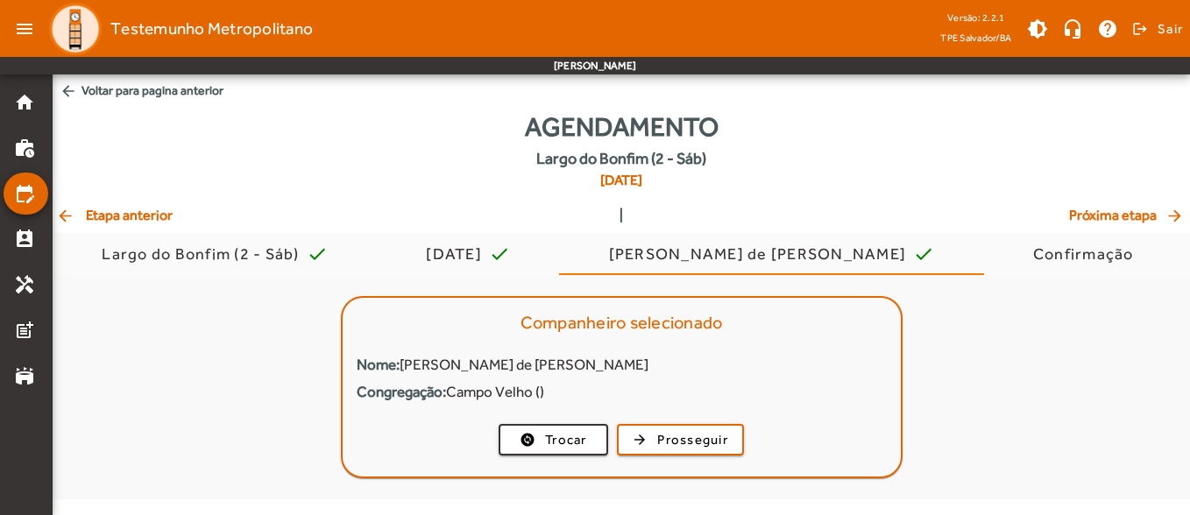
click at [163, 213] on span "arrow_back Etapa anterior" at bounding box center [114, 215] width 117 height 21
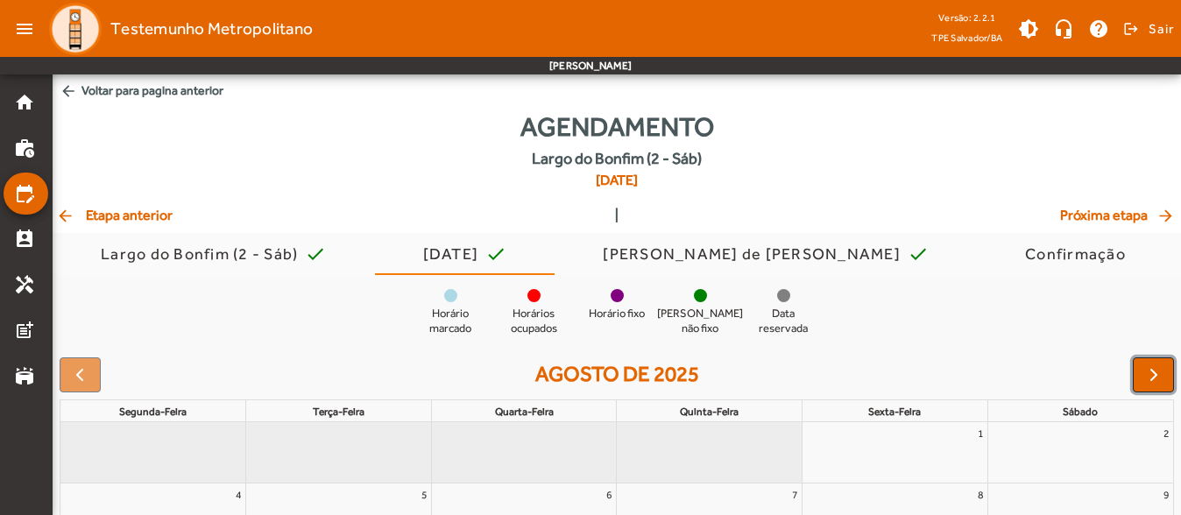
click at [1141, 369] on button "button" at bounding box center [1153, 374] width 41 height 35
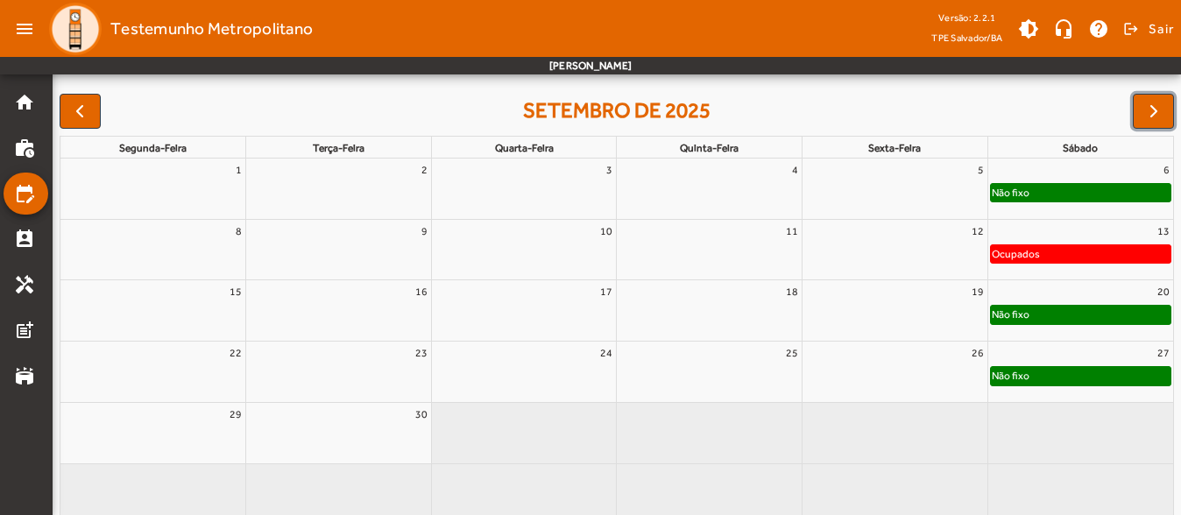
scroll to position [282, 0]
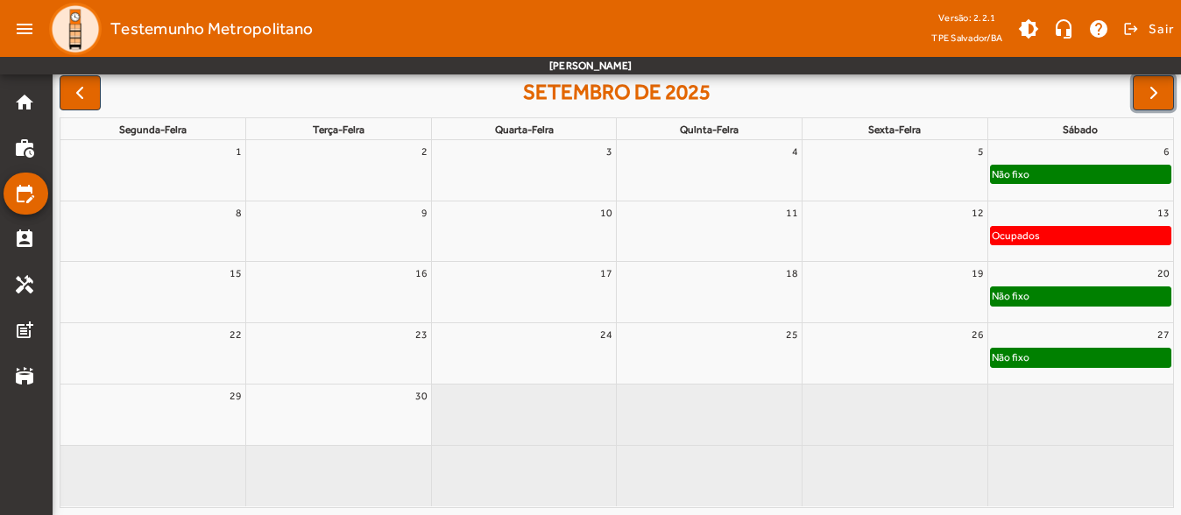
click at [1092, 342] on div "27" at bounding box center [1080, 334] width 185 height 23
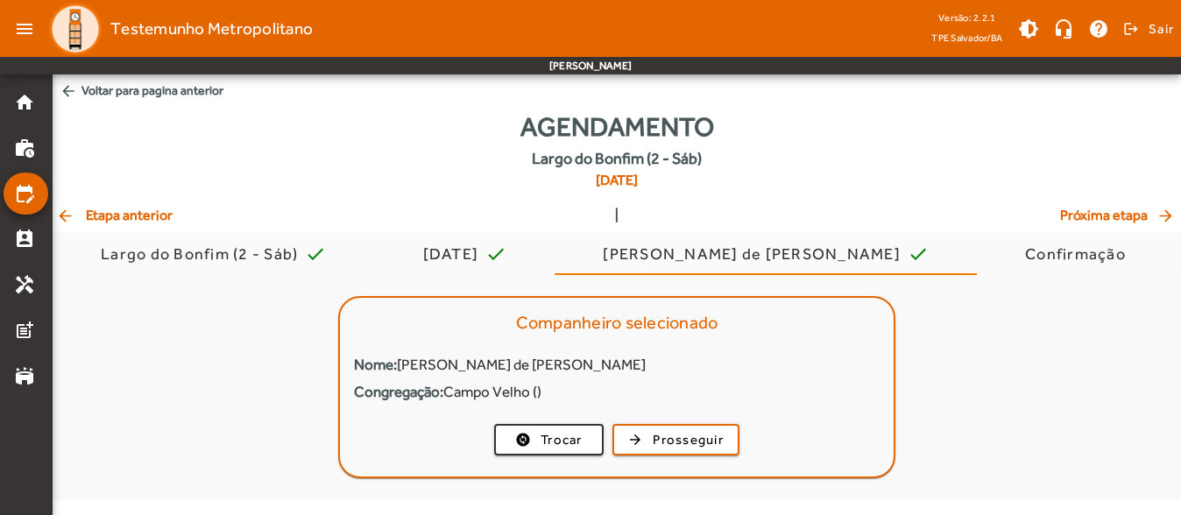
scroll to position [0, 0]
click at [708, 441] on span "Prosseguir" at bounding box center [692, 440] width 71 height 20
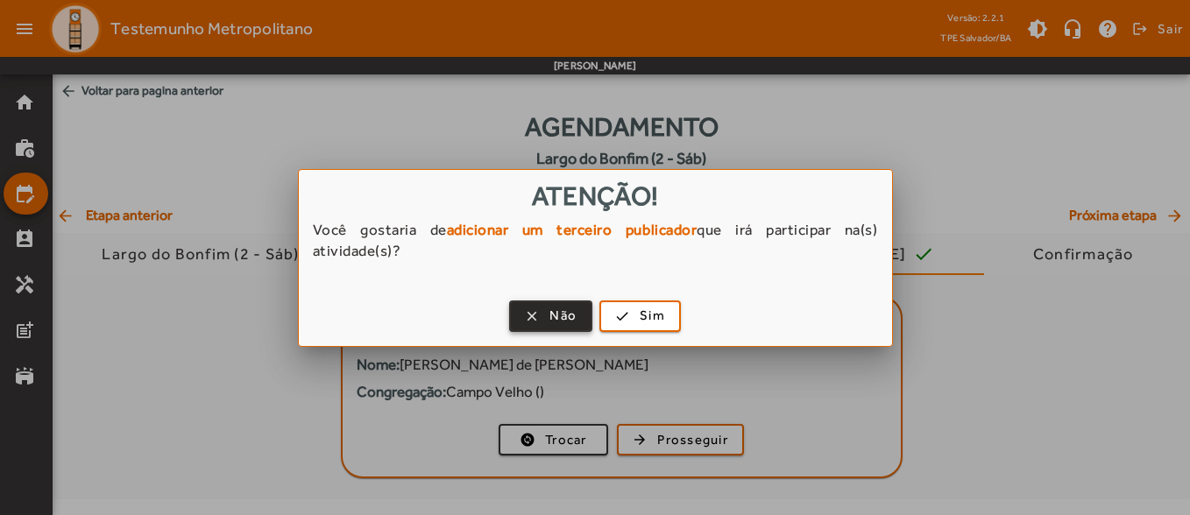
click at [584, 315] on span "button" at bounding box center [551, 316] width 80 height 42
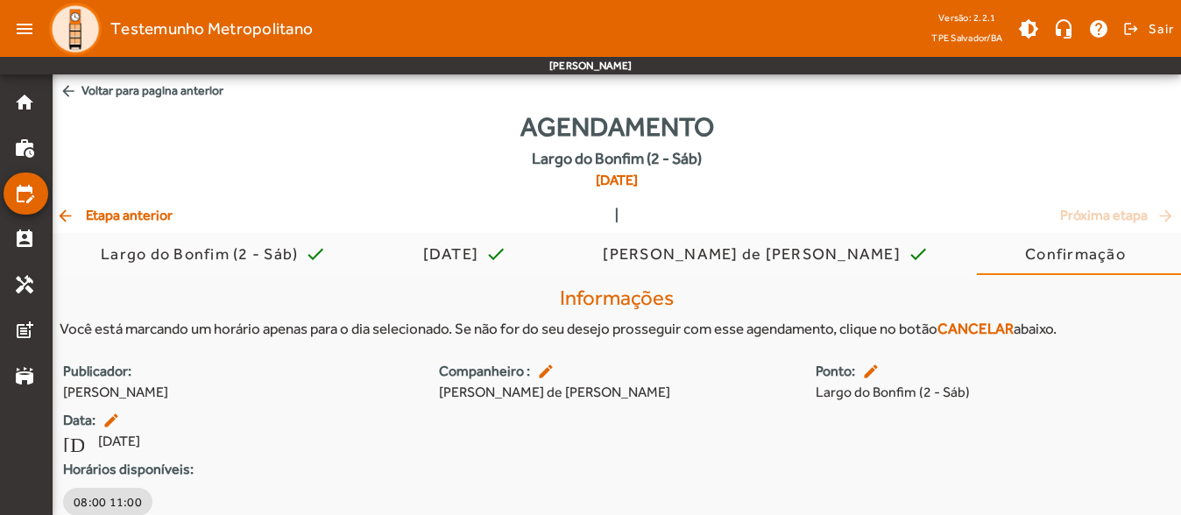
scroll to position [71, 0]
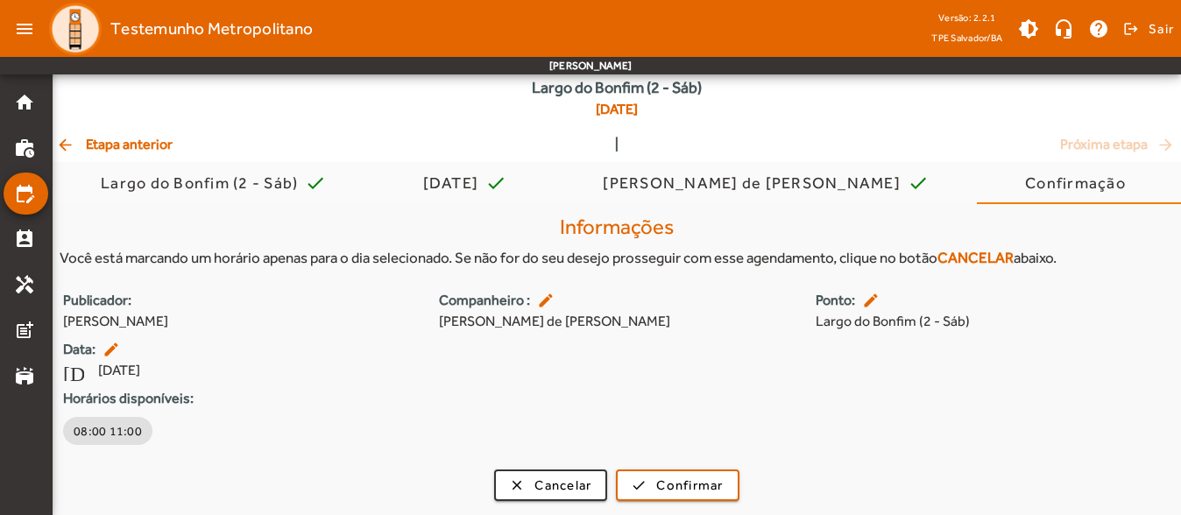
click at [137, 138] on span "arrow_back Etapa anterior" at bounding box center [114, 144] width 117 height 21
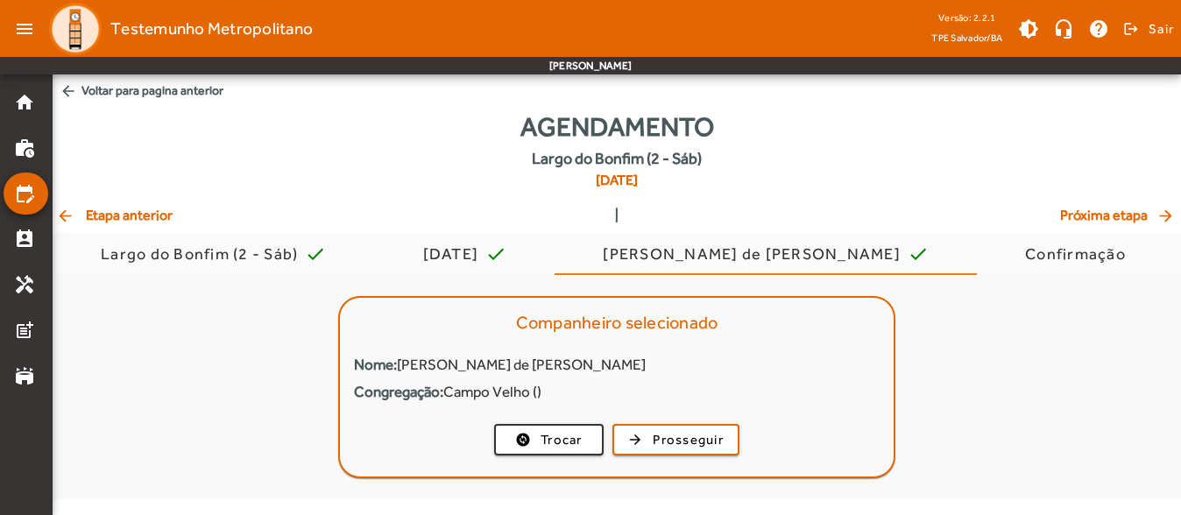
scroll to position [0, 0]
click at [172, 213] on span "arrow_back Etapa anterior" at bounding box center [114, 215] width 117 height 21
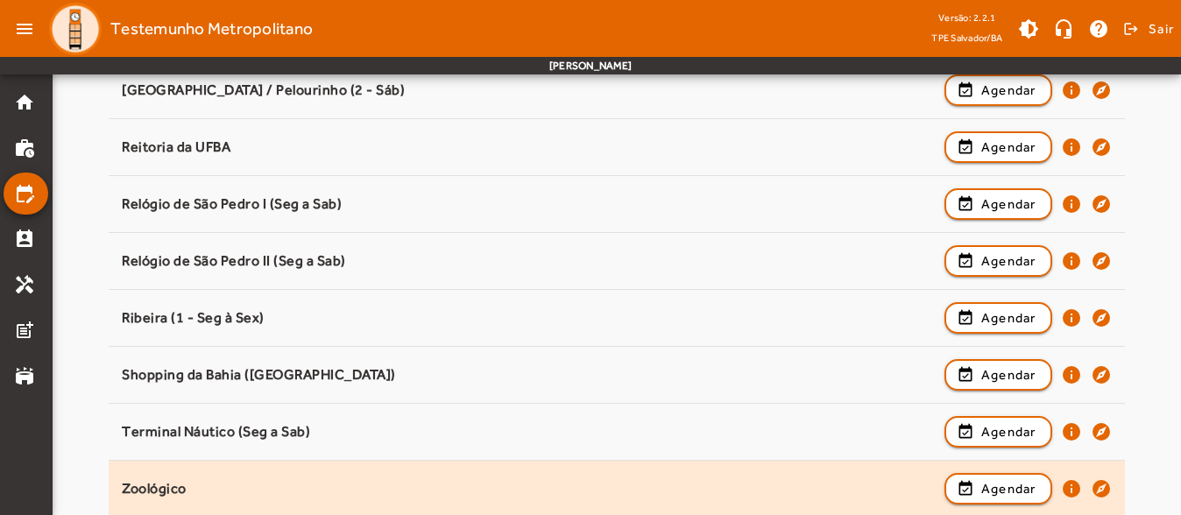
scroll to position [1759, 0]
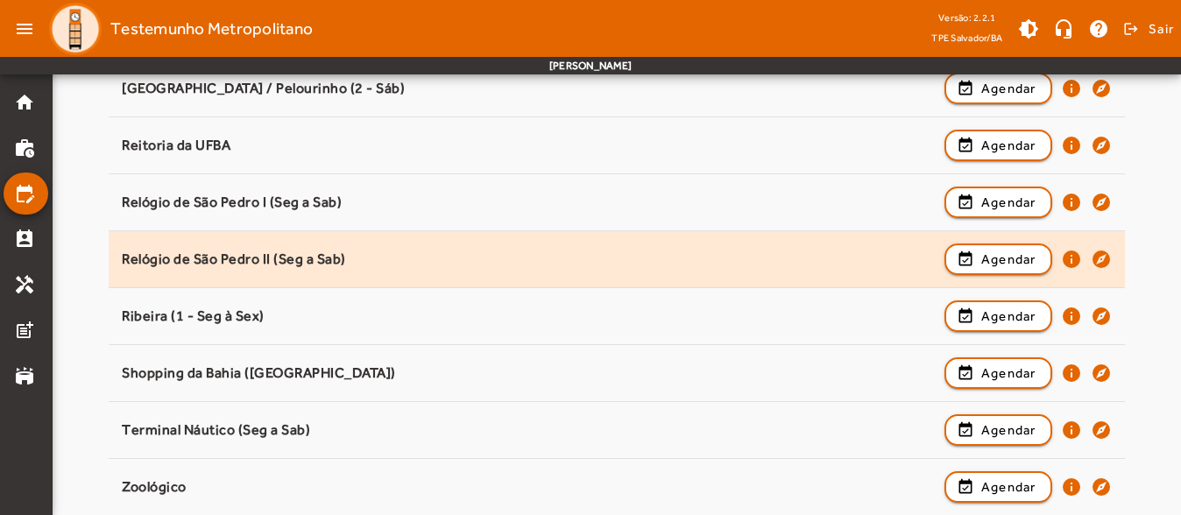
click at [767, 232] on mat-list-item "Relógio de São Pedro II (Seg a Sab) event_available Agendar info explore" at bounding box center [616, 259] width 1015 height 57
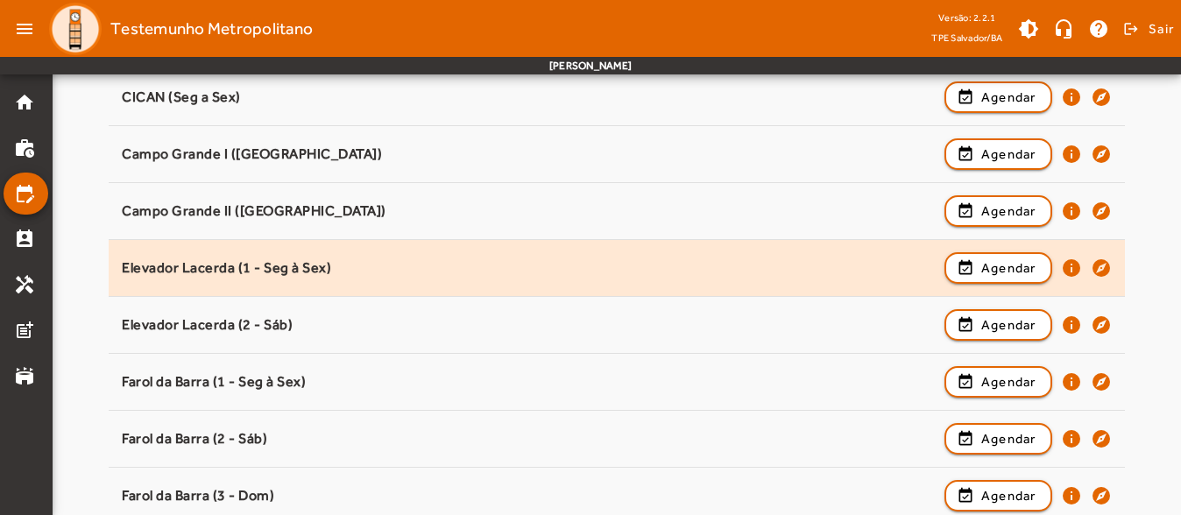
scroll to position [357, 0]
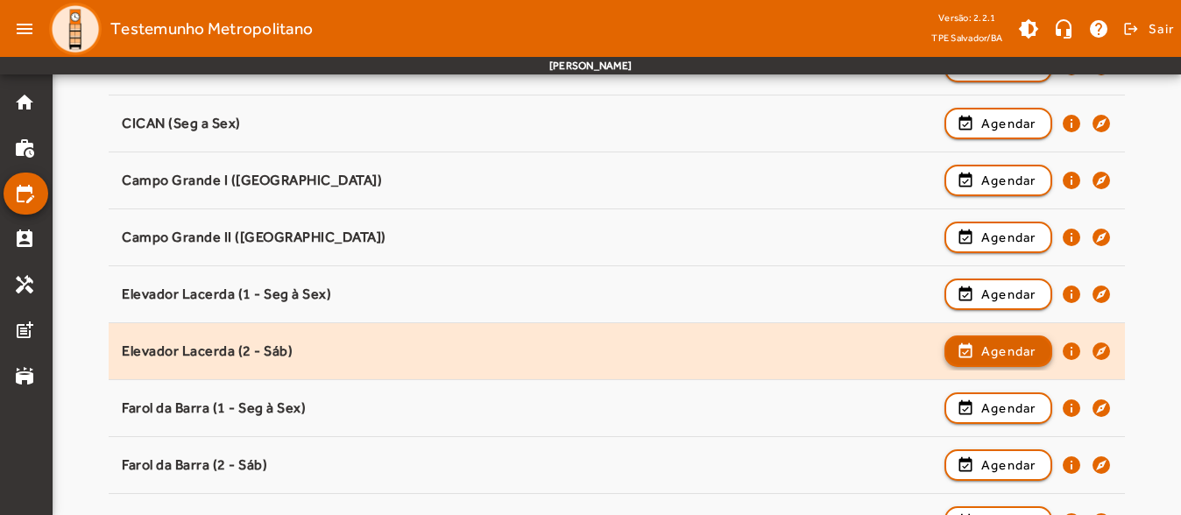
click at [1035, 346] on span "Agendar" at bounding box center [1008, 351] width 55 height 21
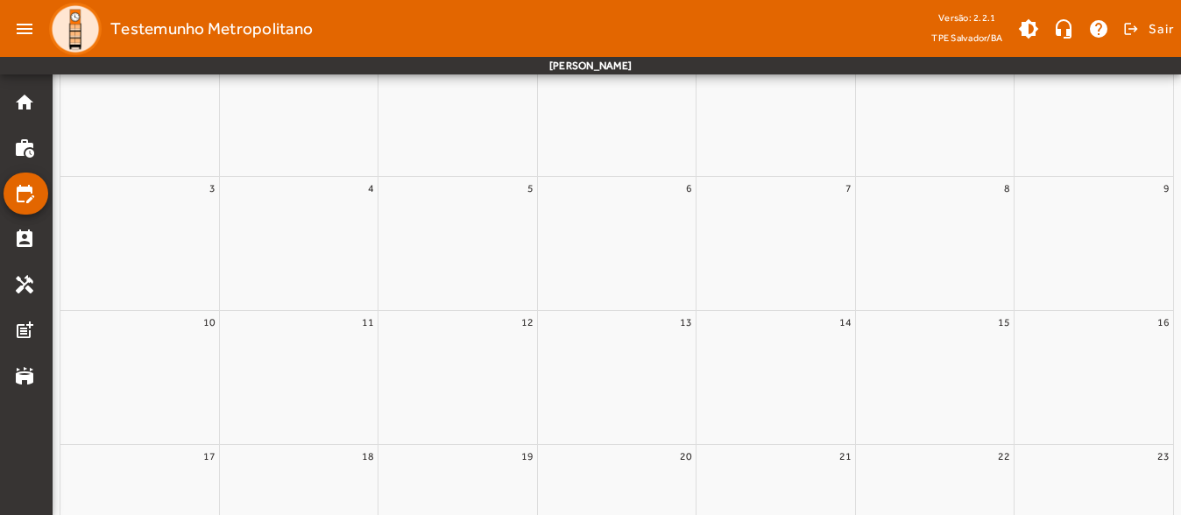
scroll to position [0, 0]
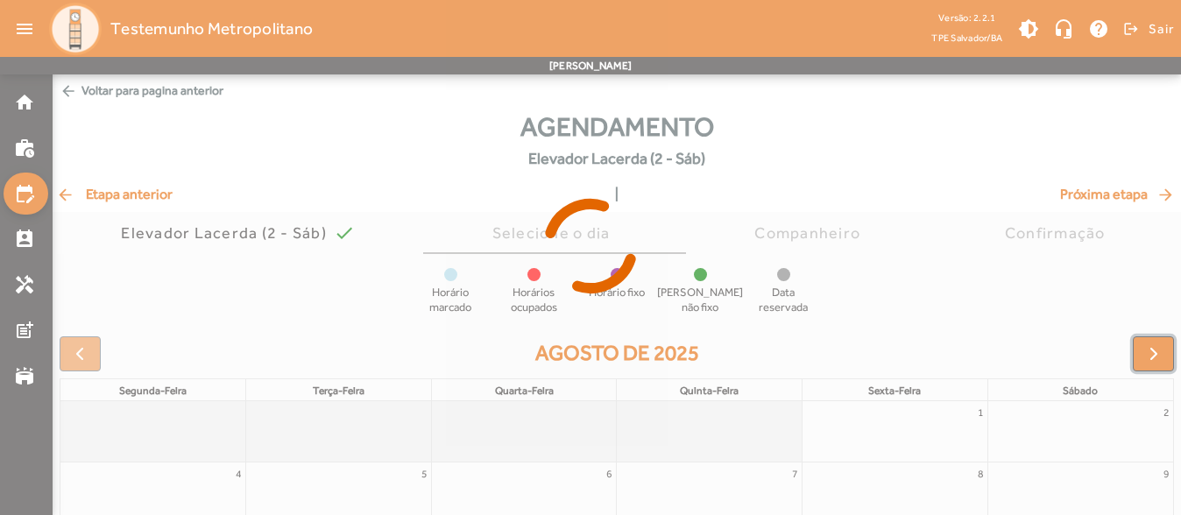
click at [1149, 342] on button "button" at bounding box center [1153, 353] width 41 height 35
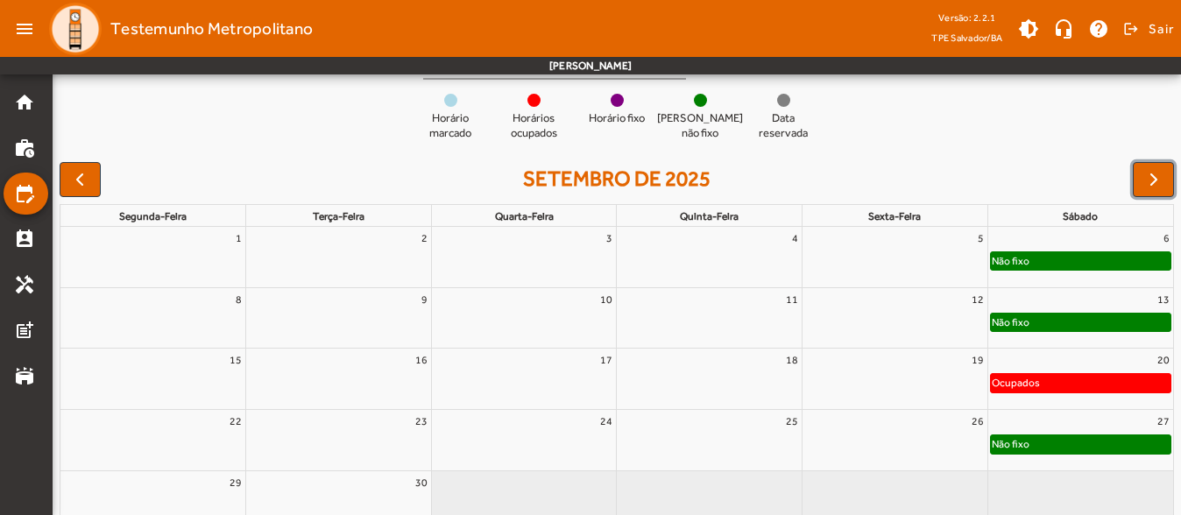
scroll to position [175, 0]
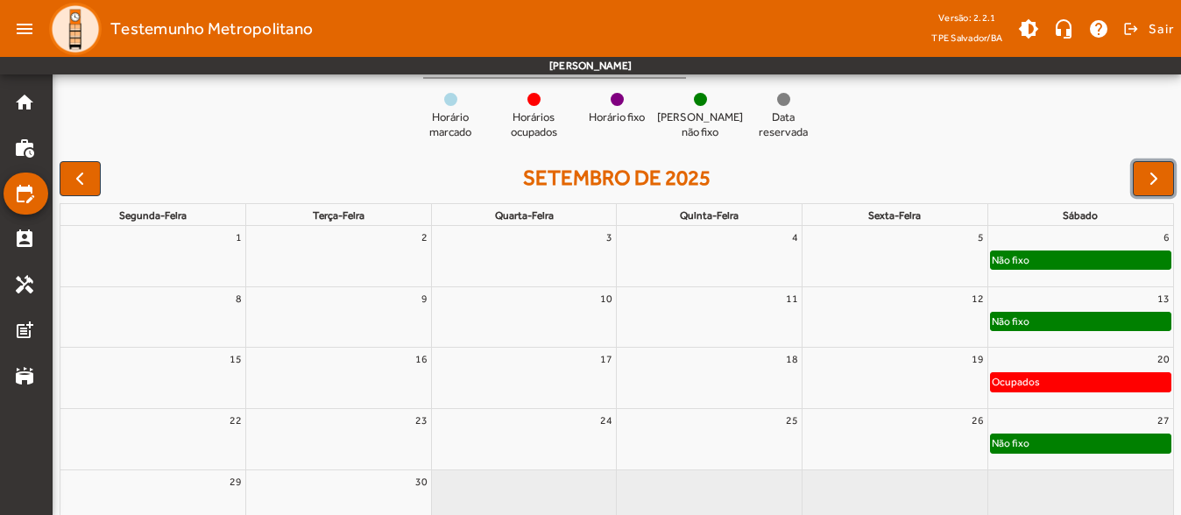
click at [1102, 428] on div "27" at bounding box center [1080, 420] width 185 height 23
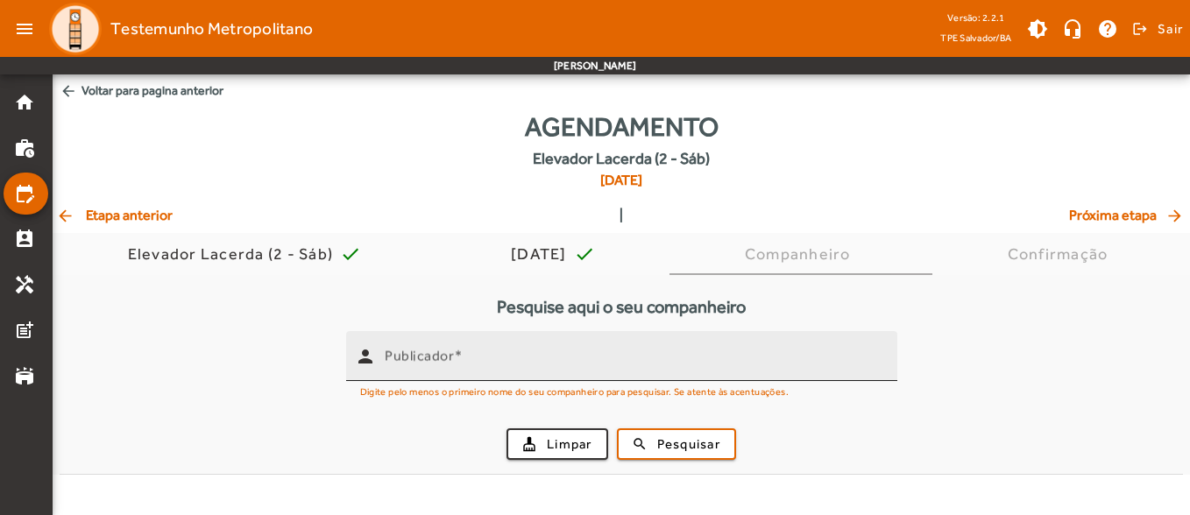
click at [527, 360] on input "Publicador" at bounding box center [634, 363] width 498 height 21
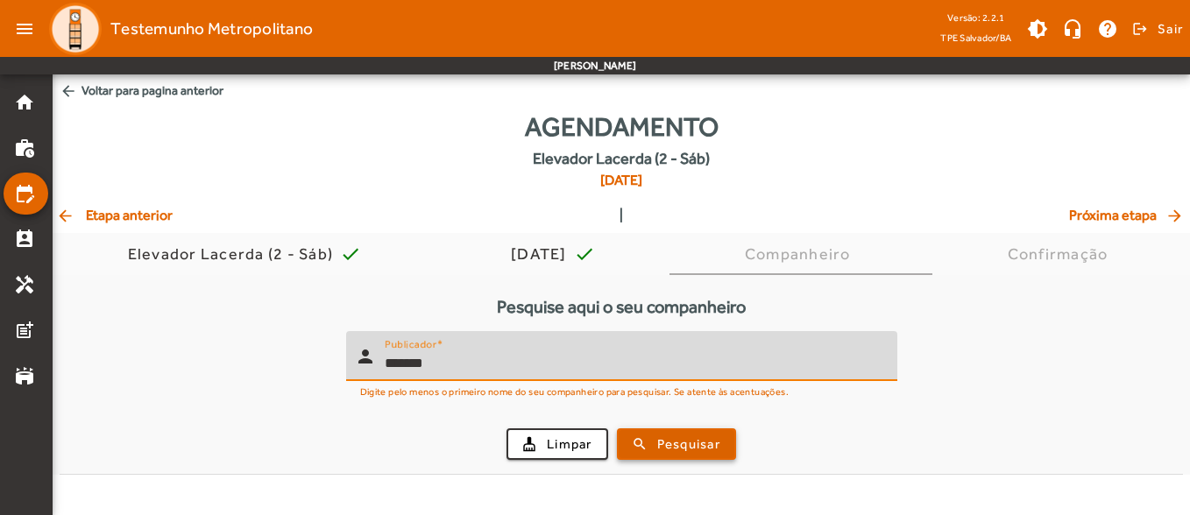
type input "*******"
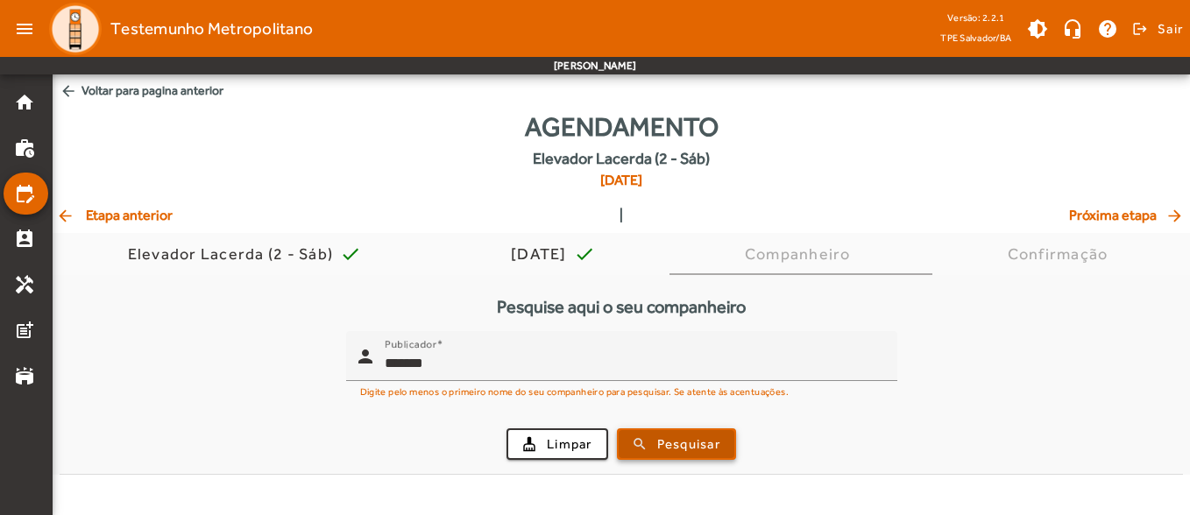
click at [650, 430] on span "submit" at bounding box center [676, 444] width 116 height 42
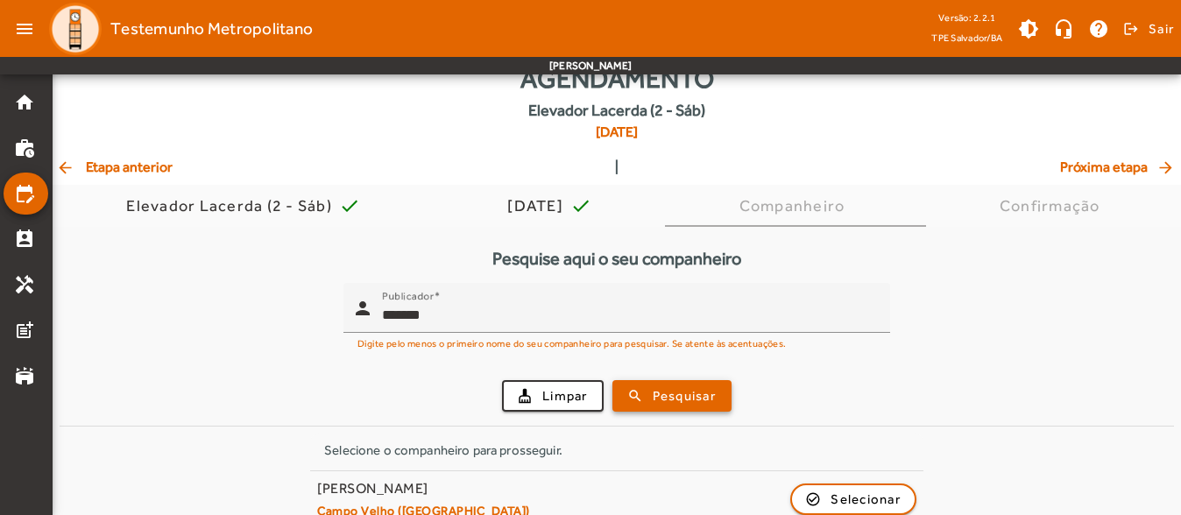
scroll to position [74, 0]
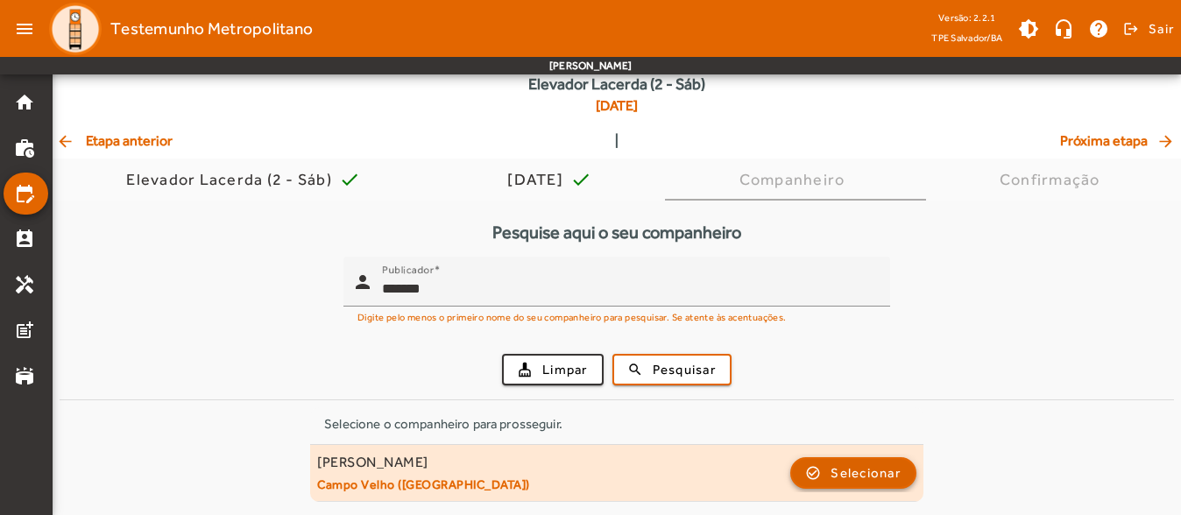
click at [825, 478] on span "button" at bounding box center [853, 473] width 123 height 42
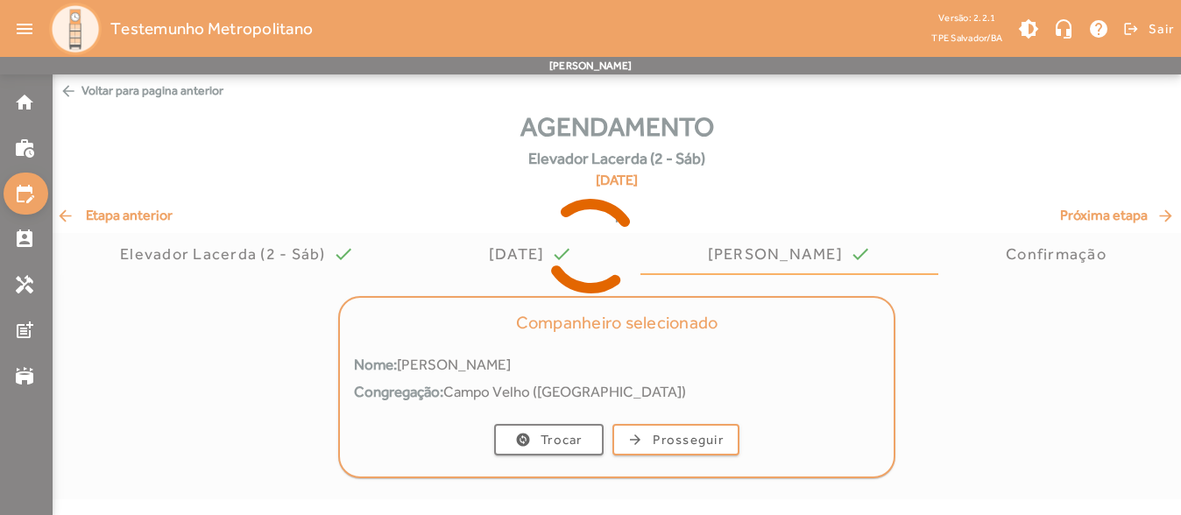
scroll to position [0, 0]
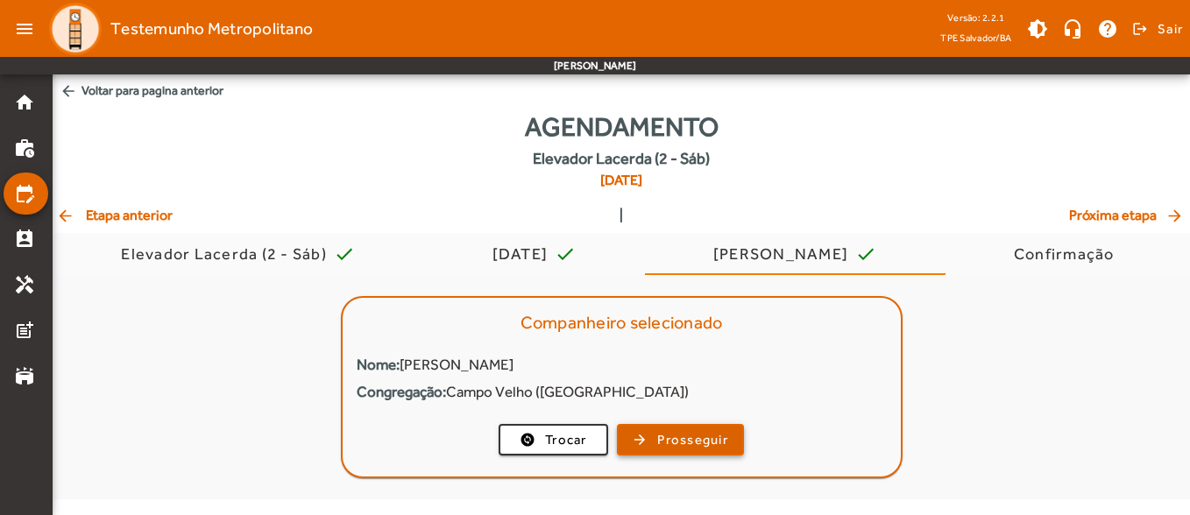
click at [725, 430] on span "Prosseguir" at bounding box center [692, 440] width 71 height 20
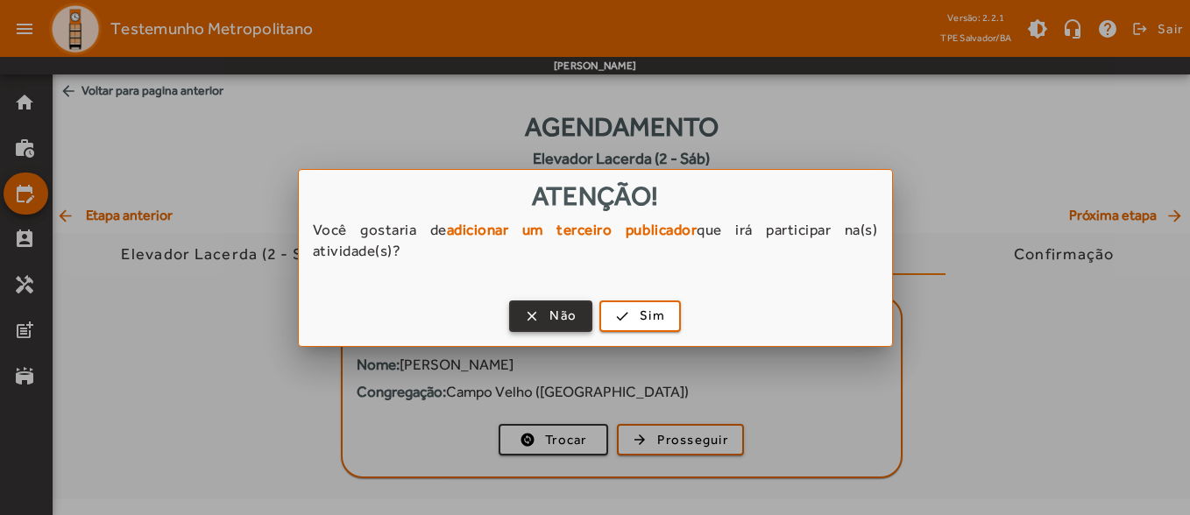
click at [543, 327] on span "button" at bounding box center [551, 316] width 80 height 42
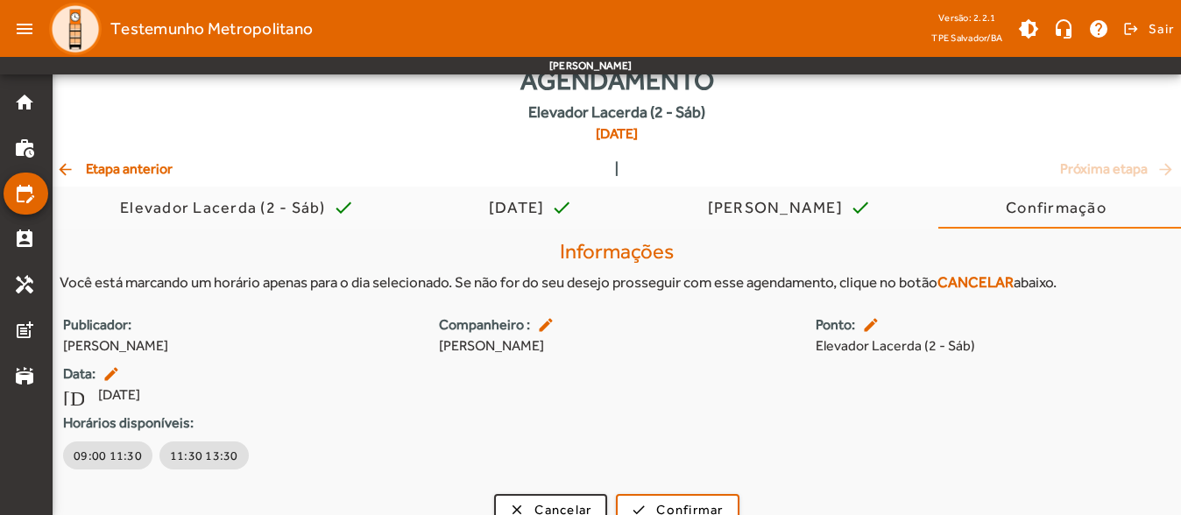
scroll to position [71, 0]
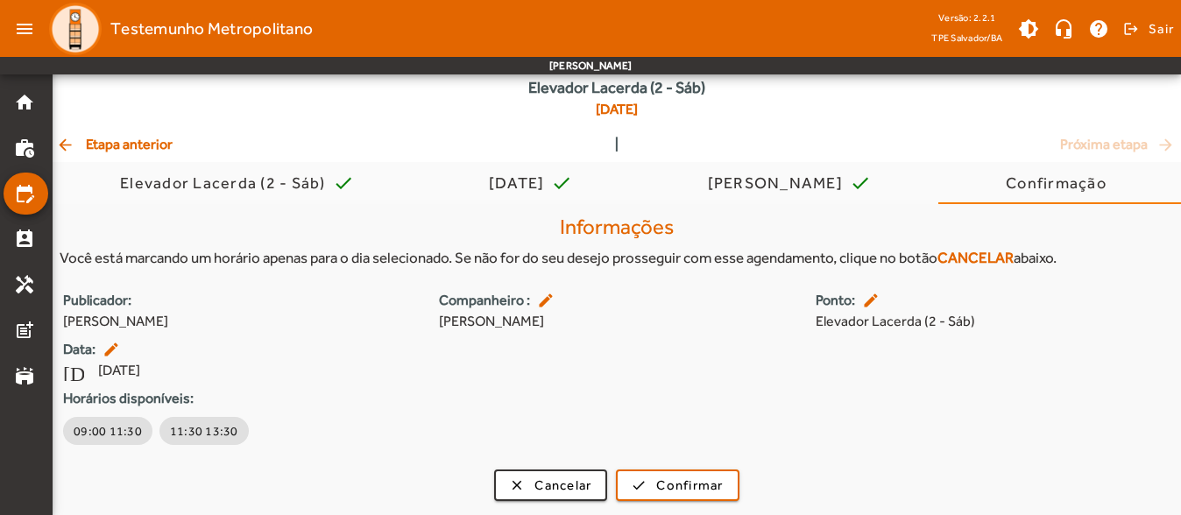
click at [124, 152] on span "arrow_back Etapa anterior" at bounding box center [114, 144] width 117 height 21
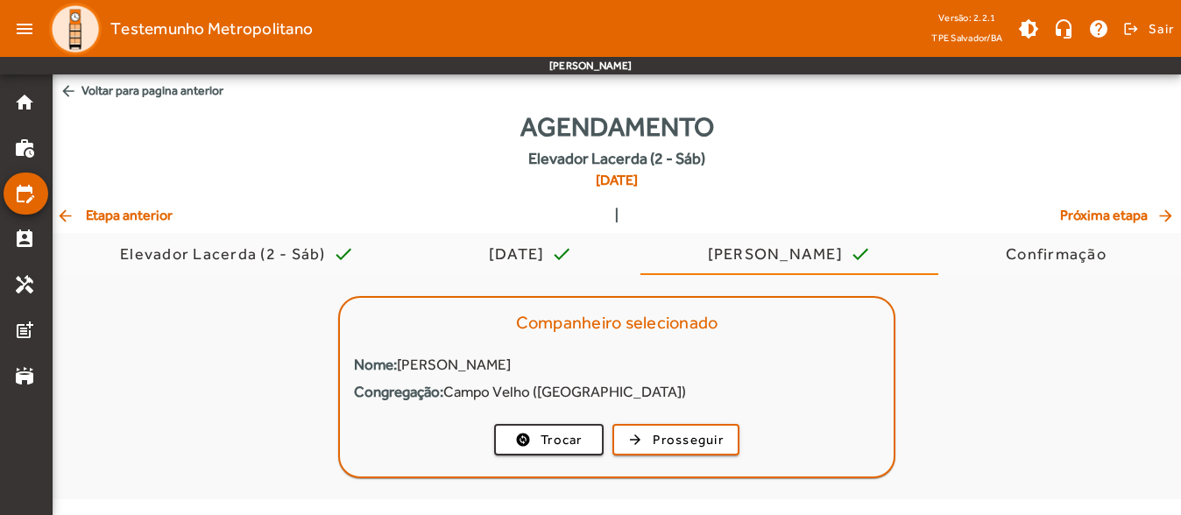
scroll to position [0, 0]
click at [124, 152] on div "Agendamento Elevador Lacerda (2 - Sáb) [DATE]" at bounding box center [621, 156] width 1137 height 98
click at [165, 209] on span "arrow_back Etapa anterior" at bounding box center [114, 215] width 117 height 21
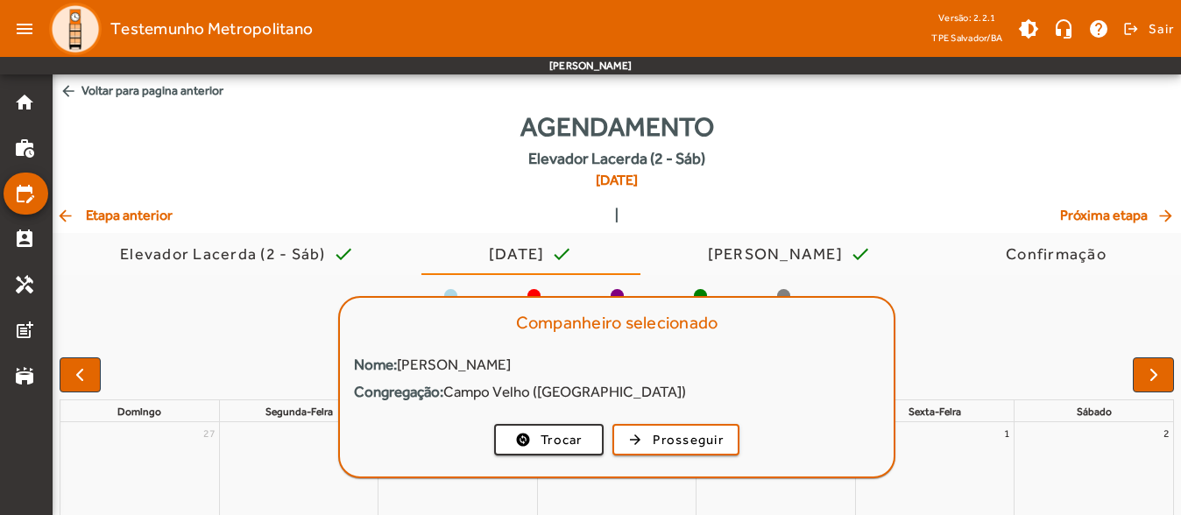
click at [165, 209] on span "arrow_back Etapa anterior" at bounding box center [114, 215] width 117 height 21
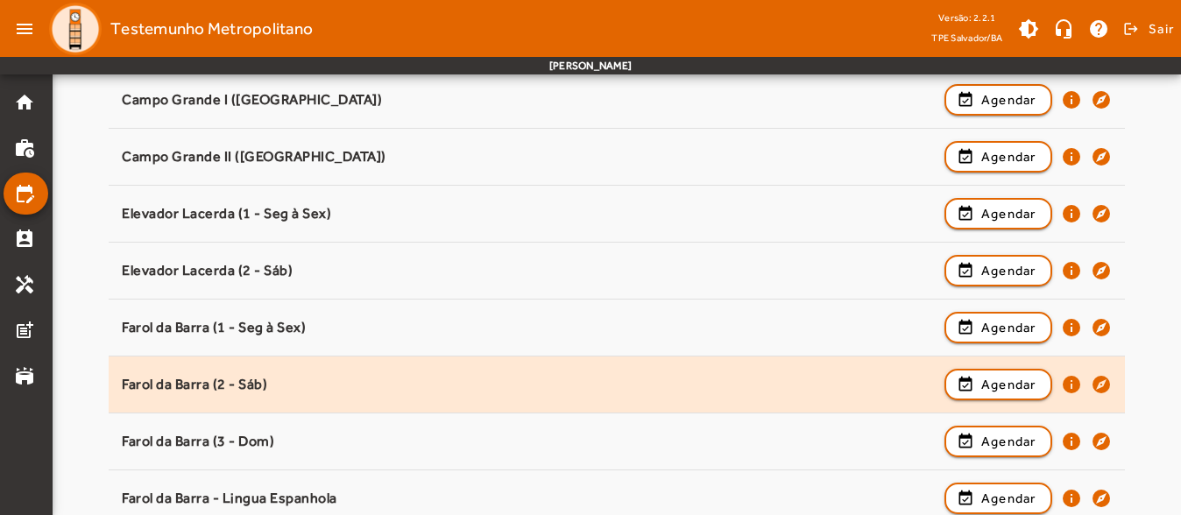
scroll to position [526, 0]
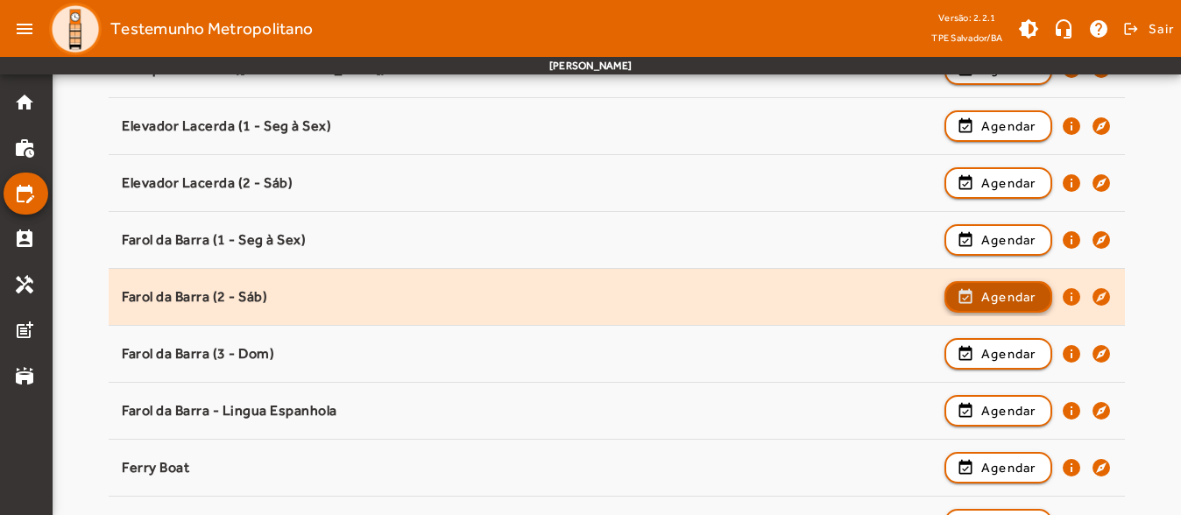
click at [994, 300] on span "Agendar" at bounding box center [1008, 296] width 55 height 21
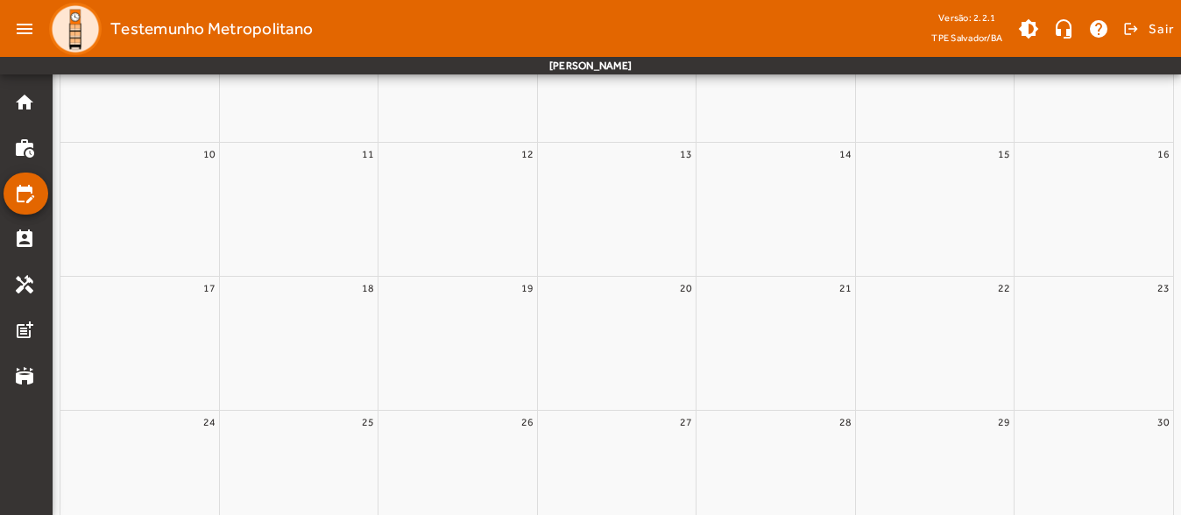
scroll to position [0, 0]
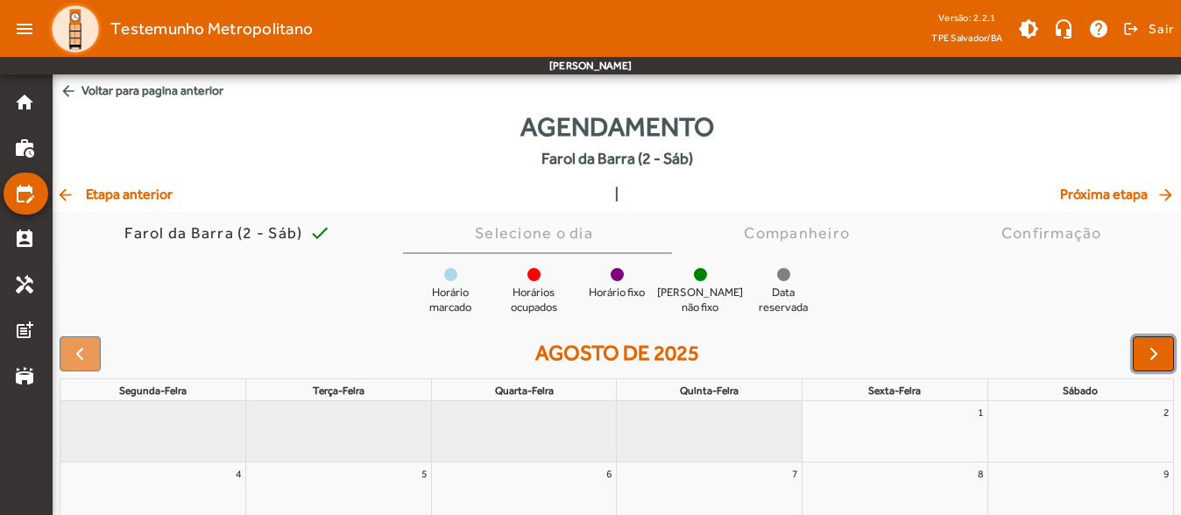
click at [1150, 356] on span "button" at bounding box center [1153, 353] width 21 height 21
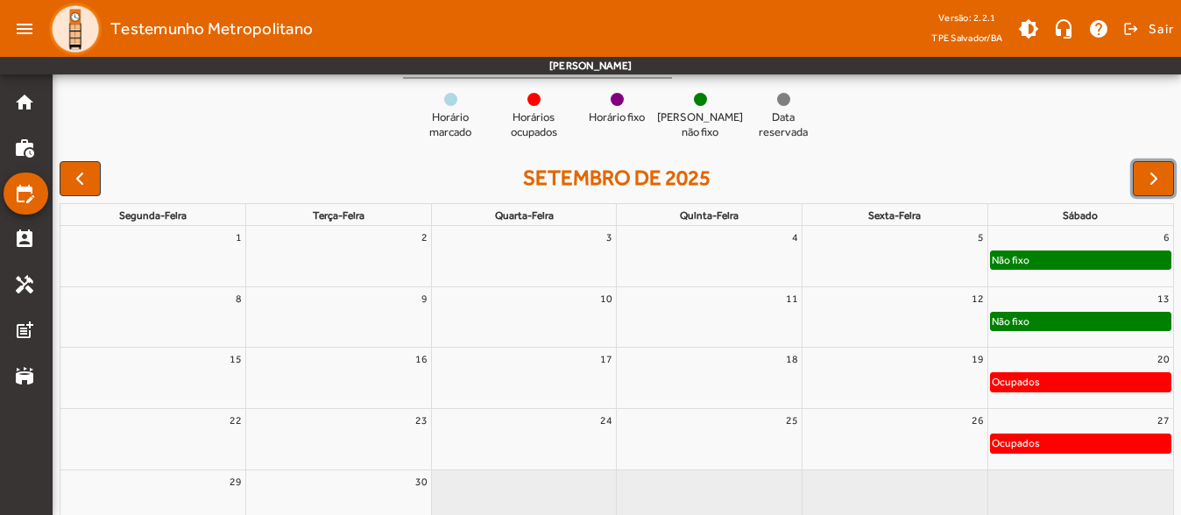
scroll to position [88, 0]
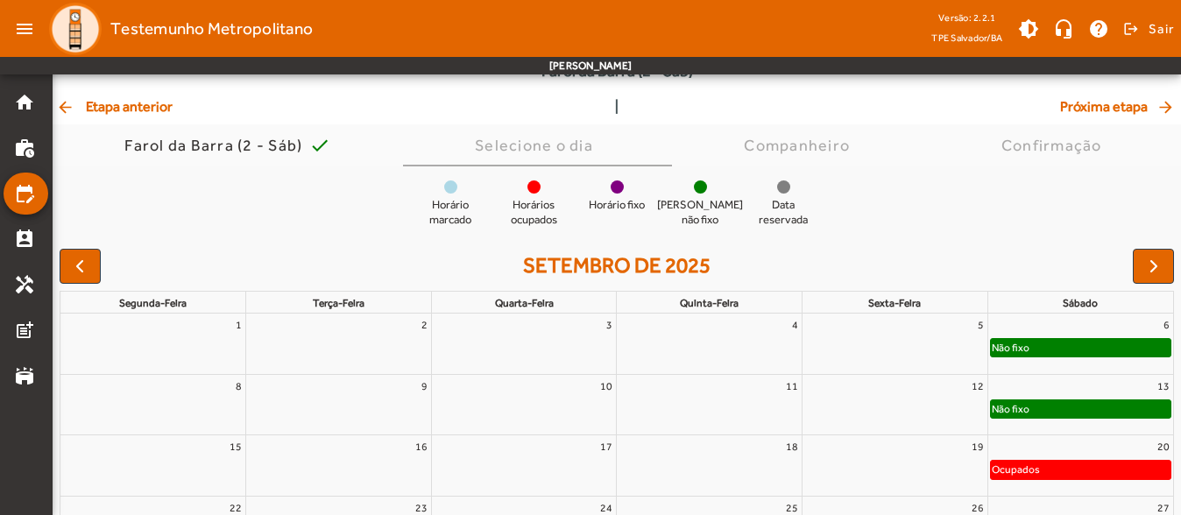
click at [128, 97] on span "arrow_back Etapa anterior" at bounding box center [114, 106] width 117 height 21
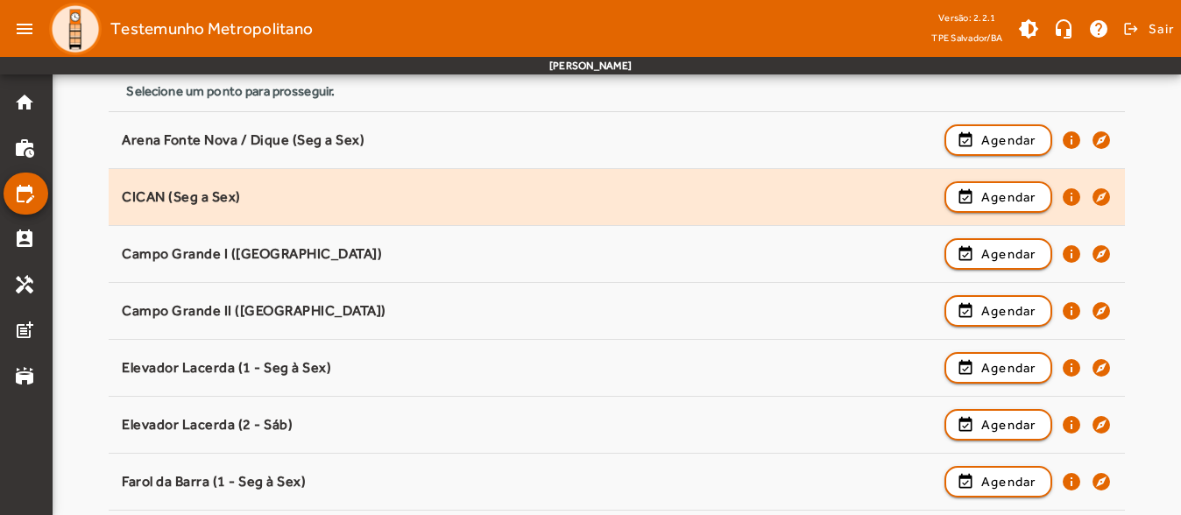
scroll to position [0, 0]
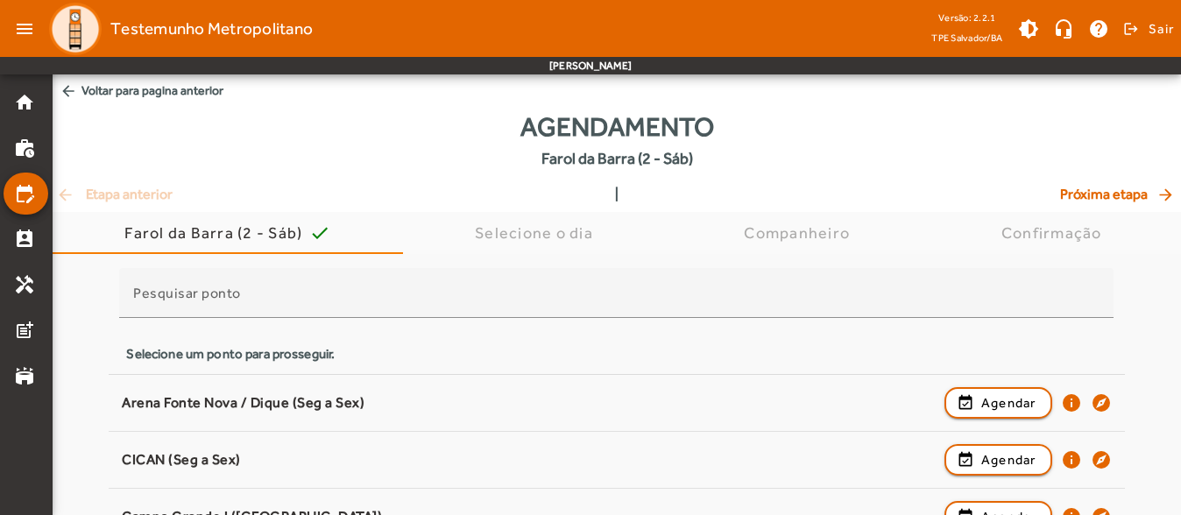
click at [155, 95] on span "arrow_back Voltar para pagina anterior" at bounding box center [617, 90] width 1128 height 32
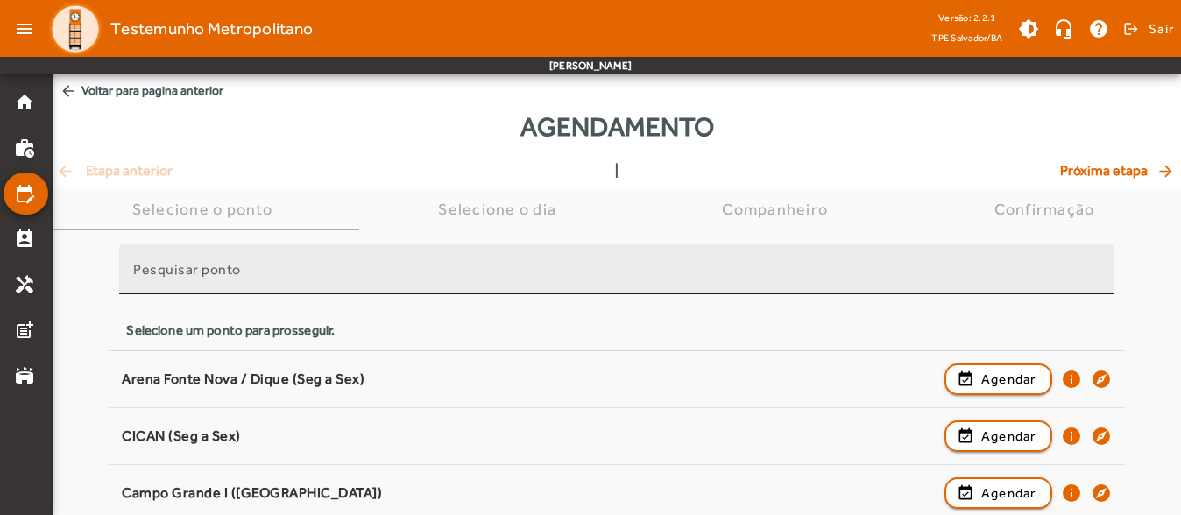
click at [406, 247] on div "Pesquisar ponto" at bounding box center [616, 269] width 966 height 50
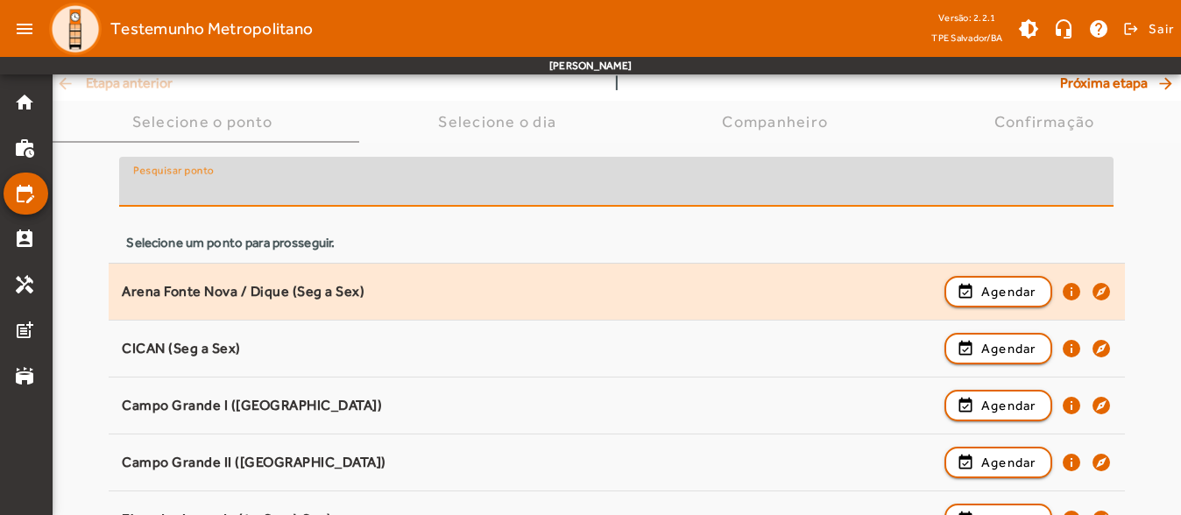
scroll to position [175, 0]
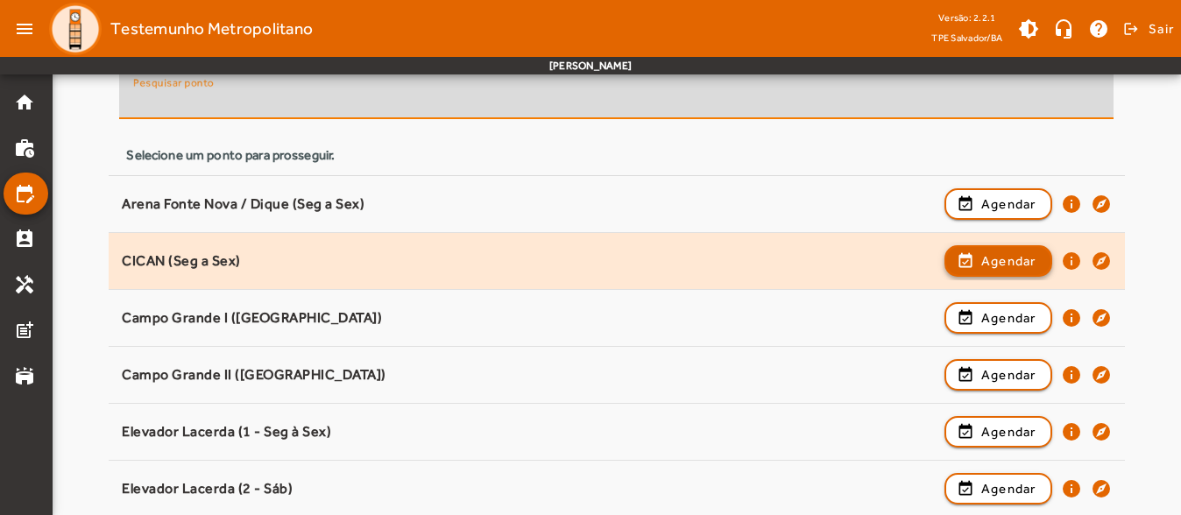
click at [1030, 272] on span "button" at bounding box center [998, 261] width 104 height 42
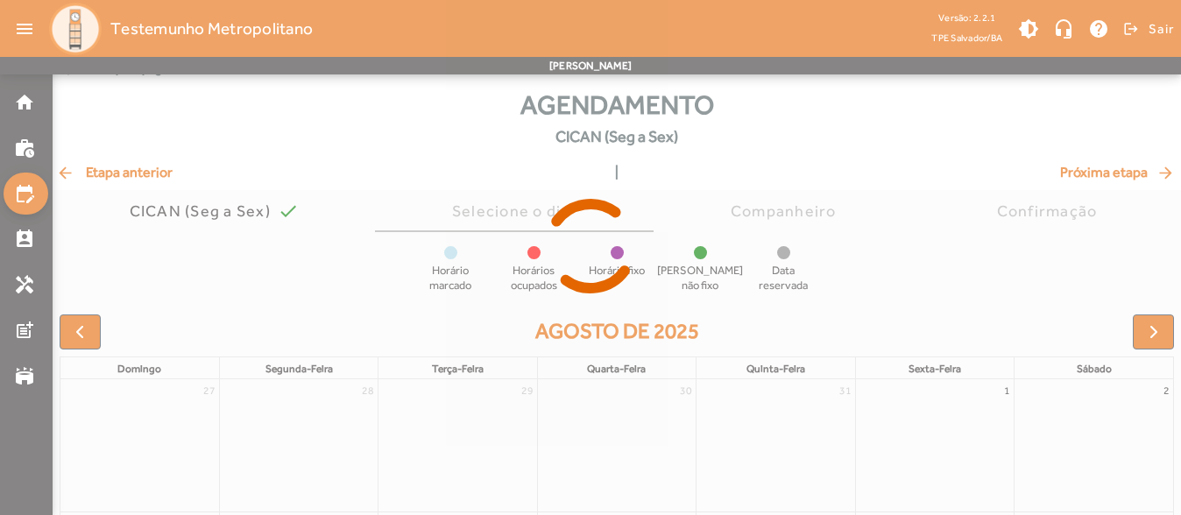
scroll to position [88, 0]
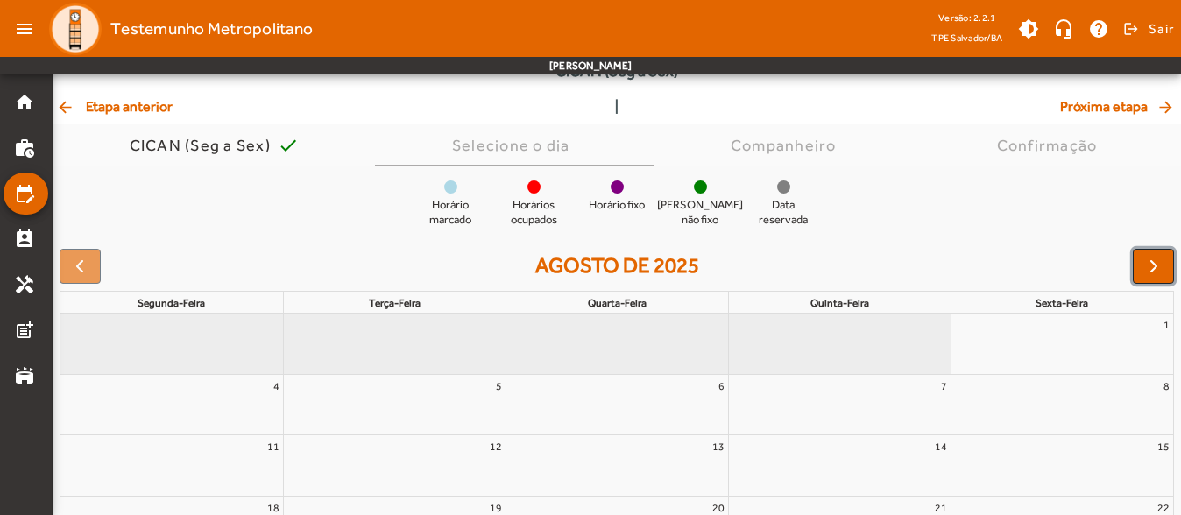
click at [1145, 260] on span "button" at bounding box center [1153, 266] width 21 height 21
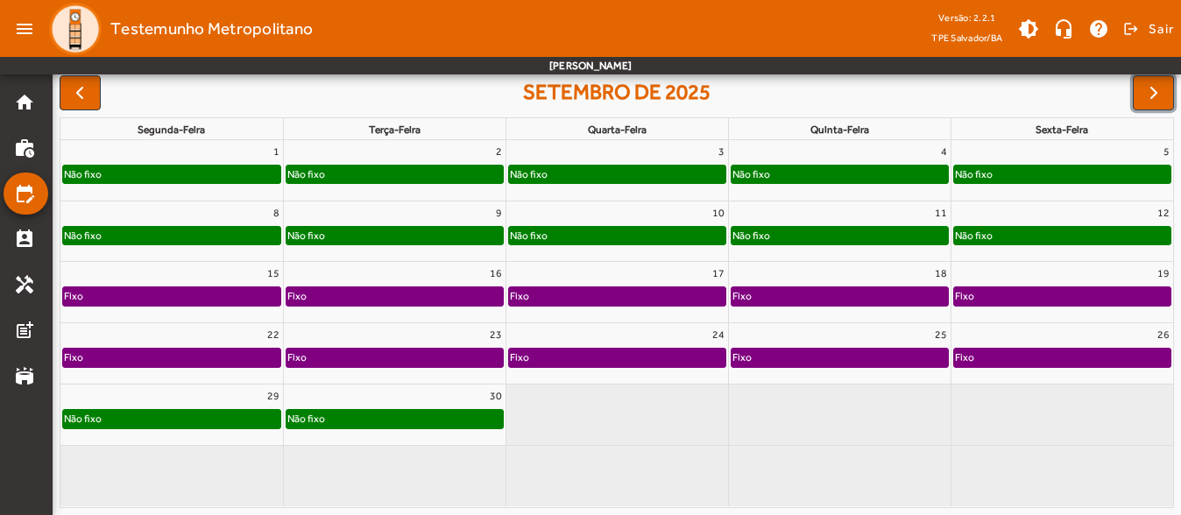
scroll to position [173, 0]
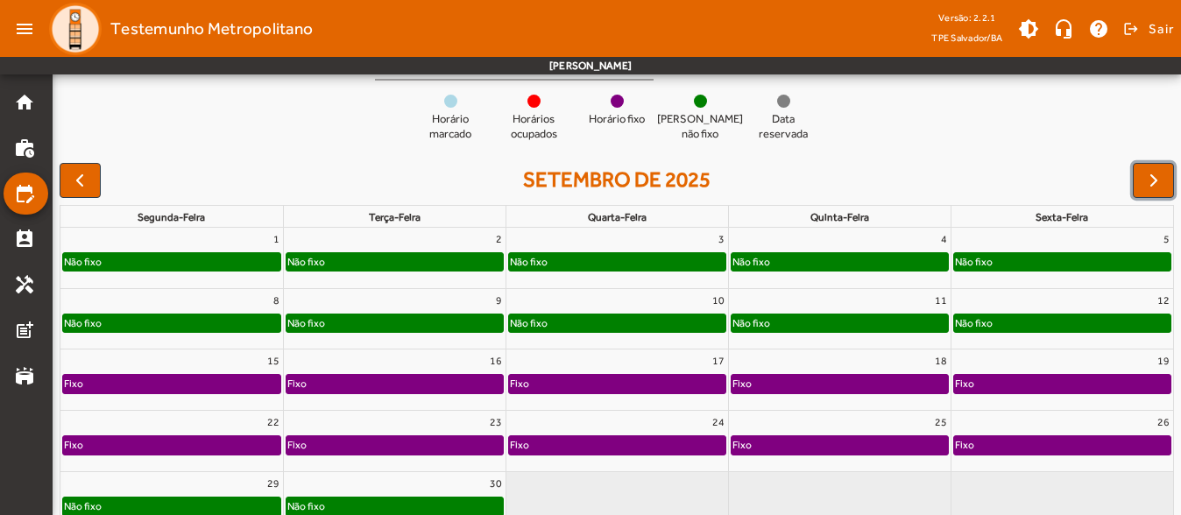
click at [416, 237] on div "2" at bounding box center [395, 239] width 222 height 23
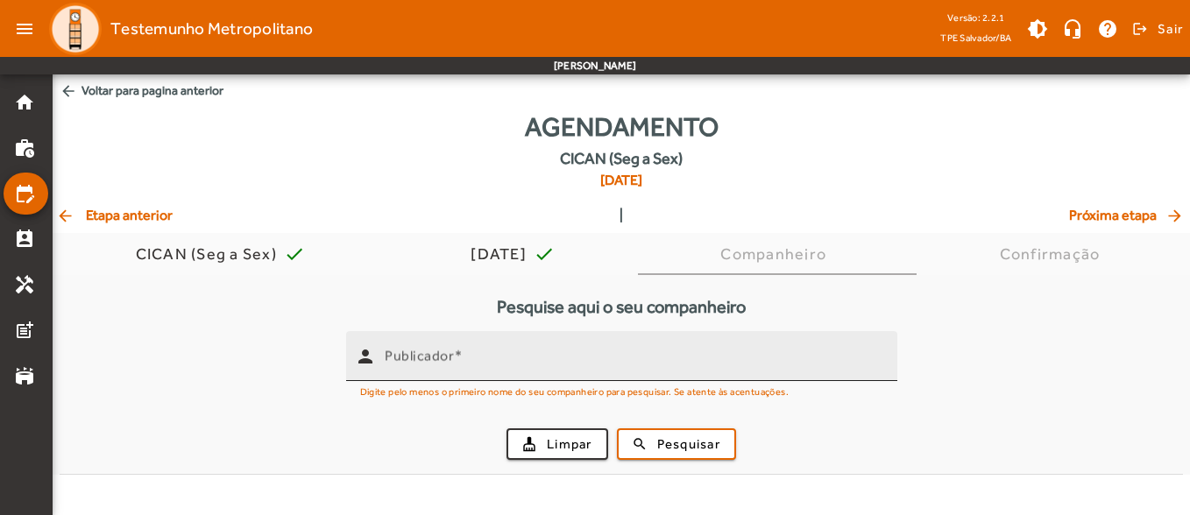
click at [456, 369] on input "Publicador" at bounding box center [634, 363] width 498 height 21
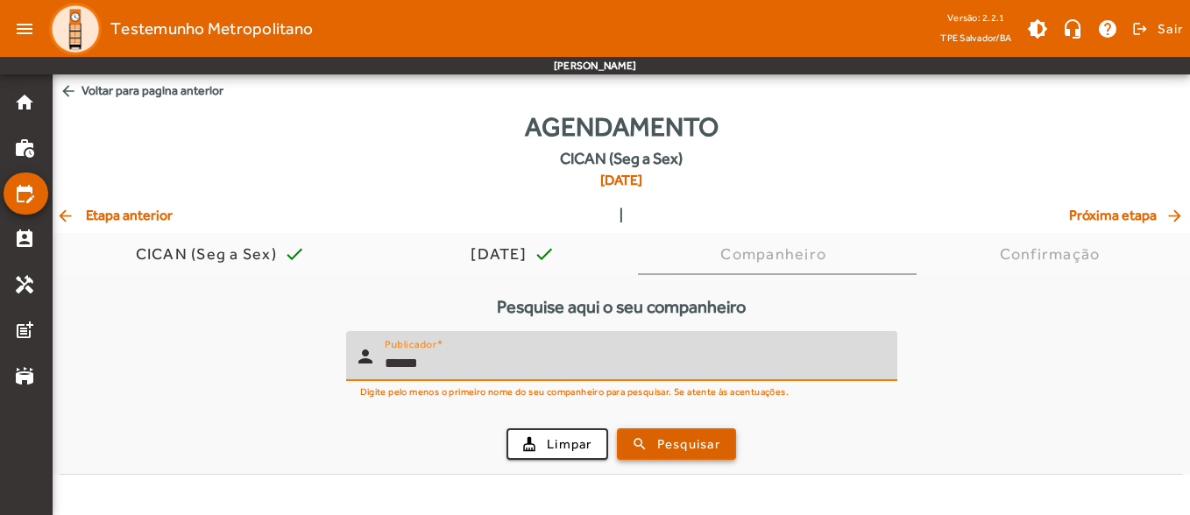
type input "******"
click at [663, 449] on span "Pesquisar" at bounding box center [688, 445] width 63 height 20
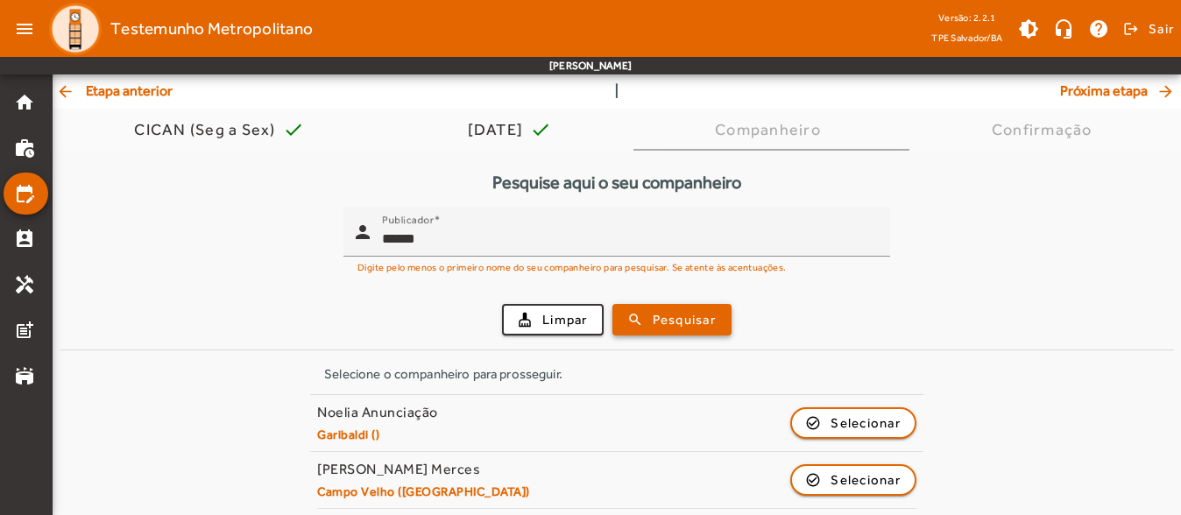
scroll to position [131, 0]
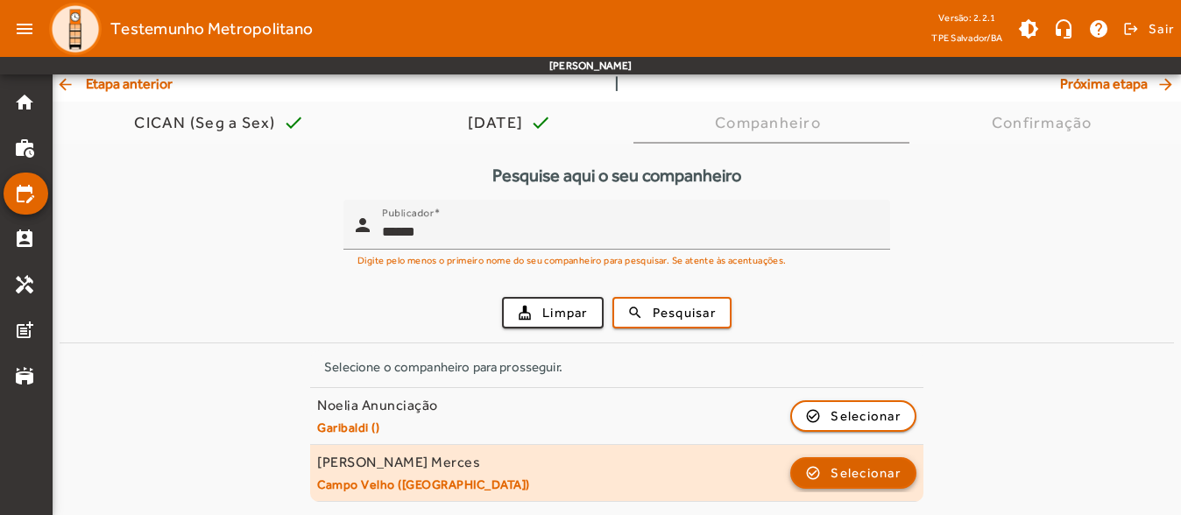
click at [839, 478] on span "Selecionar" at bounding box center [865, 473] width 70 height 21
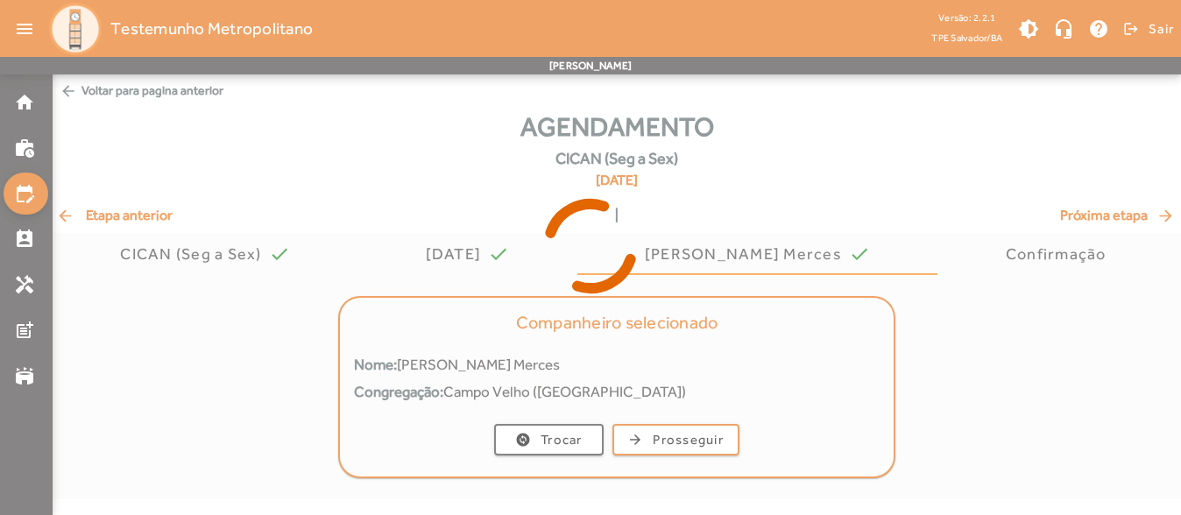
scroll to position [0, 0]
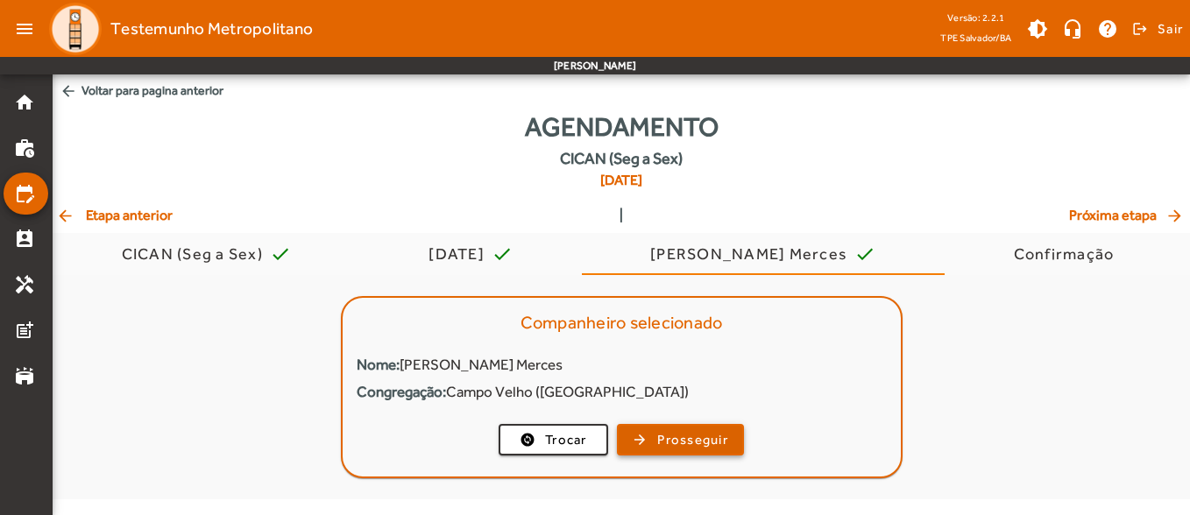
click at [726, 434] on span "Prosseguir" at bounding box center [692, 440] width 71 height 20
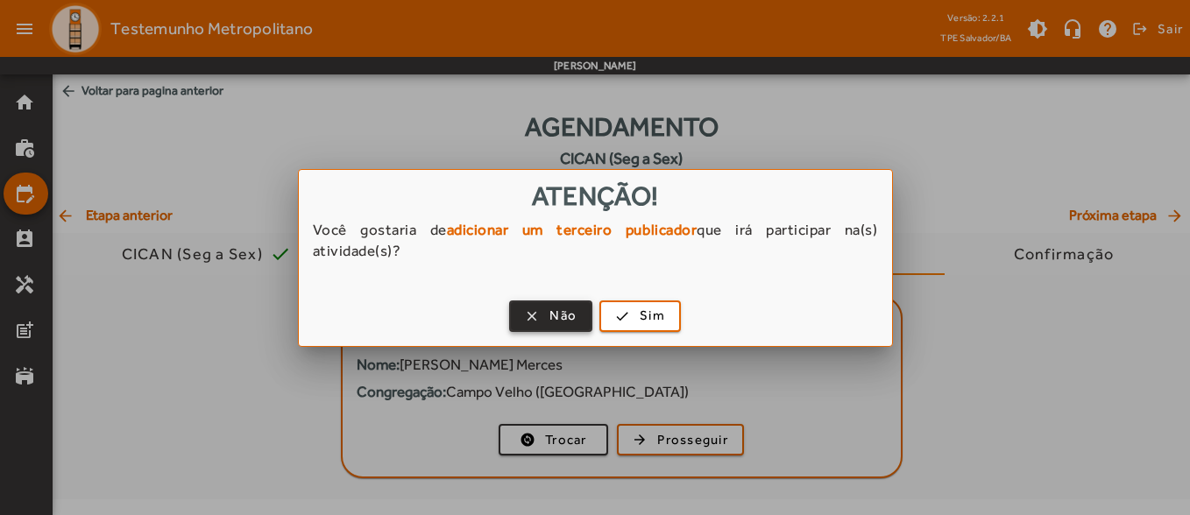
click at [559, 309] on span "Não" at bounding box center [562, 316] width 27 height 20
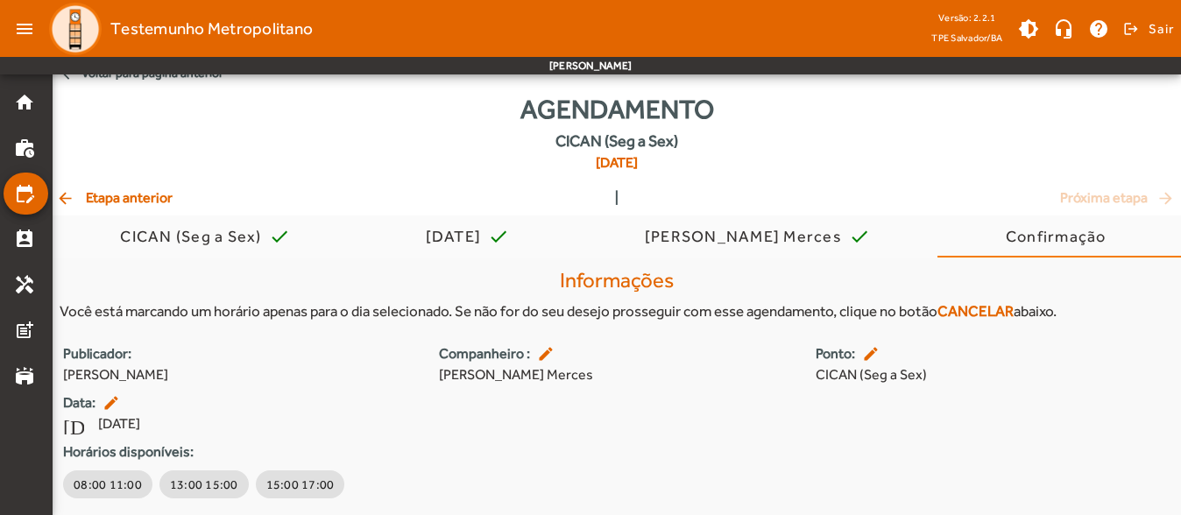
scroll to position [71, 0]
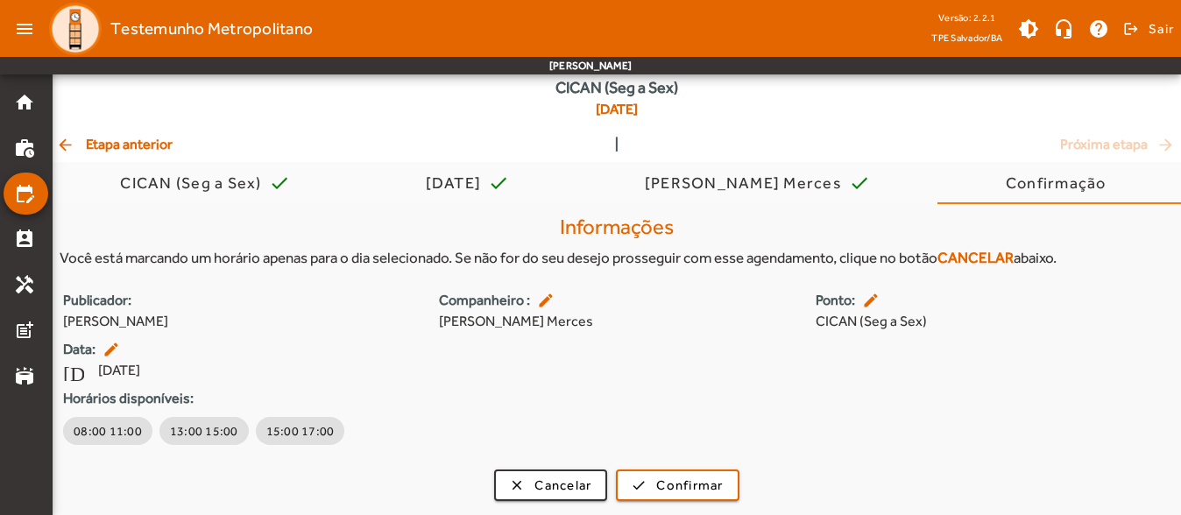
drag, startPoint x: 207, startPoint y: 230, endPoint x: 141, endPoint y: 40, distance: 200.3
click at [207, 229] on h4 "Informações" at bounding box center [617, 227] width 1114 height 25
click at [138, 135] on span "arrow_back Etapa anterior" at bounding box center [114, 144] width 117 height 21
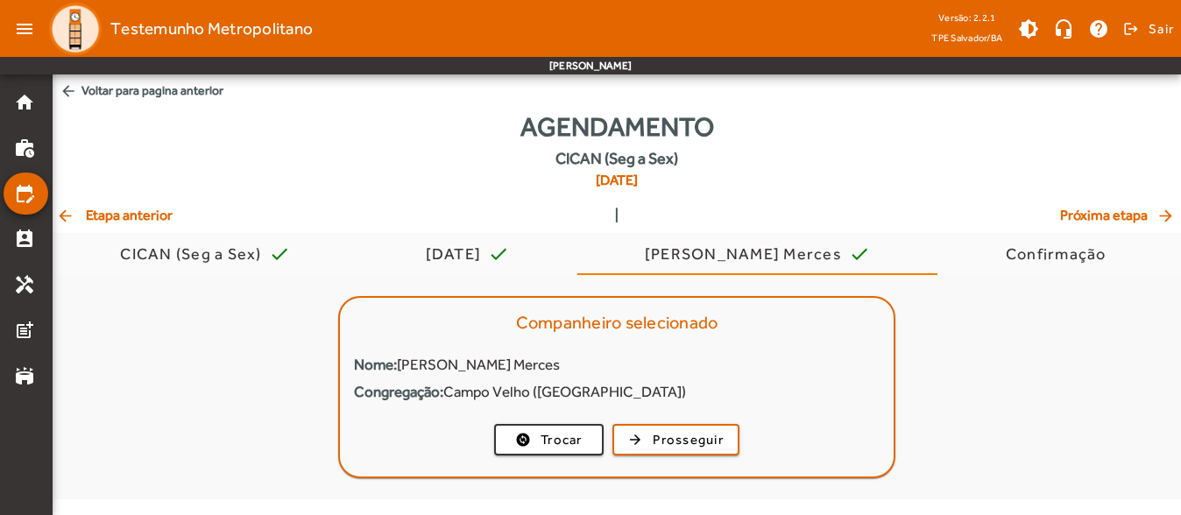
scroll to position [0, 0]
click at [138, 135] on div "Agendamento CICAN (Seg a Sex) [DATE]" at bounding box center [621, 156] width 1137 height 98
click at [386, 190] on div "Agendamento CICAN (Seg a Sex) [DATE]" at bounding box center [621, 156] width 1137 height 98
click at [164, 216] on span "arrow_back Etapa anterior" at bounding box center [114, 215] width 117 height 21
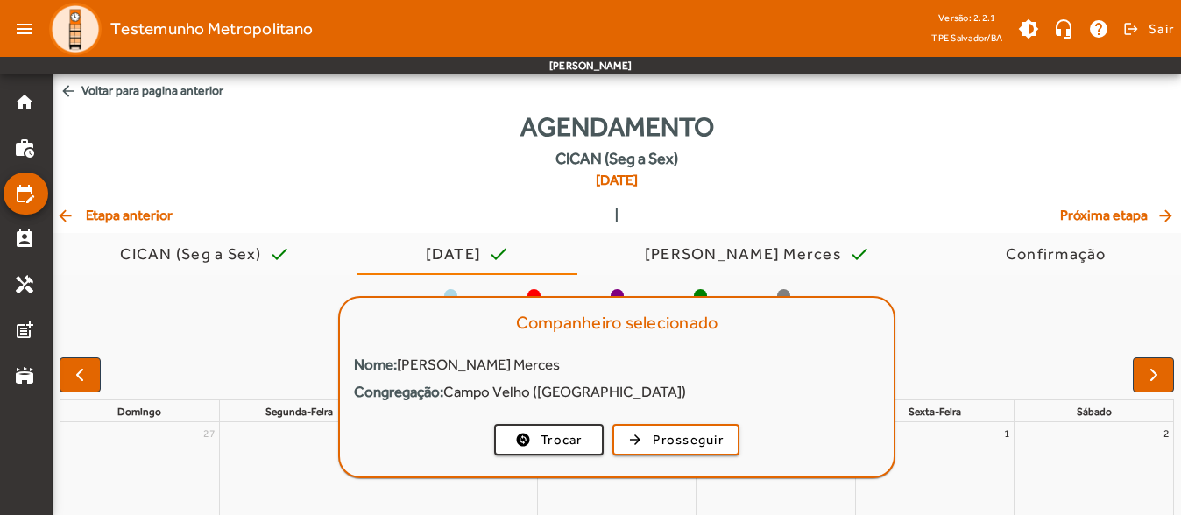
click at [164, 216] on span "arrow_back Etapa anterior" at bounding box center [114, 215] width 117 height 21
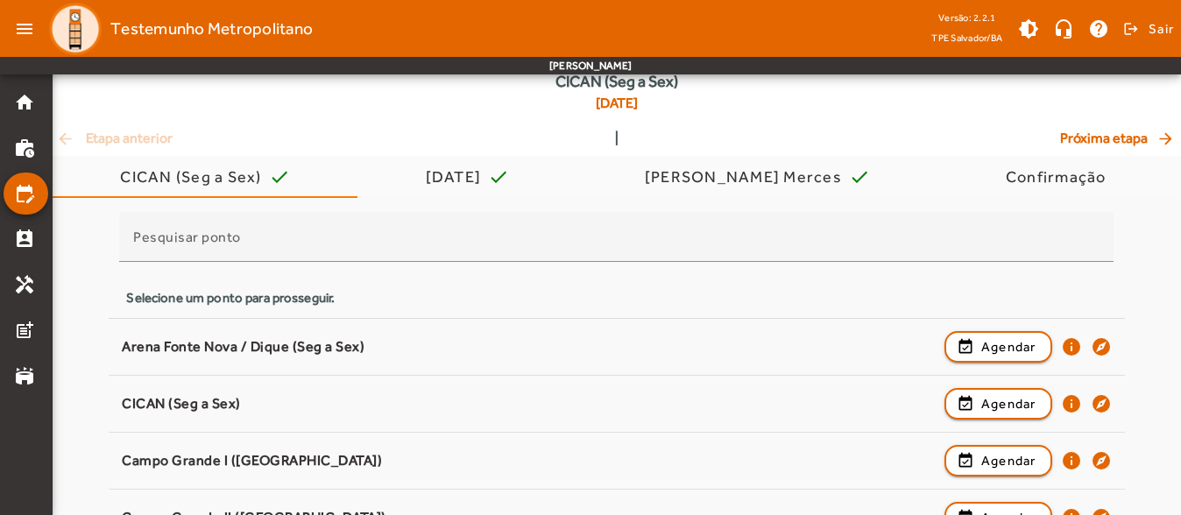
scroll to position [263, 0]
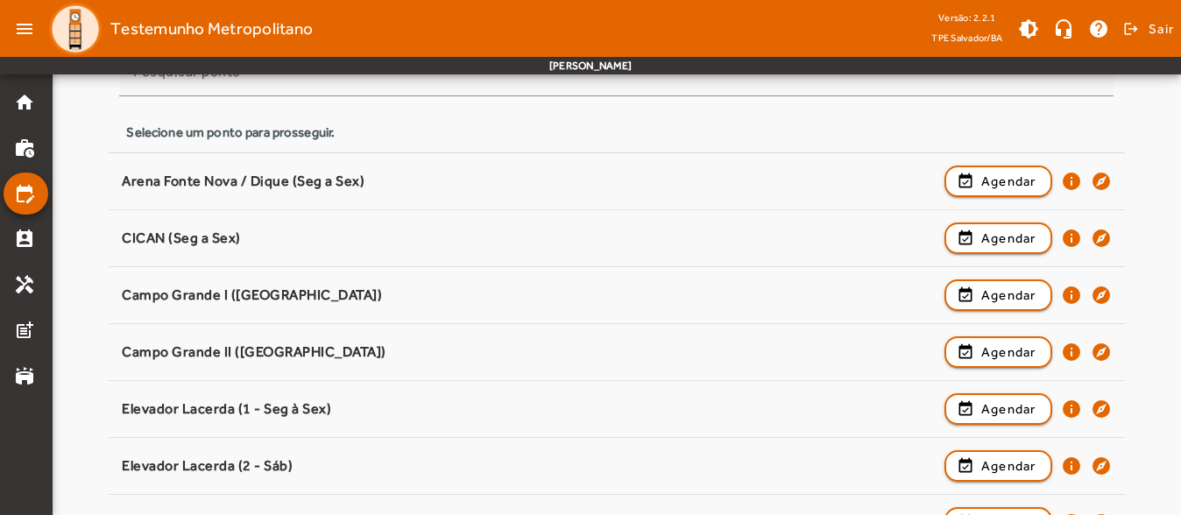
scroll to position [270, 0]
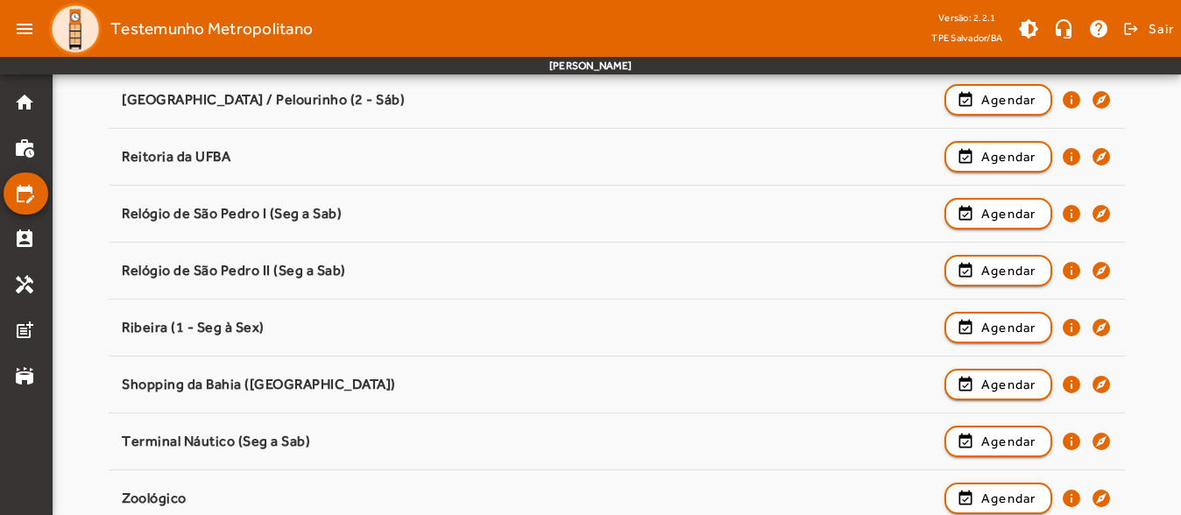
scroll to position [1759, 0]
